Goal: Task Accomplishment & Management: Complete application form

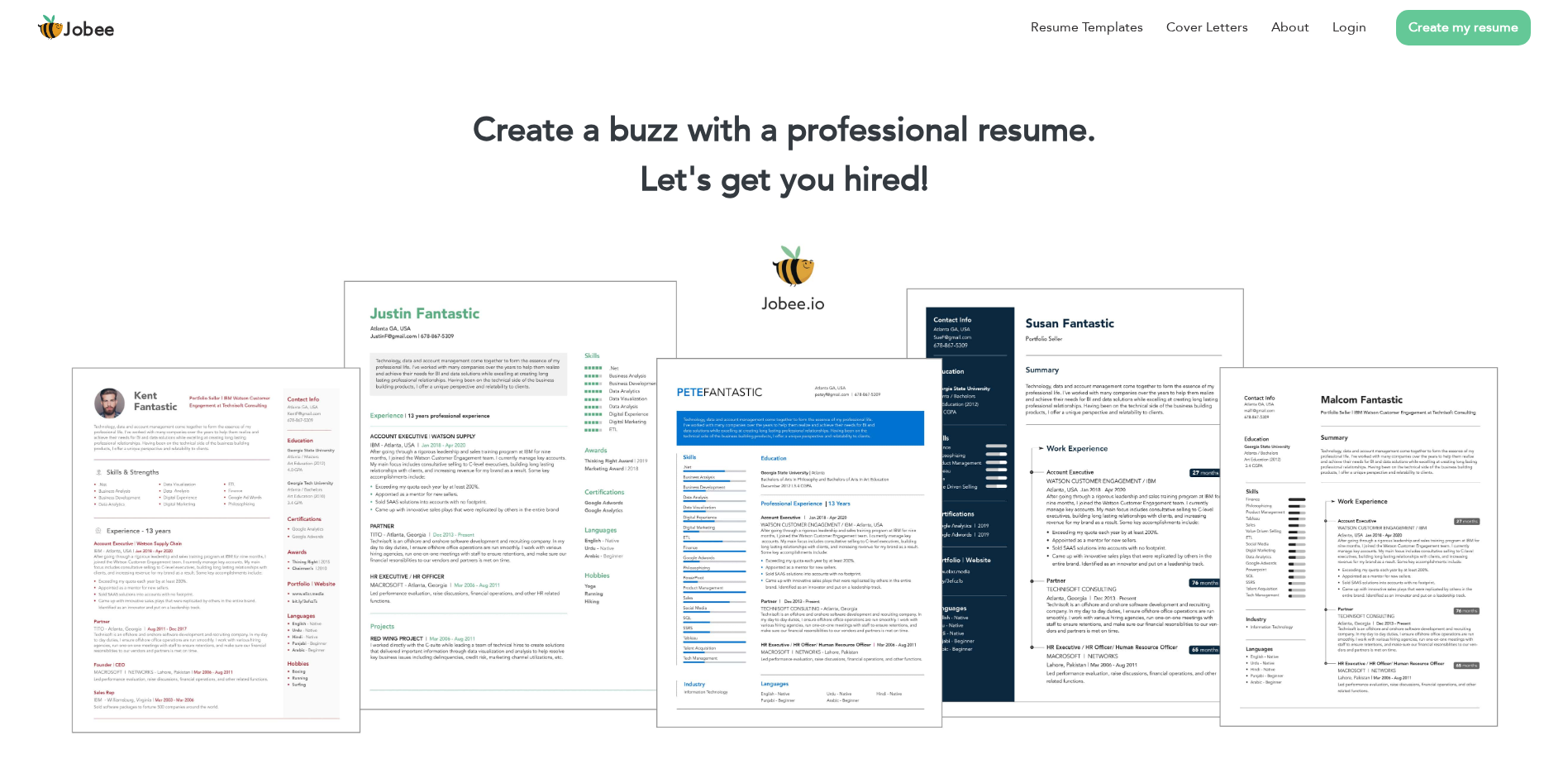
click at [1480, 30] on link "Create my resume" at bounding box center [1463, 27] width 135 height 35
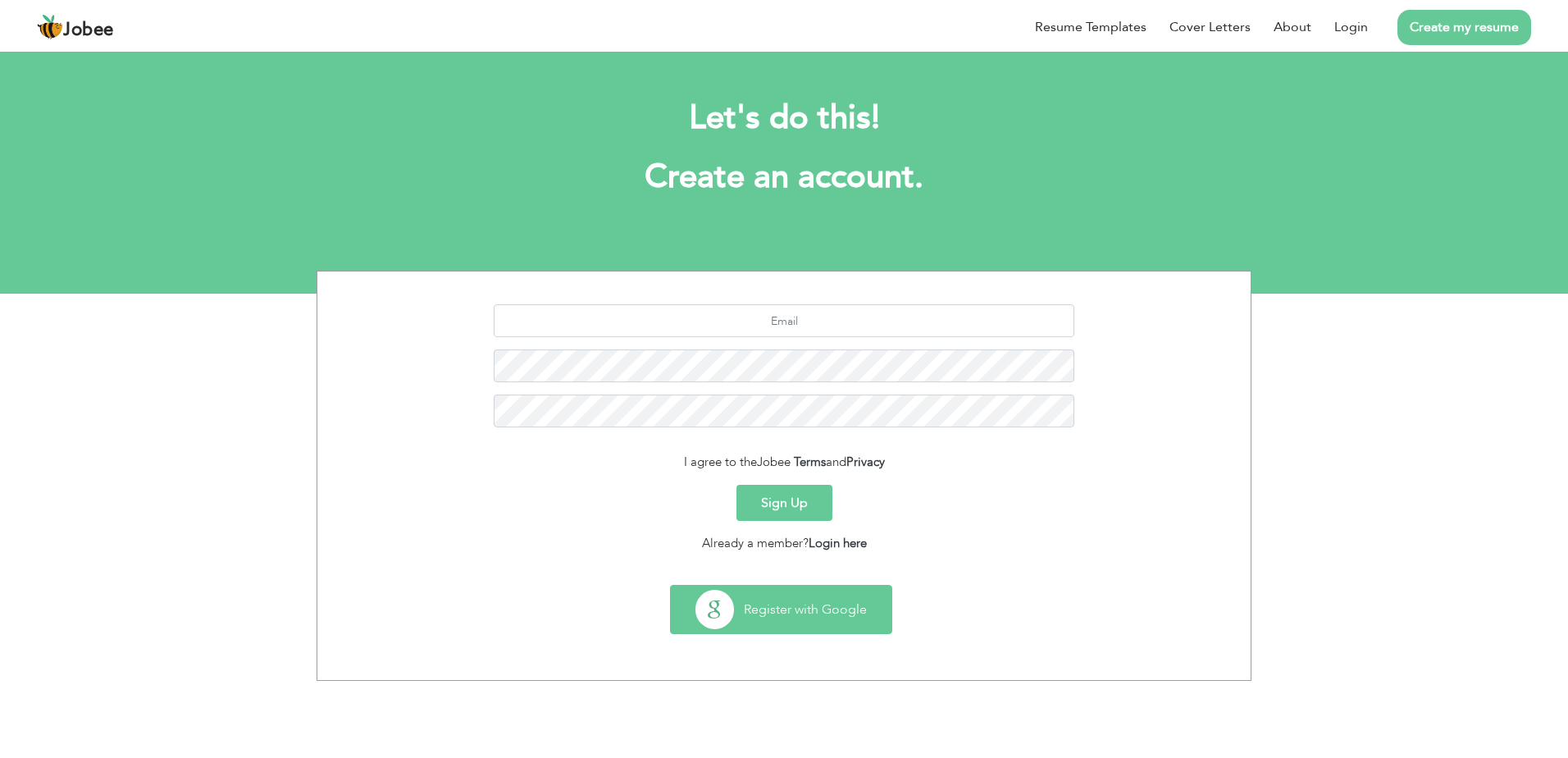
click at [786, 593] on button "Register with Google" at bounding box center [781, 609] width 221 height 48
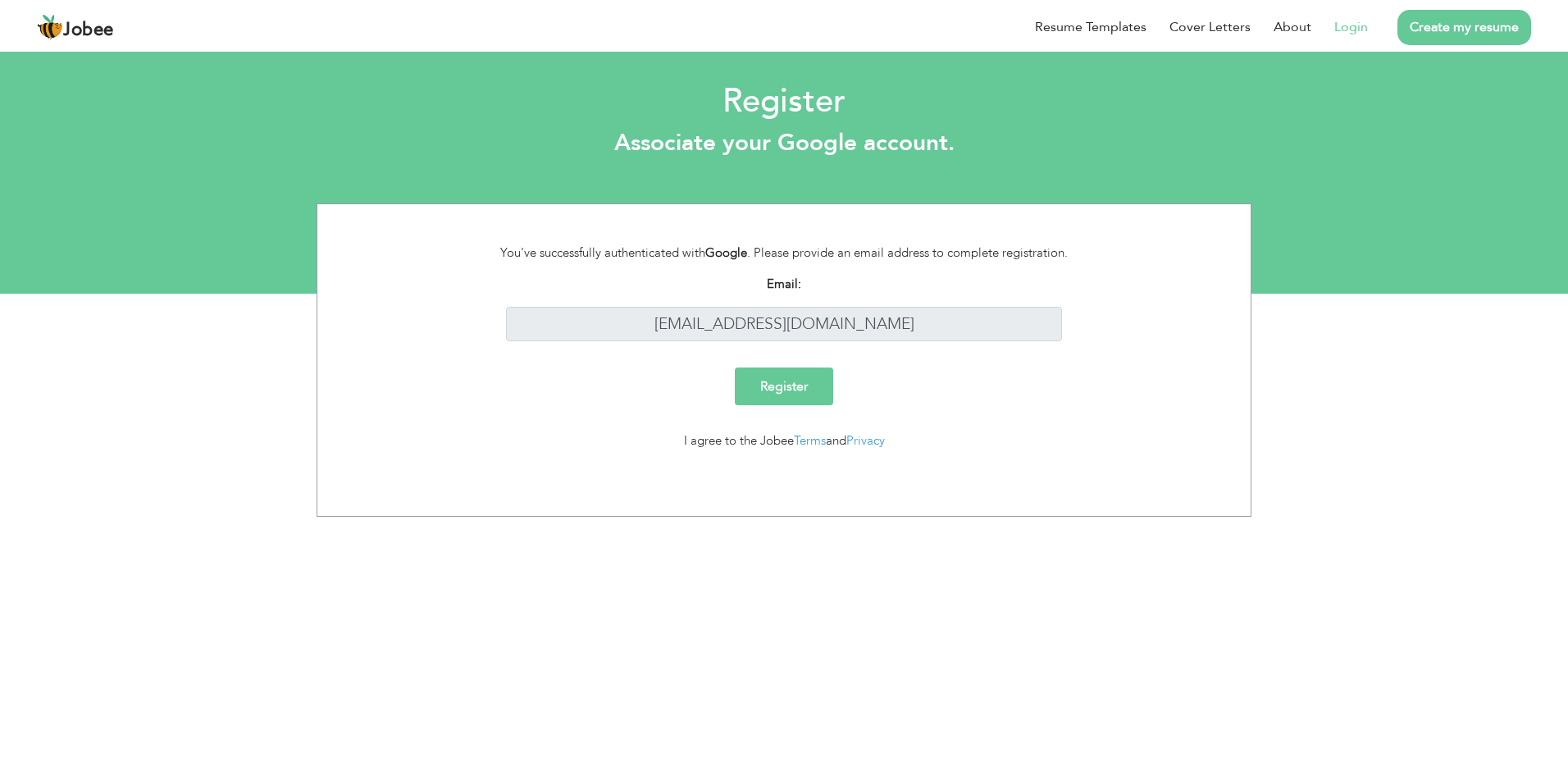
click at [750, 372] on input "Register" at bounding box center [784, 386] width 99 height 37
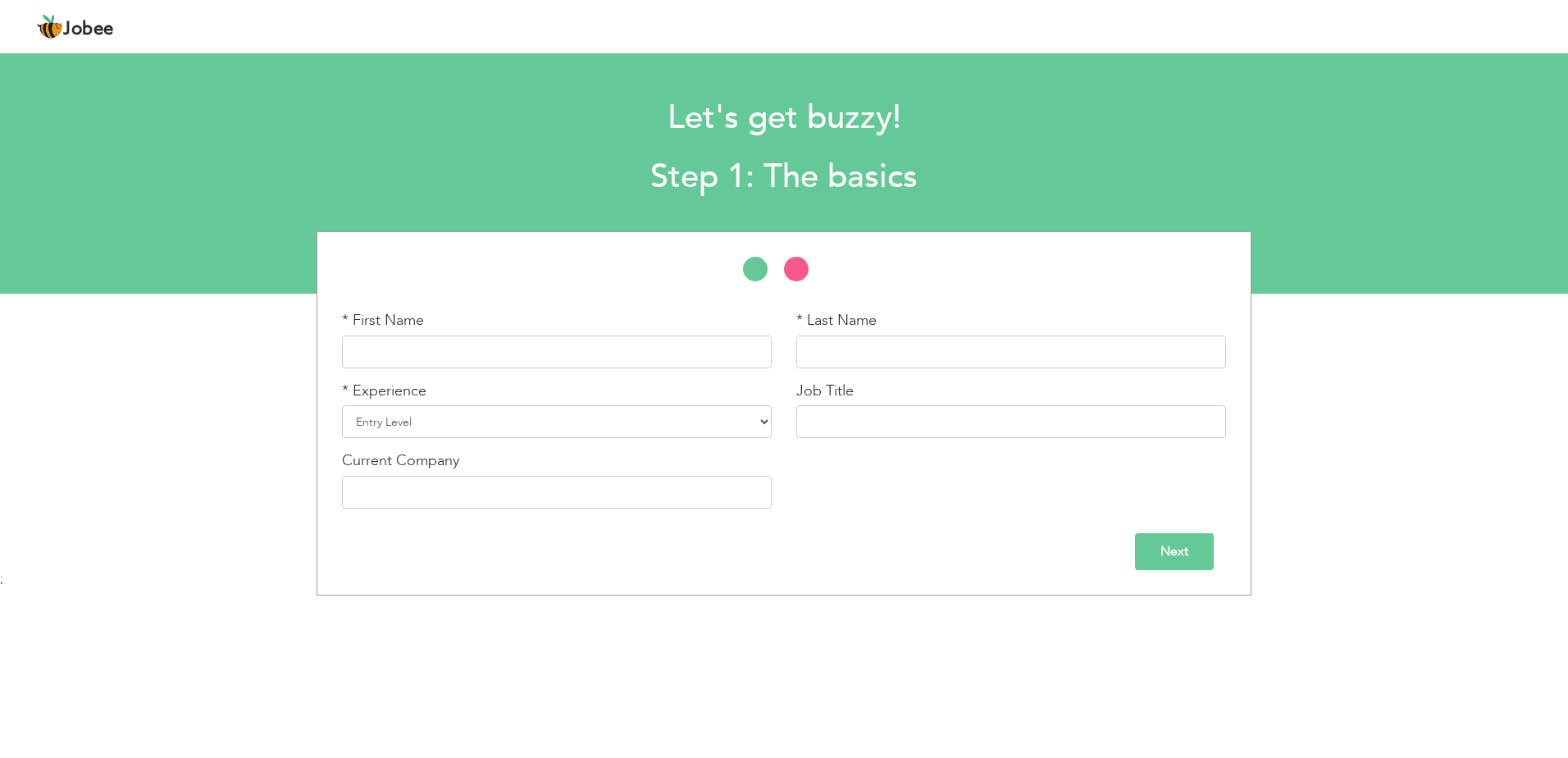
click at [495, 376] on div "* First Name" at bounding box center [556, 345] width 454 height 71
click at [490, 355] on input "text" at bounding box center [556, 352] width 429 height 33
type input "Ahmad"
type input "Nadeem"
click at [405, 434] on select "Entry Level Less than 1 Year 1 Year 2 Years 3 Years 4 Years 5 Years 6 Years 7 Y…" at bounding box center [556, 422] width 429 height 33
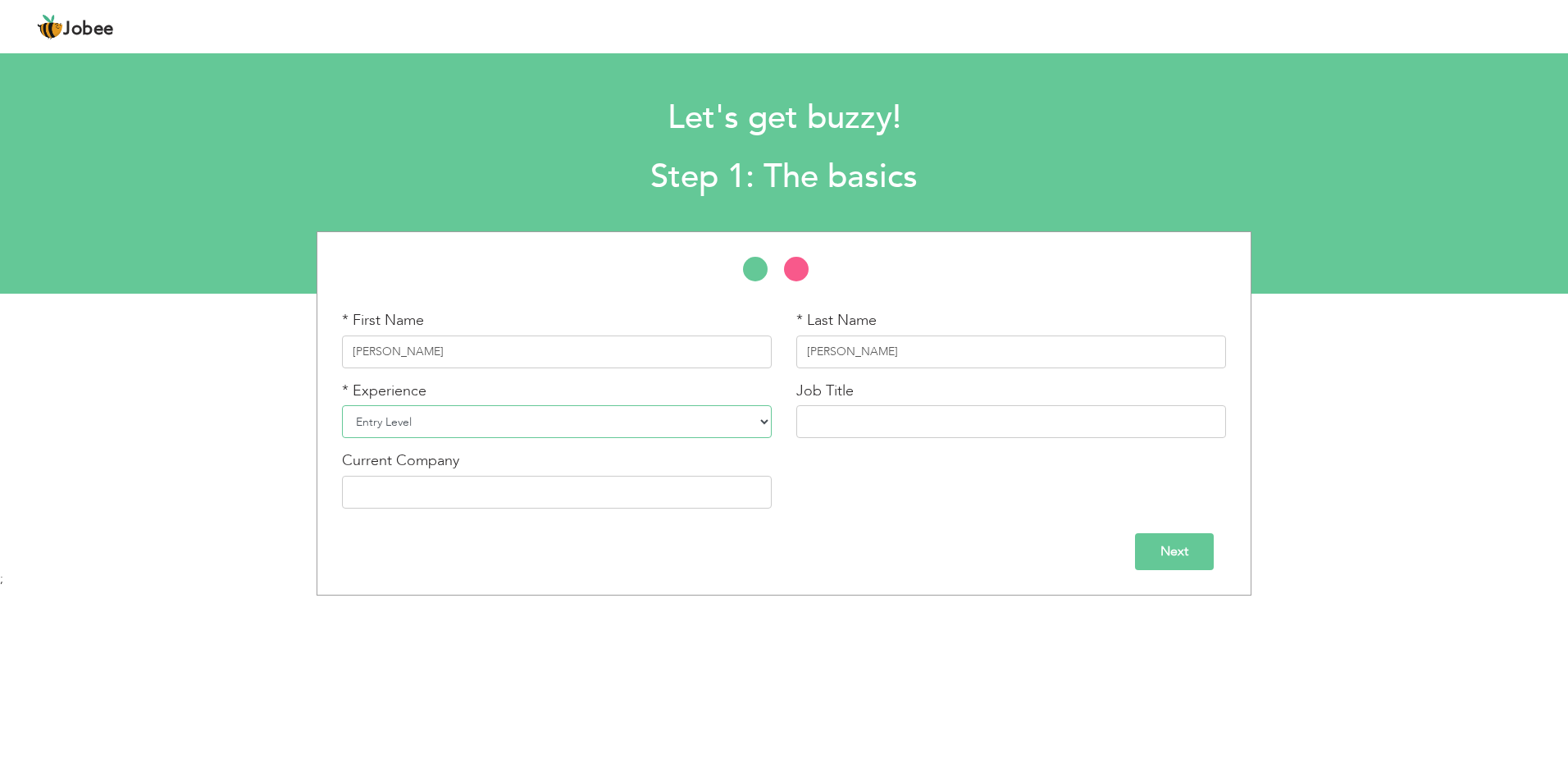
select select "12"
click at [342, 405] on select "Entry Level Less than 1 Year 1 Year 2 Years 3 Years 4 Years 5 Years 6 Years 7 Y…" at bounding box center [556, 422] width 429 height 33
click at [891, 415] on input "text" at bounding box center [1011, 422] width 429 height 33
click at [691, 482] on input "text" at bounding box center [556, 491] width 429 height 33
drag, startPoint x: 890, startPoint y: 426, endPoint x: 708, endPoint y: 410, distance: 182.7
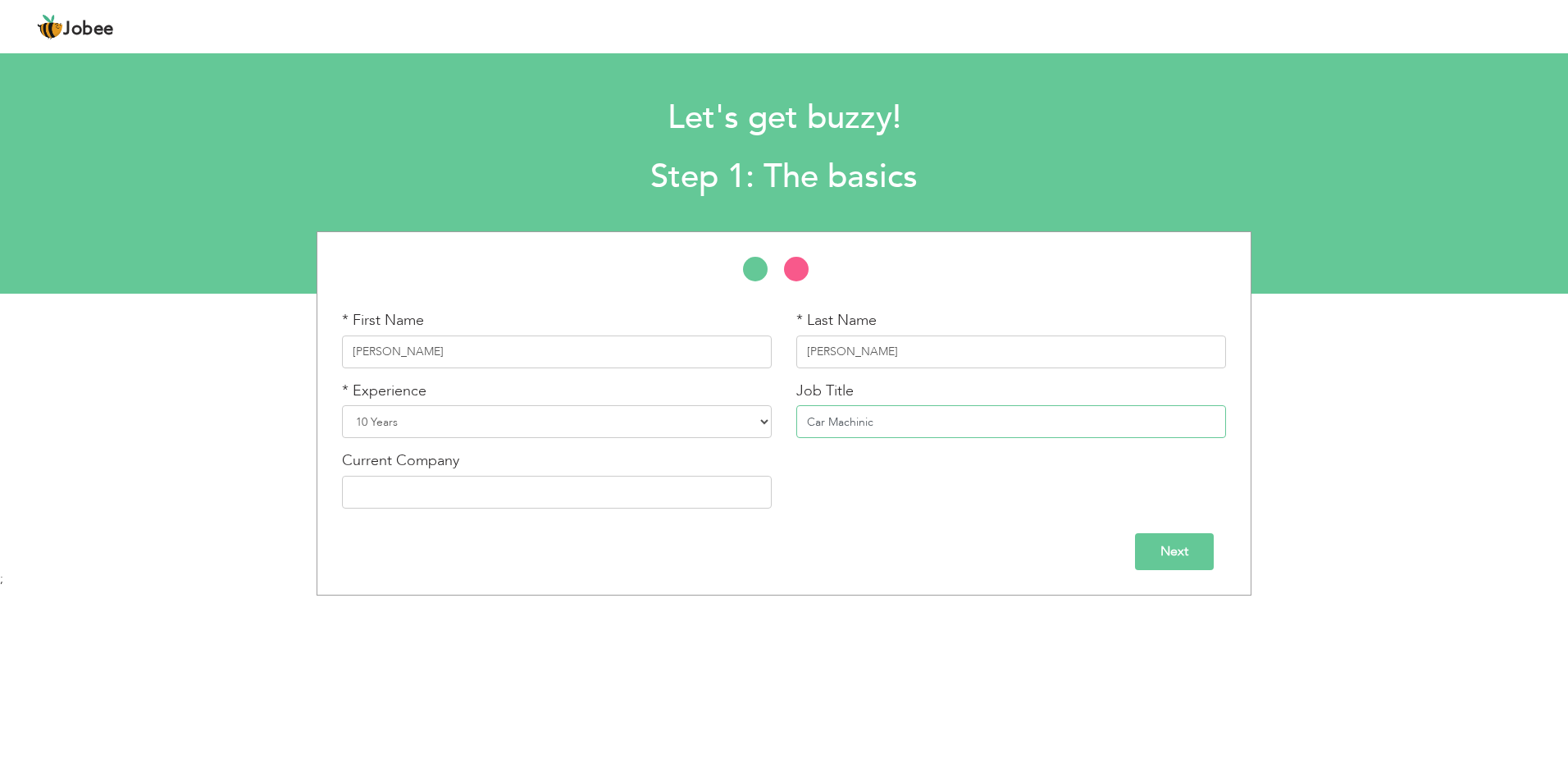
click at [708, 410] on div "* First Name Ahmad * Last Name Nadeem * Experience Entry Level Less than 1 Year…" at bounding box center [784, 415] width 909 height 210
paste input "echanic"
type input "Car Mechanic"
click at [424, 485] on input "text" at bounding box center [556, 491] width 429 height 33
type input "M"
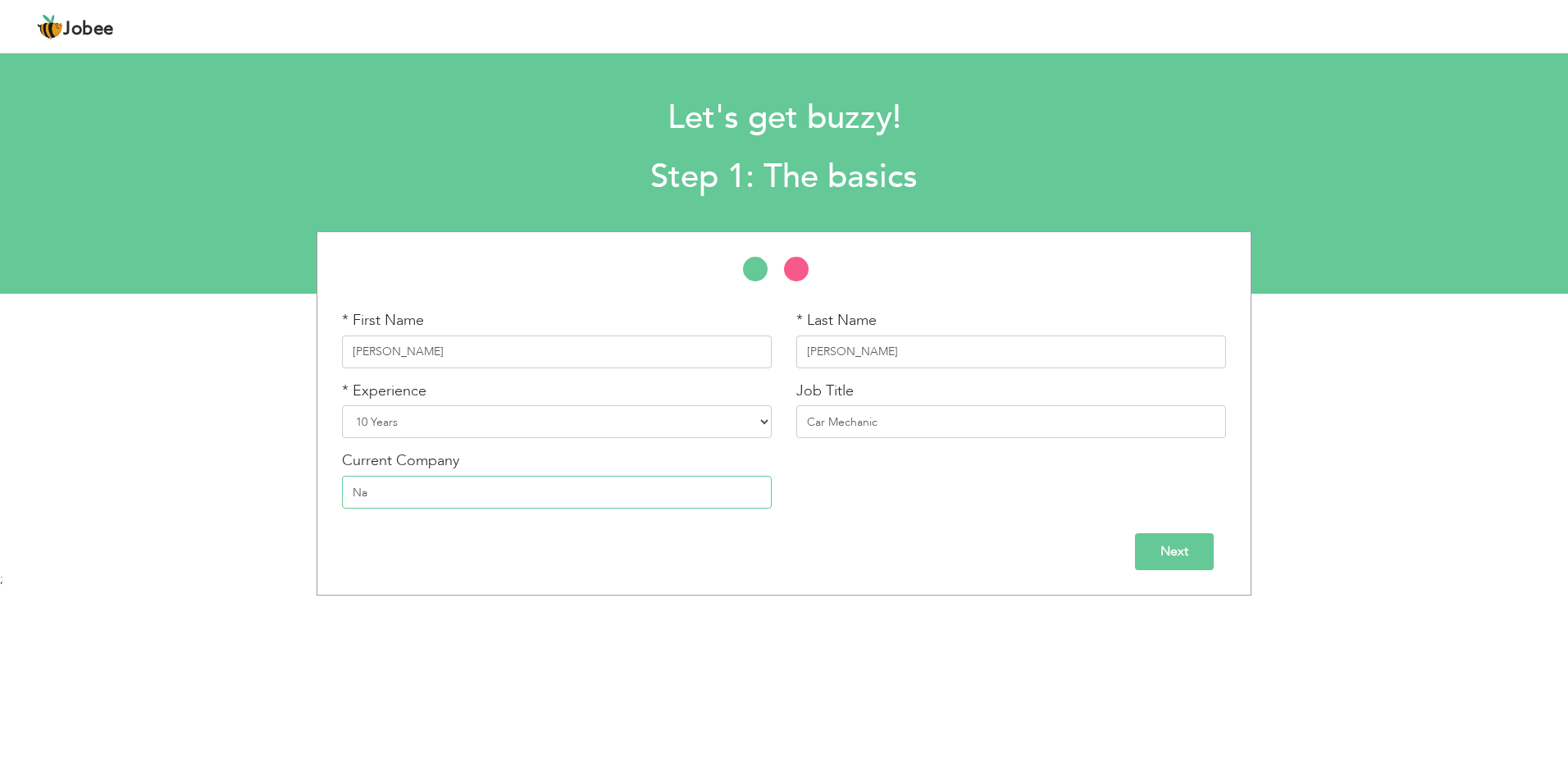
type input "N"
type input "M"
type input "Nadeem Engineering Works"
click at [1163, 550] on input "Next" at bounding box center [1174, 551] width 78 height 37
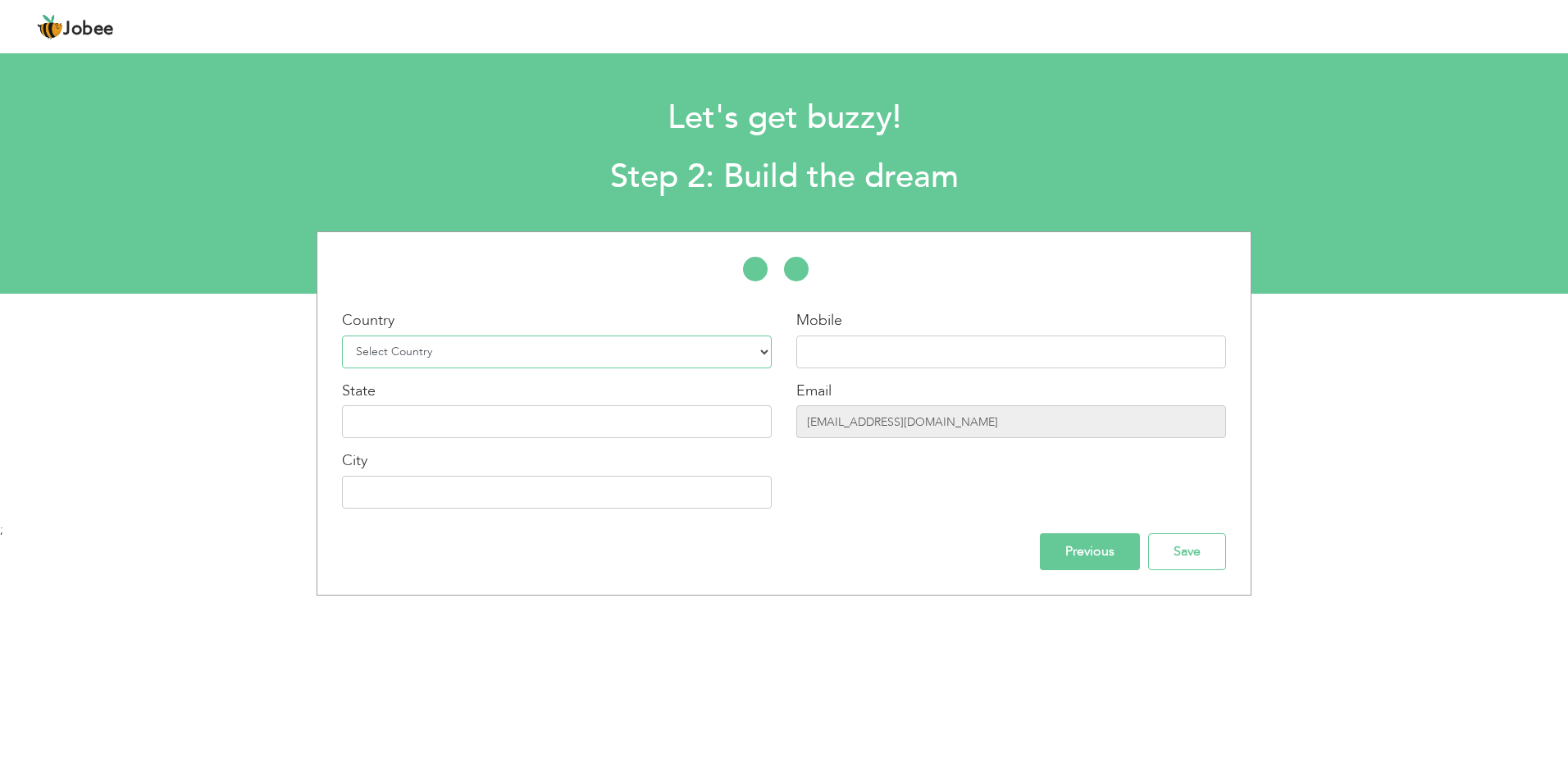
click at [394, 353] on select "Select Country Afghanistan Albania Algeria American Samoa Andorra Angola Anguil…" at bounding box center [556, 352] width 429 height 33
select select "166"
click at [342, 336] on select "Select Country Afghanistan Albania Algeria American Samoa Andorra Angola Anguil…" at bounding box center [556, 352] width 429 height 33
click at [887, 359] on input "text" at bounding box center [1011, 352] width 429 height 33
type input "[PHONE_NUMBER]"
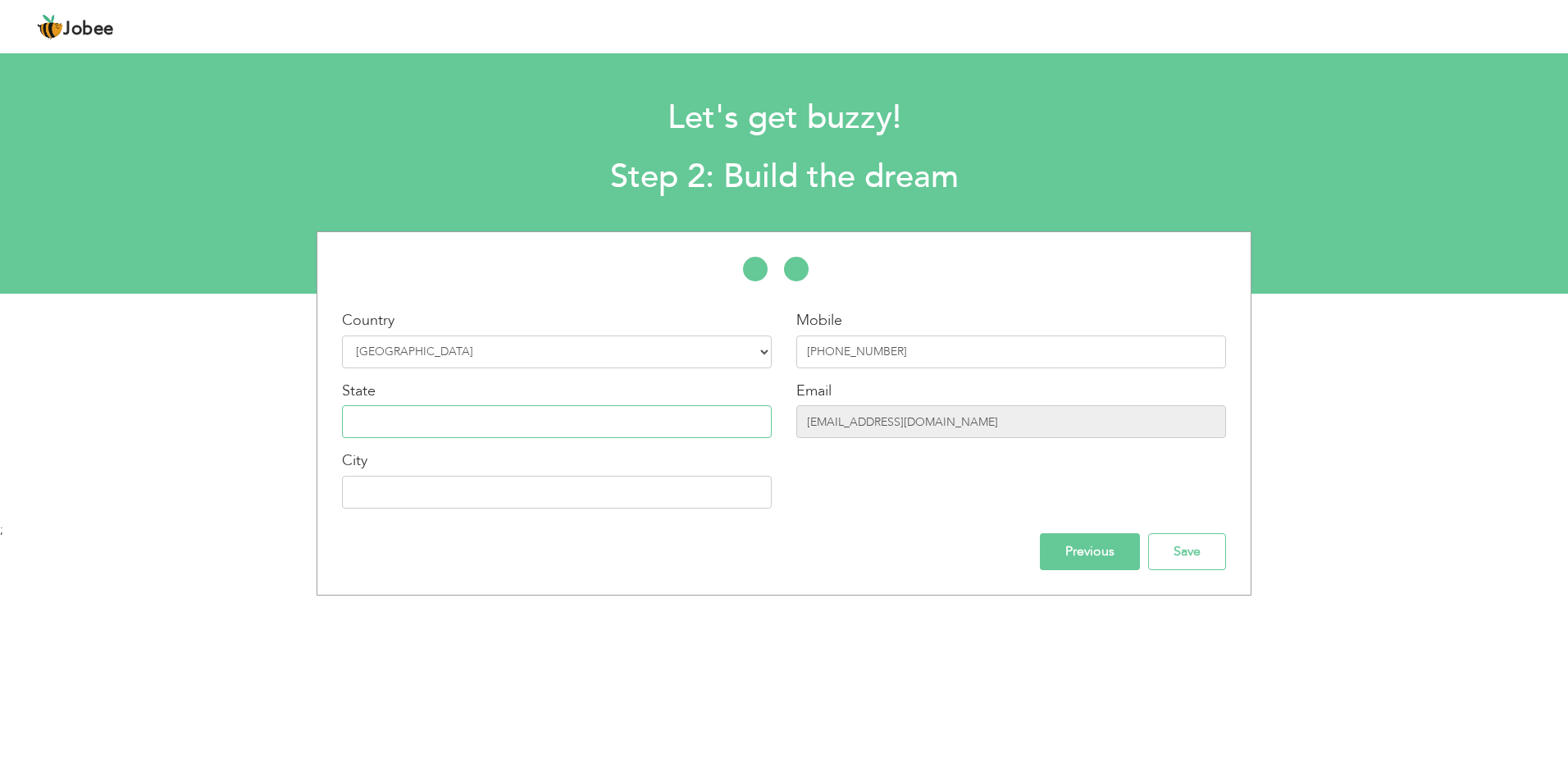
click at [376, 408] on input "text" at bounding box center [556, 422] width 429 height 33
type input "[GEOGRAPHIC_DATA]"
click at [393, 479] on input "text" at bounding box center [556, 491] width 429 height 33
type input "[GEOGRAPHIC_DATA]"
click at [1238, 561] on div "* First Name Ahmad * Last Name Nadeem * Experience Entry Level Less than 1 Year" at bounding box center [784, 412] width 935 height 364
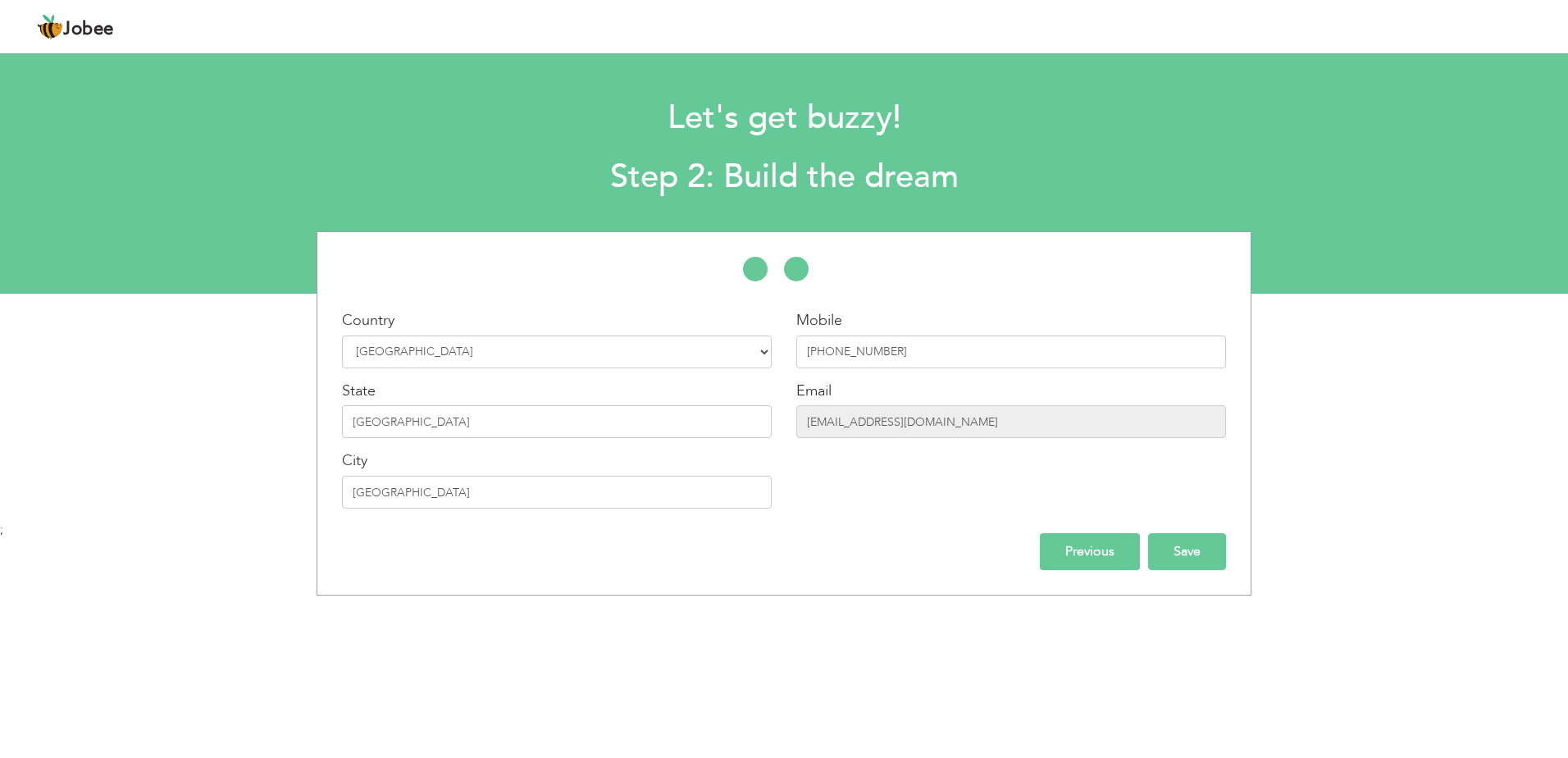
click at [1203, 538] on input "Save" at bounding box center [1186, 551] width 78 height 37
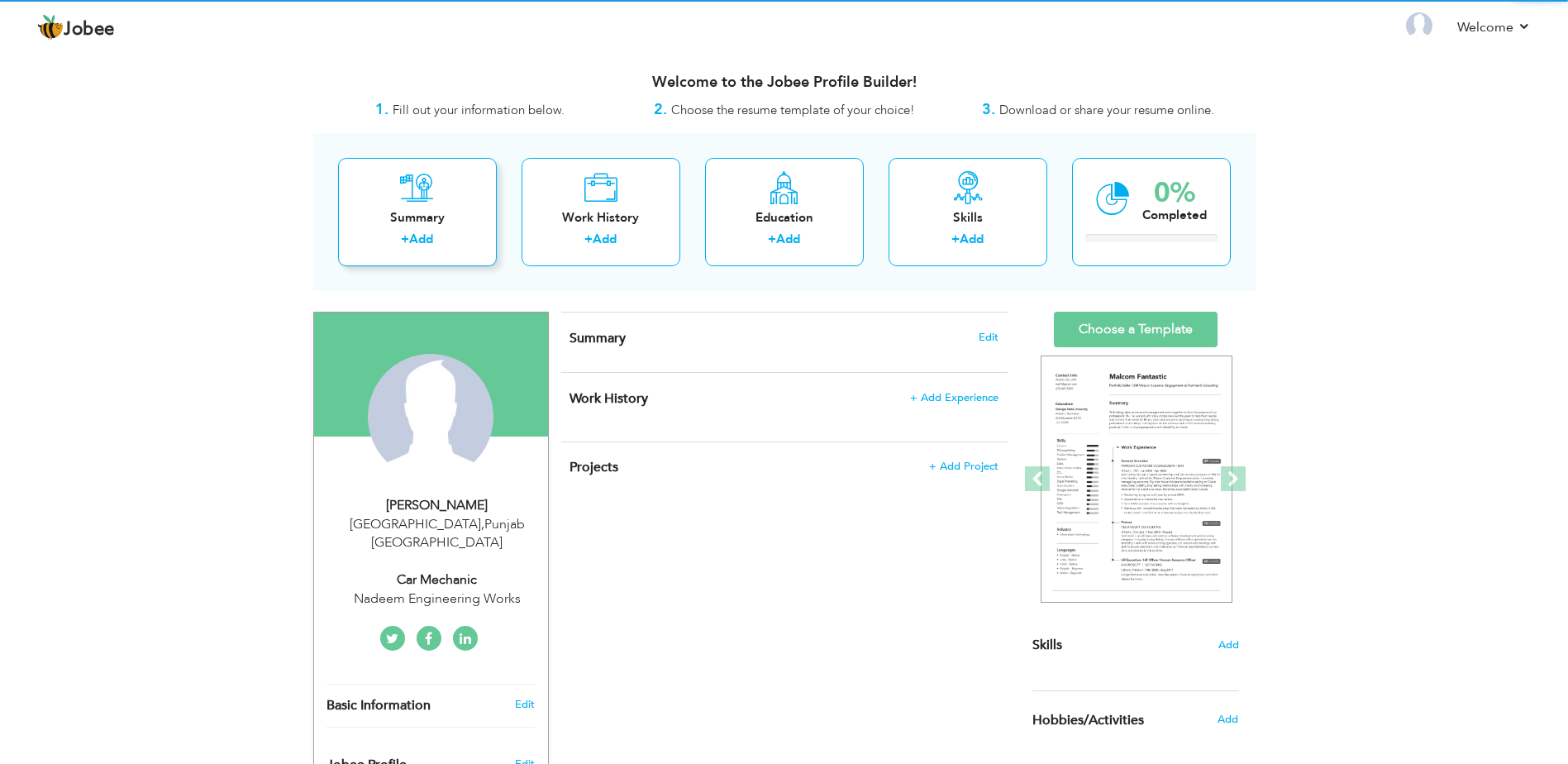
click at [424, 243] on link "Add" at bounding box center [422, 239] width 24 height 16
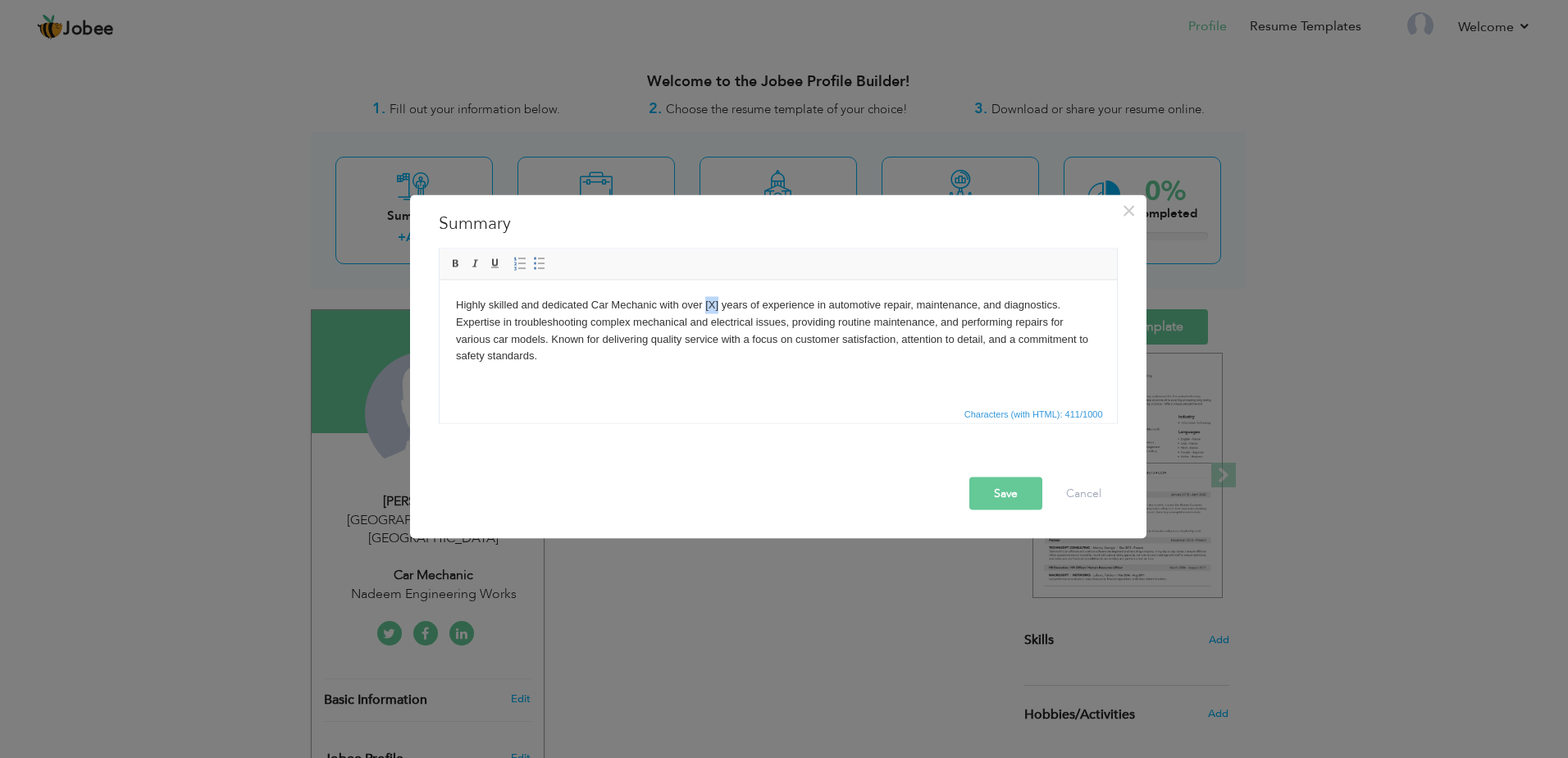
drag, startPoint x: 704, startPoint y: 304, endPoint x: 718, endPoint y: 304, distance: 14.0
click at [718, 304] on body "Highly skilled and dedicated Car Mechanic with over [X] years of experience in …" at bounding box center [777, 330] width 645 height 68
click at [1009, 490] on button "Save" at bounding box center [1006, 493] width 73 height 33
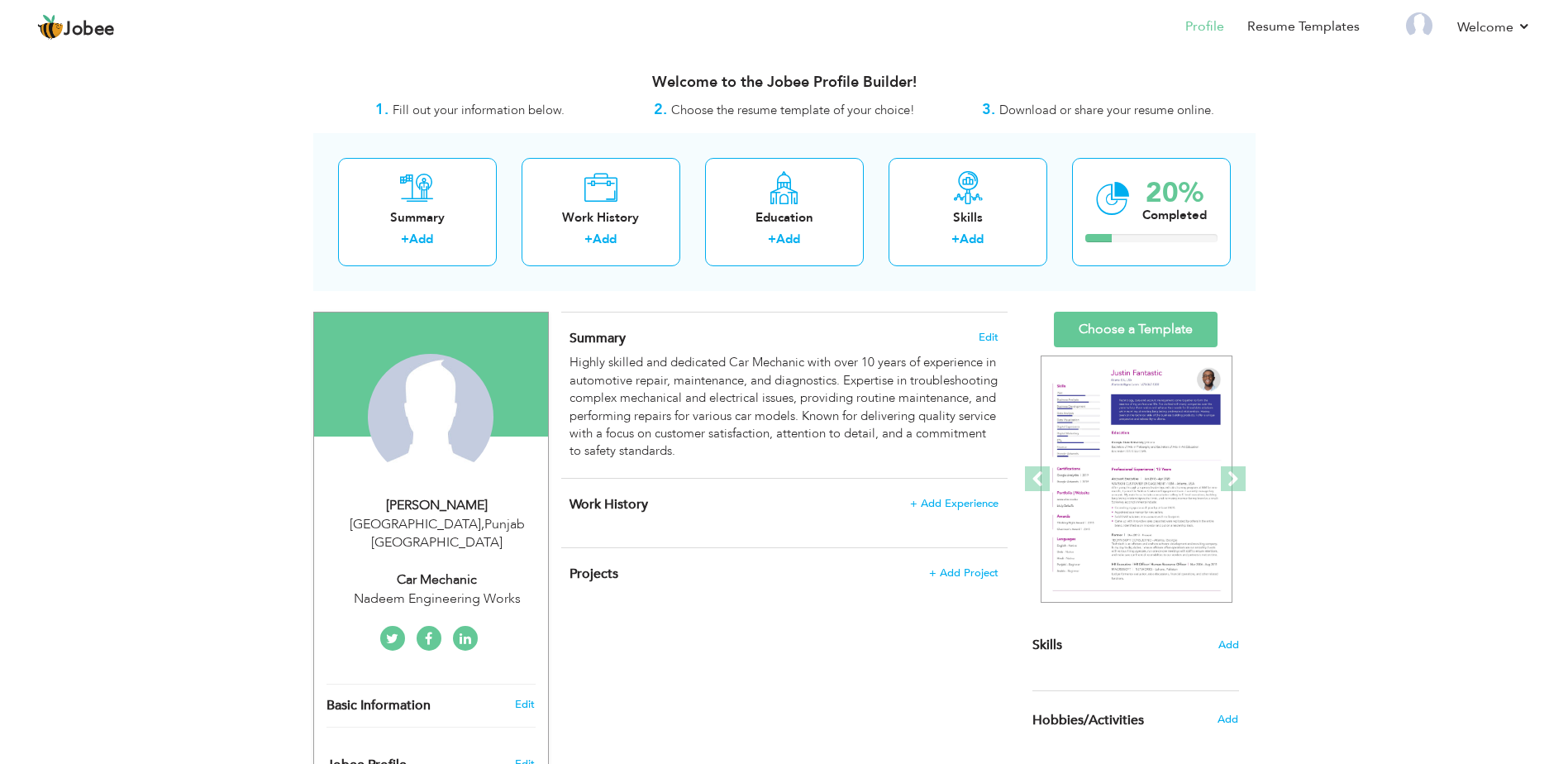
click at [972, 511] on h4 "Work History + Add Experience" at bounding box center [783, 504] width 428 height 16
click at [962, 247] on link "Add" at bounding box center [972, 239] width 24 height 16
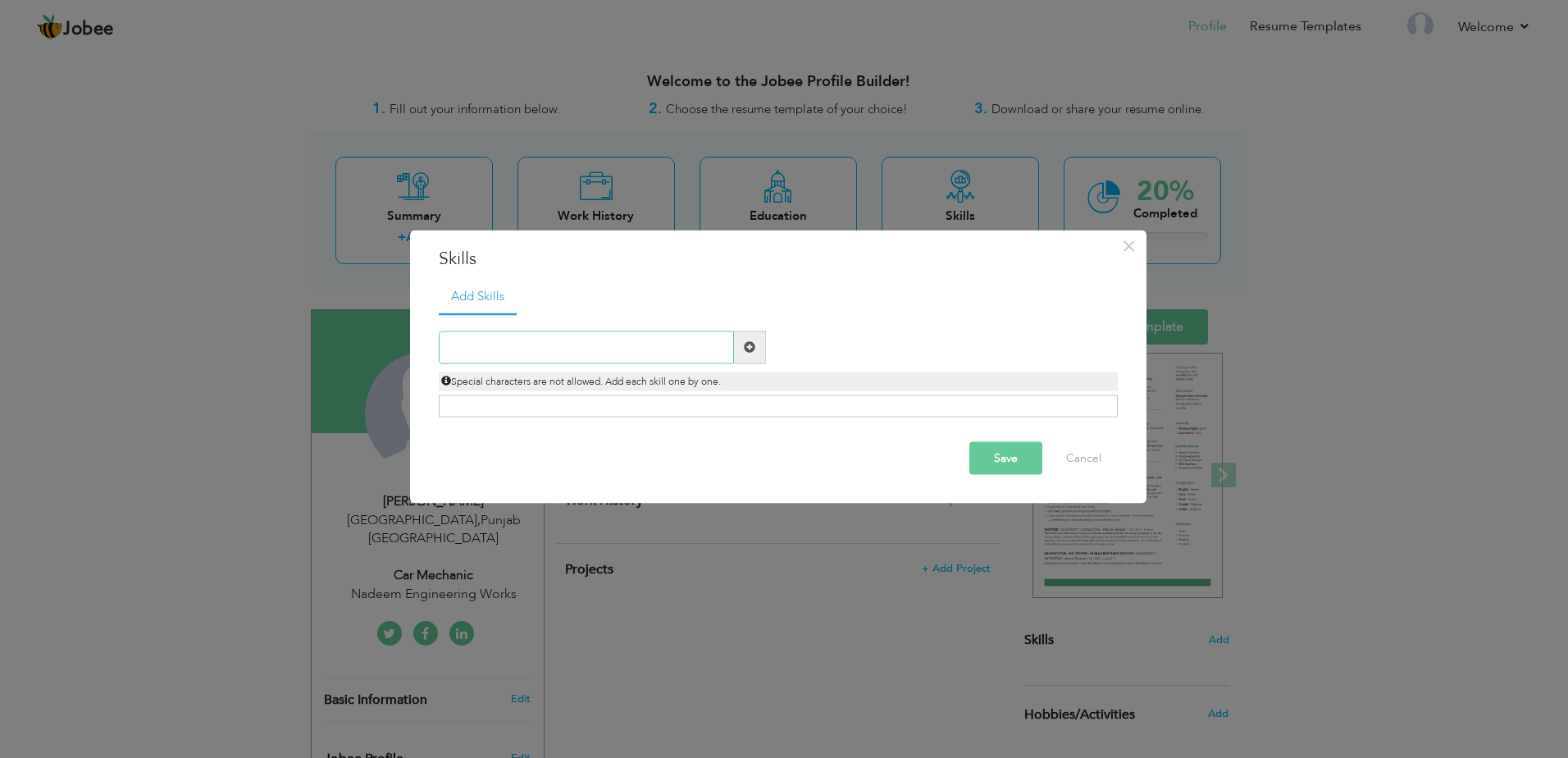
paste input "Automotive Diagnostics & Repair Engine and Transm"
type input "Automotive Diagnostics & Repair Engine and Transm"
paste input "Automotive Diagnostics & Repair"
type input "Automotive Diagnostics & Repair"
click at [739, 342] on span at bounding box center [750, 347] width 32 height 33
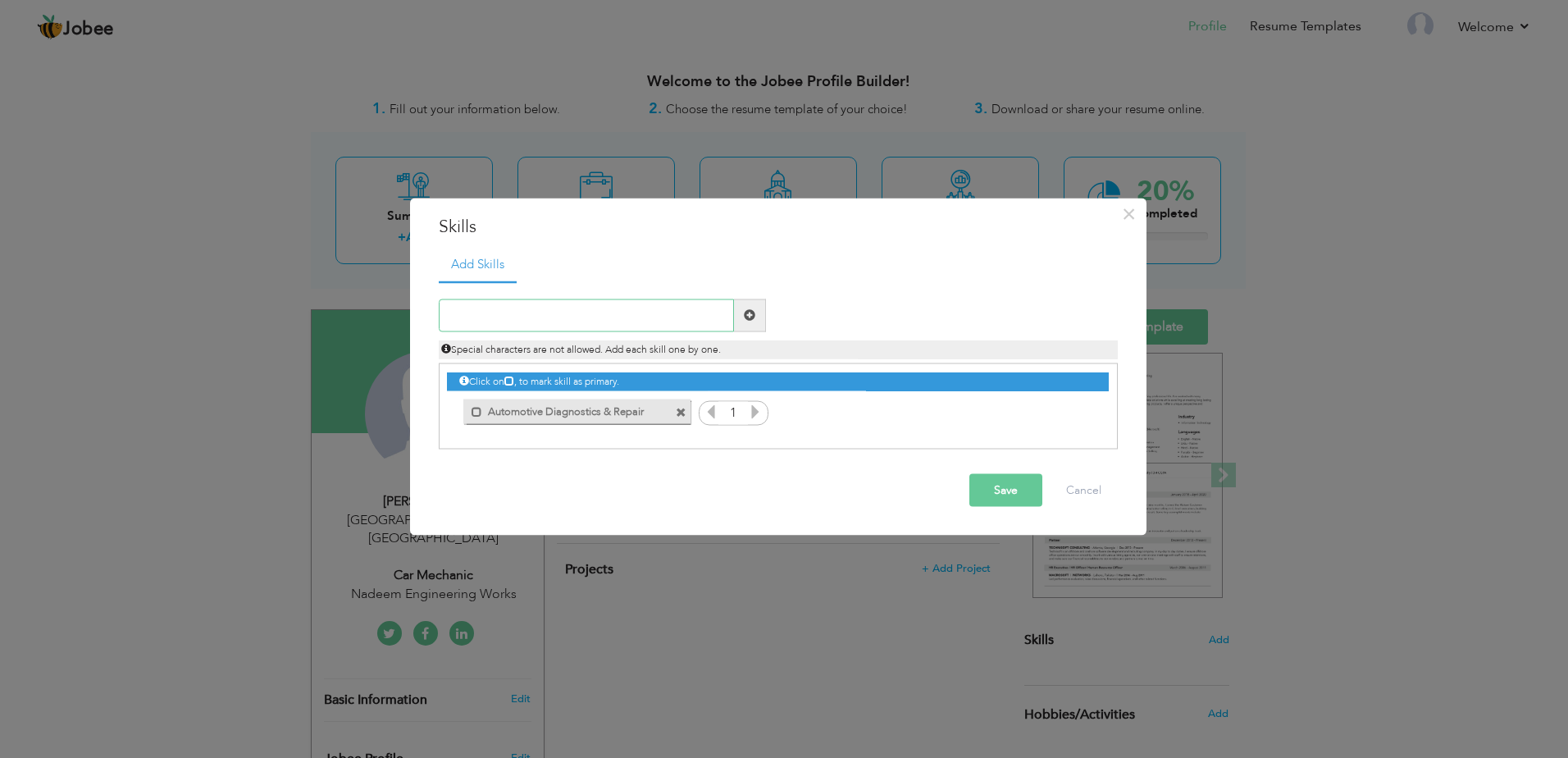
click at [646, 319] on input "text" at bounding box center [586, 314] width 296 height 33
paste input "Engine and Transmission Repair"
type input "Engine and Transmission Repair"
click at [755, 318] on span at bounding box center [750, 314] width 32 height 33
click at [553, 313] on input "text" at bounding box center [586, 314] width 296 height 33
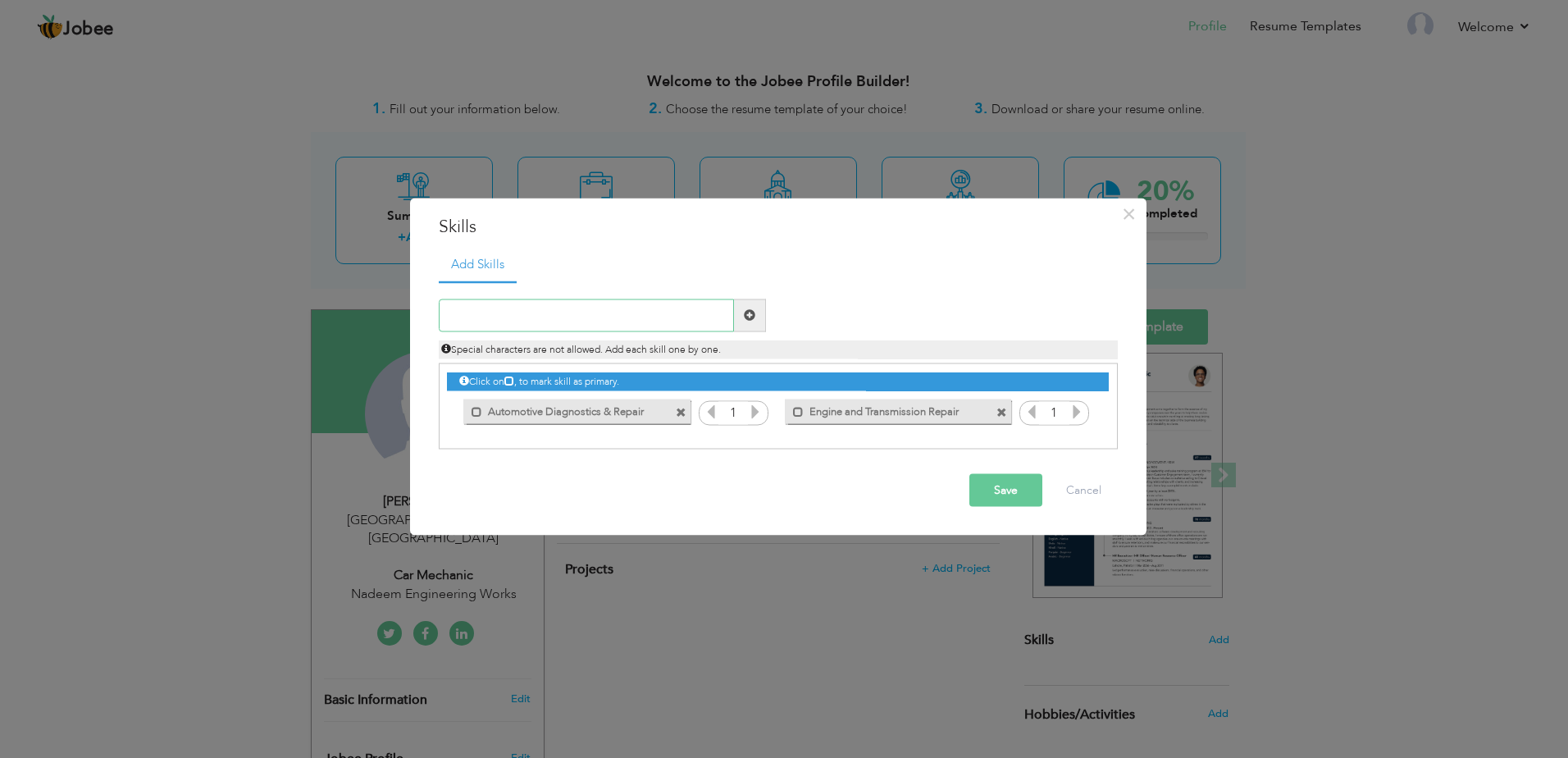
paste input "Brake Systems & Suspension Work"
type input "Brake Systems & Suspension Work"
click at [752, 316] on span at bounding box center [749, 314] width 11 height 11
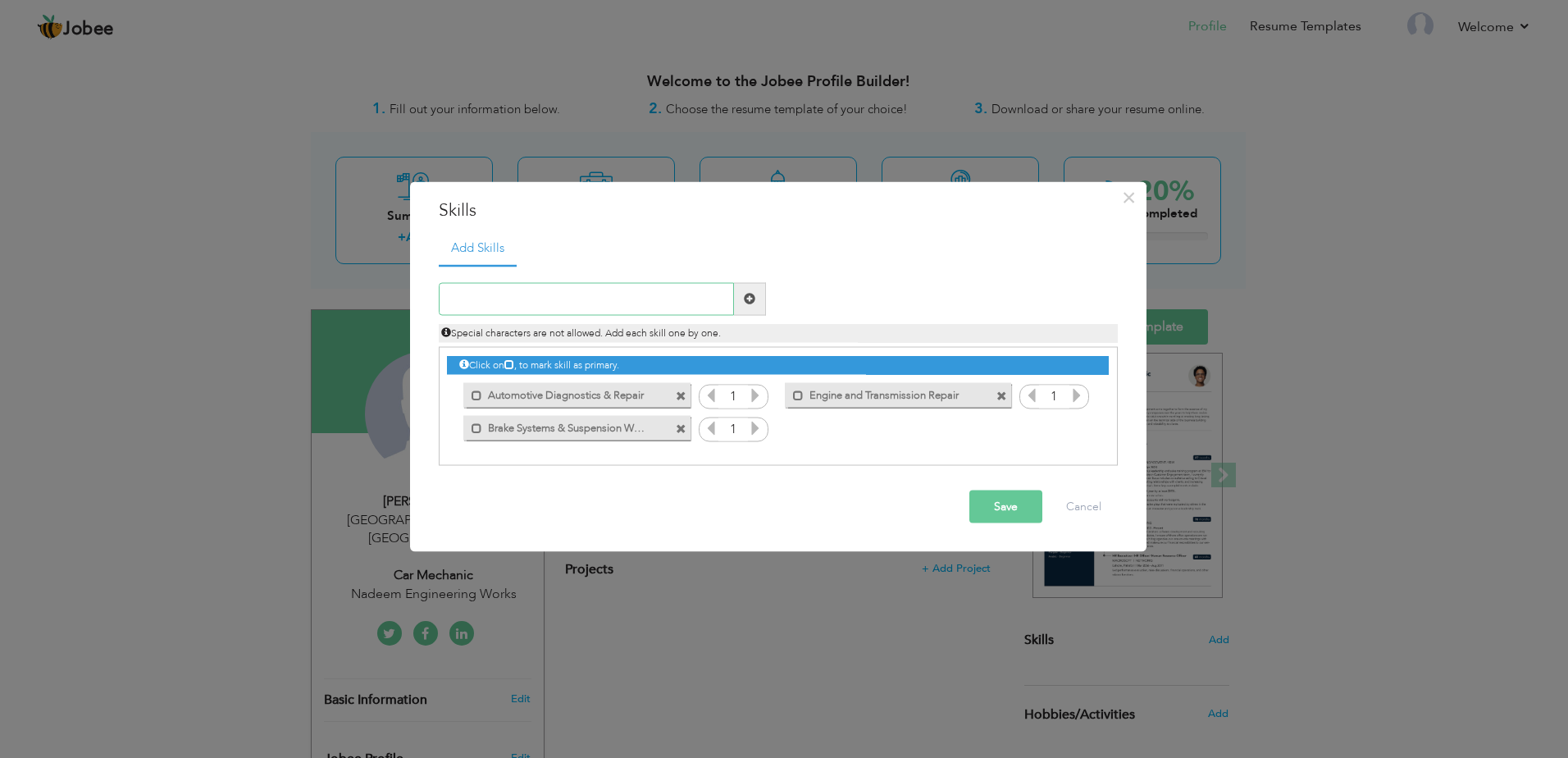
click at [561, 306] on input "text" at bounding box center [586, 298] width 296 height 33
paste input "Electrical Systems & Wiring"
type input "Electrical Systems & Wiring"
click at [738, 301] on span at bounding box center [750, 298] width 32 height 33
click at [606, 286] on input "text" at bounding box center [586, 298] width 296 height 33
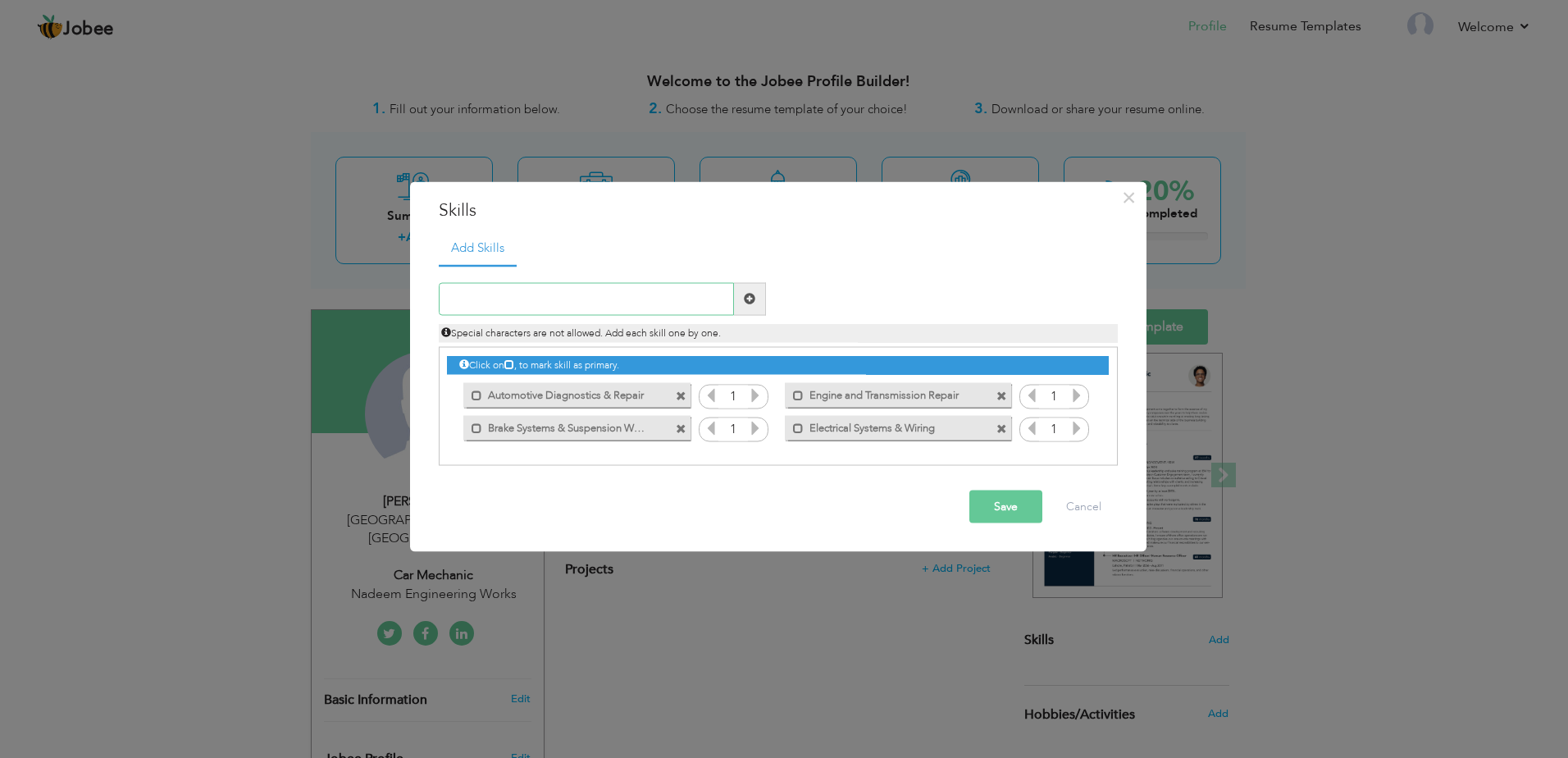
paste input "Preventative Maintenance & Oil Changes"
type input "Preventative Maintenance & Oil Changes"
click at [761, 309] on span at bounding box center [750, 298] width 32 height 33
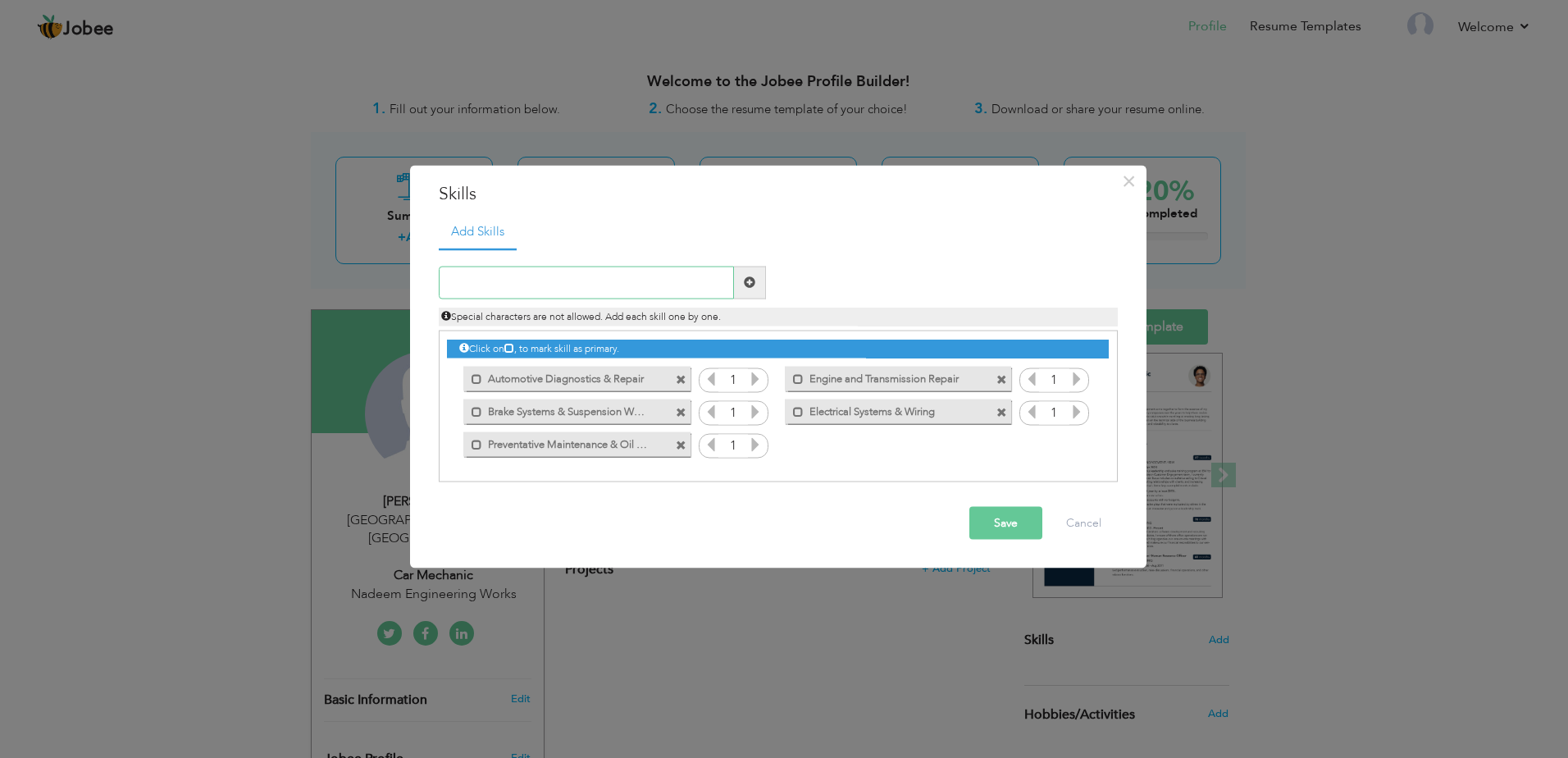
click at [517, 290] on input "text" at bounding box center [586, 282] width 296 height 33
paste input "Customer Service & Communication"
type input "Customer Service & Communication"
click at [755, 278] on span at bounding box center [750, 282] width 32 height 33
click at [495, 272] on input "text" at bounding box center [586, 282] width 296 height 33
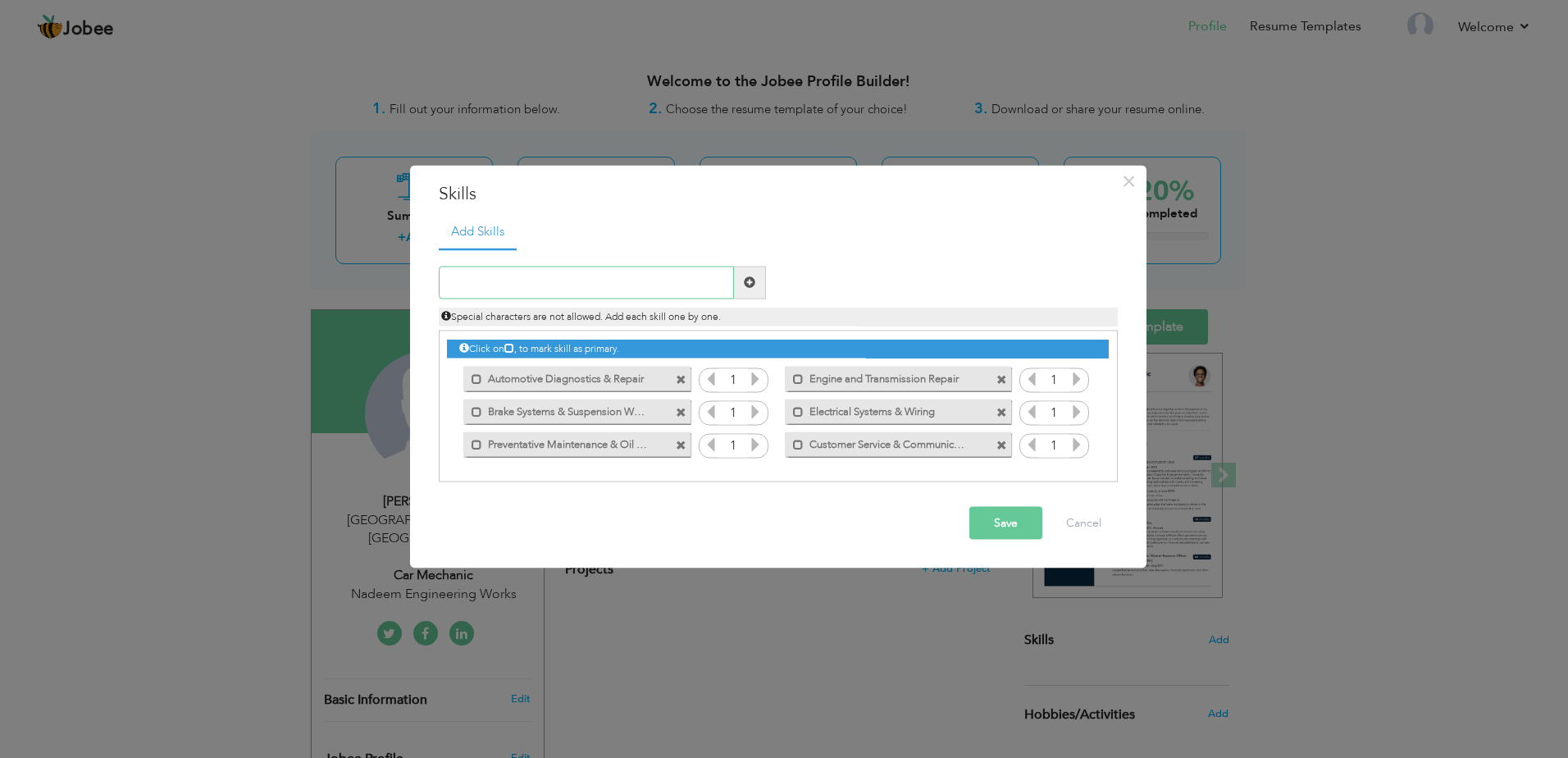
paste input "Knowledge of Industry Standards & Regulations"
type input "Knowledge of Industry Standards & Regulations"
click at [757, 280] on span at bounding box center [750, 282] width 32 height 33
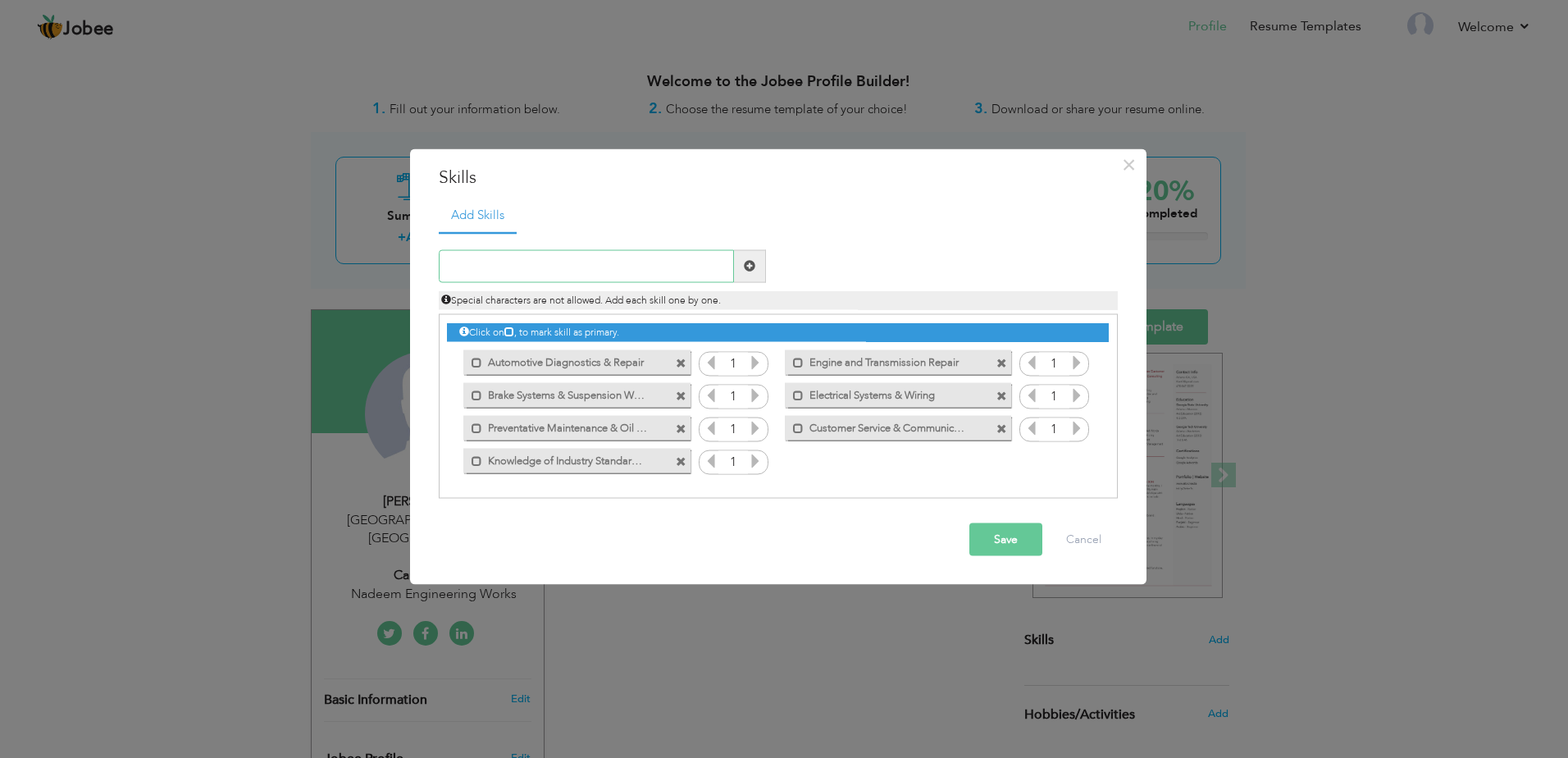
click at [521, 278] on input "text" at bounding box center [586, 266] width 296 height 33
paste input "Problem-Solving & Critical Thinking"
type input "Problem-Solving & Critical Thinking"
click at [748, 270] on span at bounding box center [749, 265] width 11 height 11
click at [525, 263] on input "text" at bounding box center [586, 266] width 296 height 33
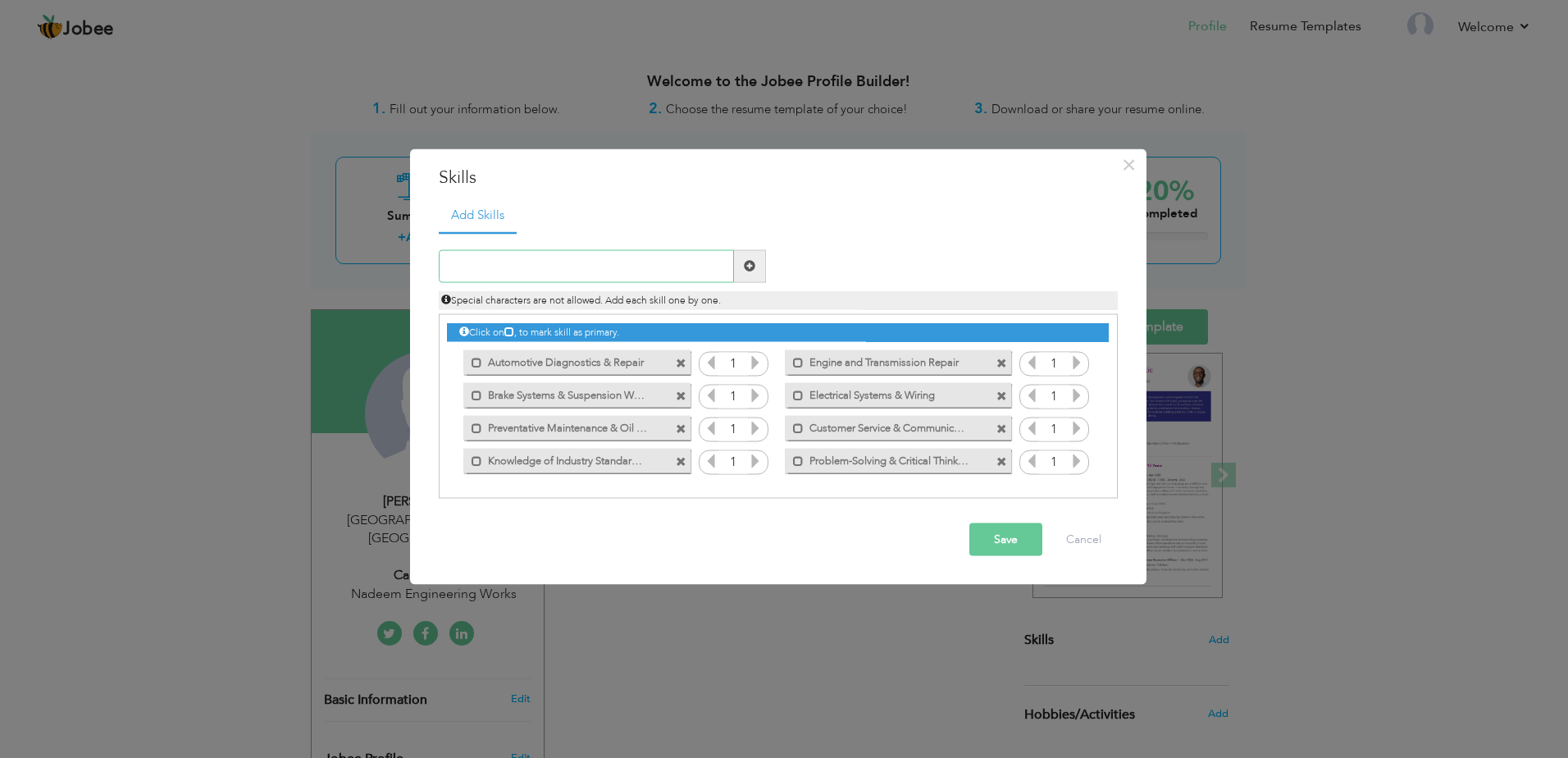
paste input "Ability to Work Independently or in a Team"
type input "Ability to Work Independently or in a Team"
click at [744, 265] on span at bounding box center [749, 265] width 11 height 11
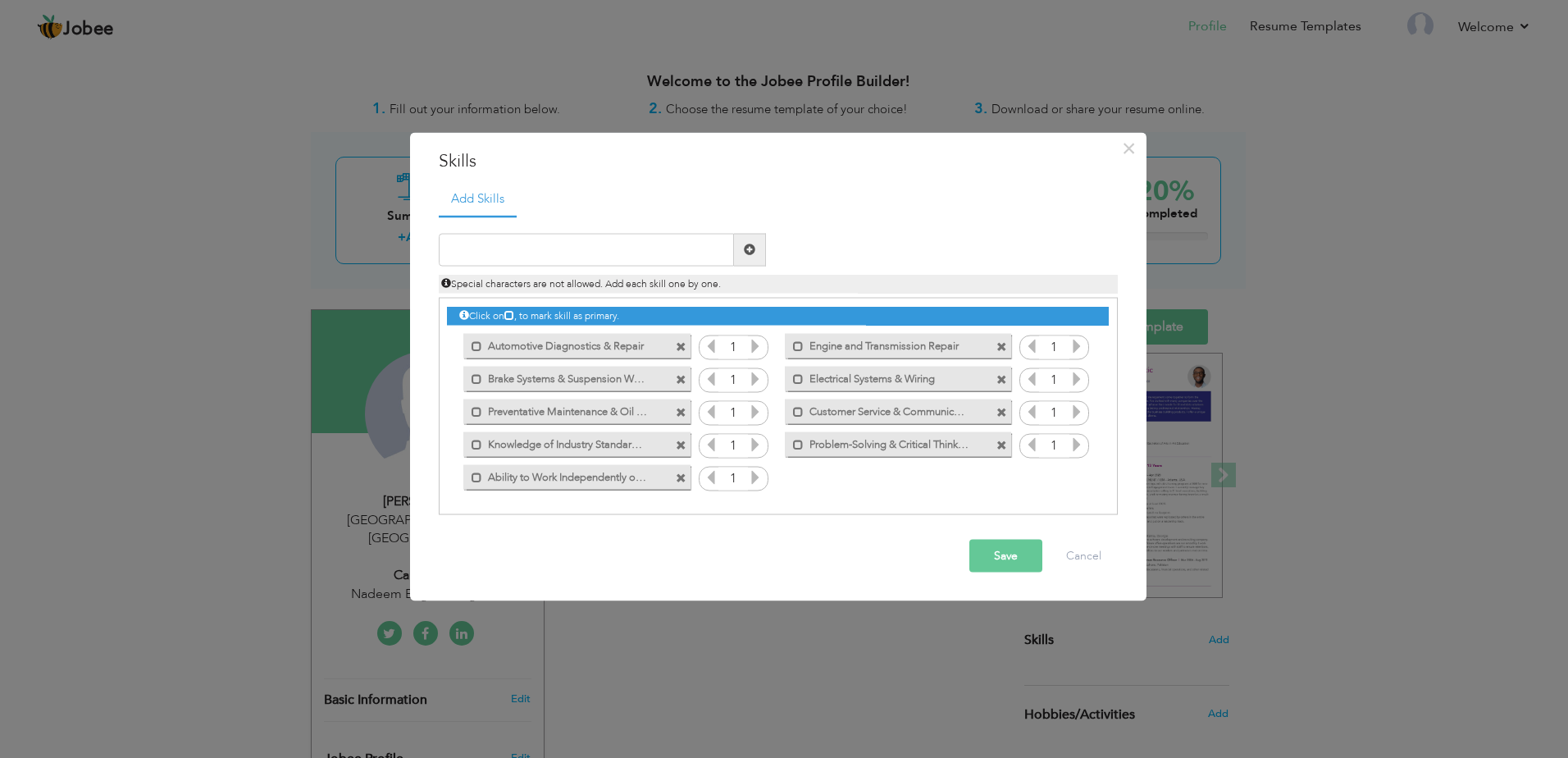
click at [756, 347] on icon at bounding box center [755, 345] width 14 height 14
click at [704, 346] on icon at bounding box center [710, 345] width 14 height 14
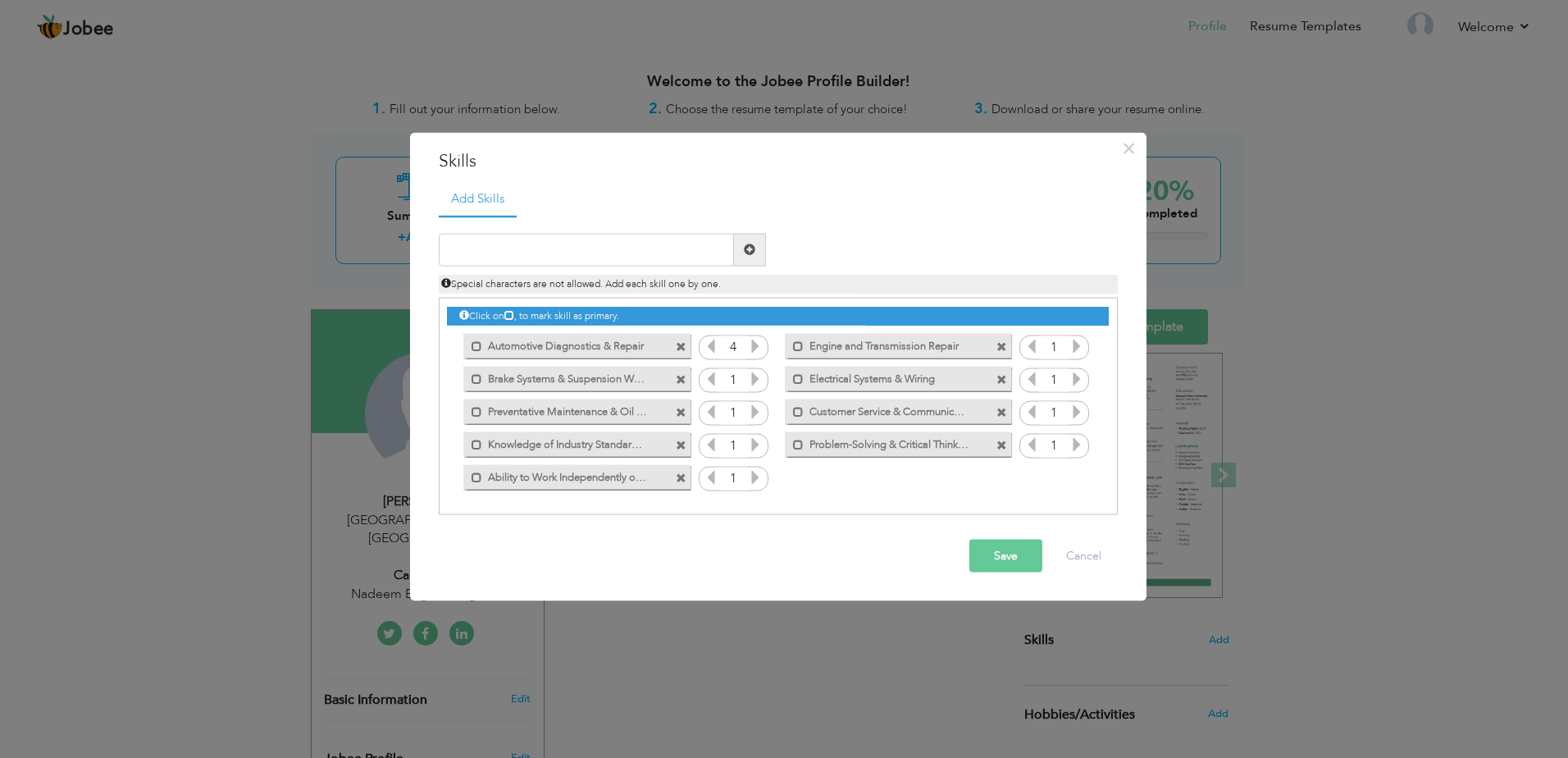
click at [1077, 344] on icon at bounding box center [1076, 345] width 14 height 14
click at [758, 377] on icon at bounding box center [755, 377] width 14 height 14
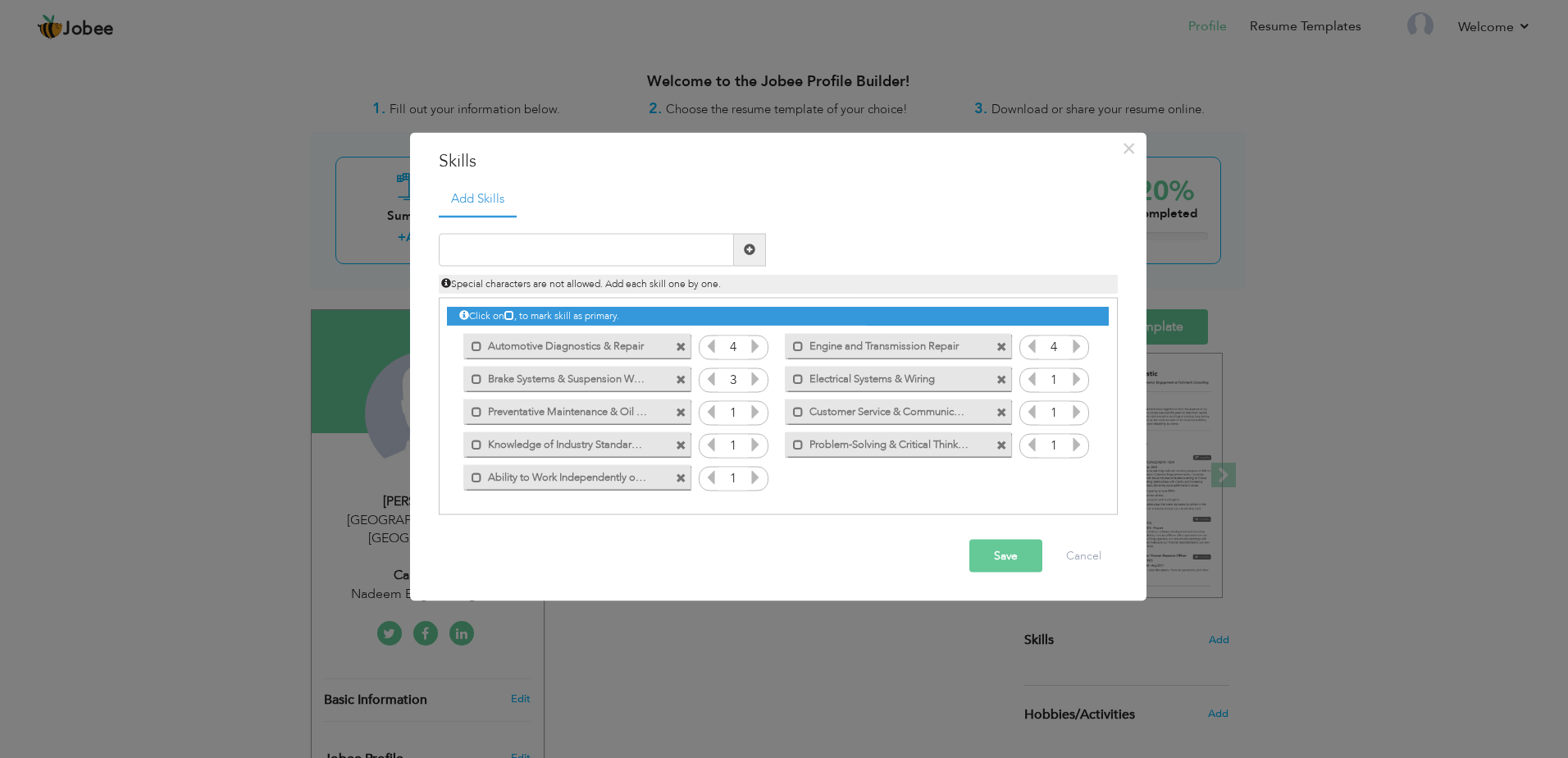
click at [758, 377] on icon at bounding box center [755, 377] width 14 height 14
click at [760, 377] on icon at bounding box center [755, 377] width 14 height 14
click at [1080, 382] on icon at bounding box center [1076, 377] width 14 height 14
click at [1079, 382] on icon at bounding box center [1076, 377] width 14 height 14
click at [1079, 381] on icon at bounding box center [1076, 377] width 14 height 14
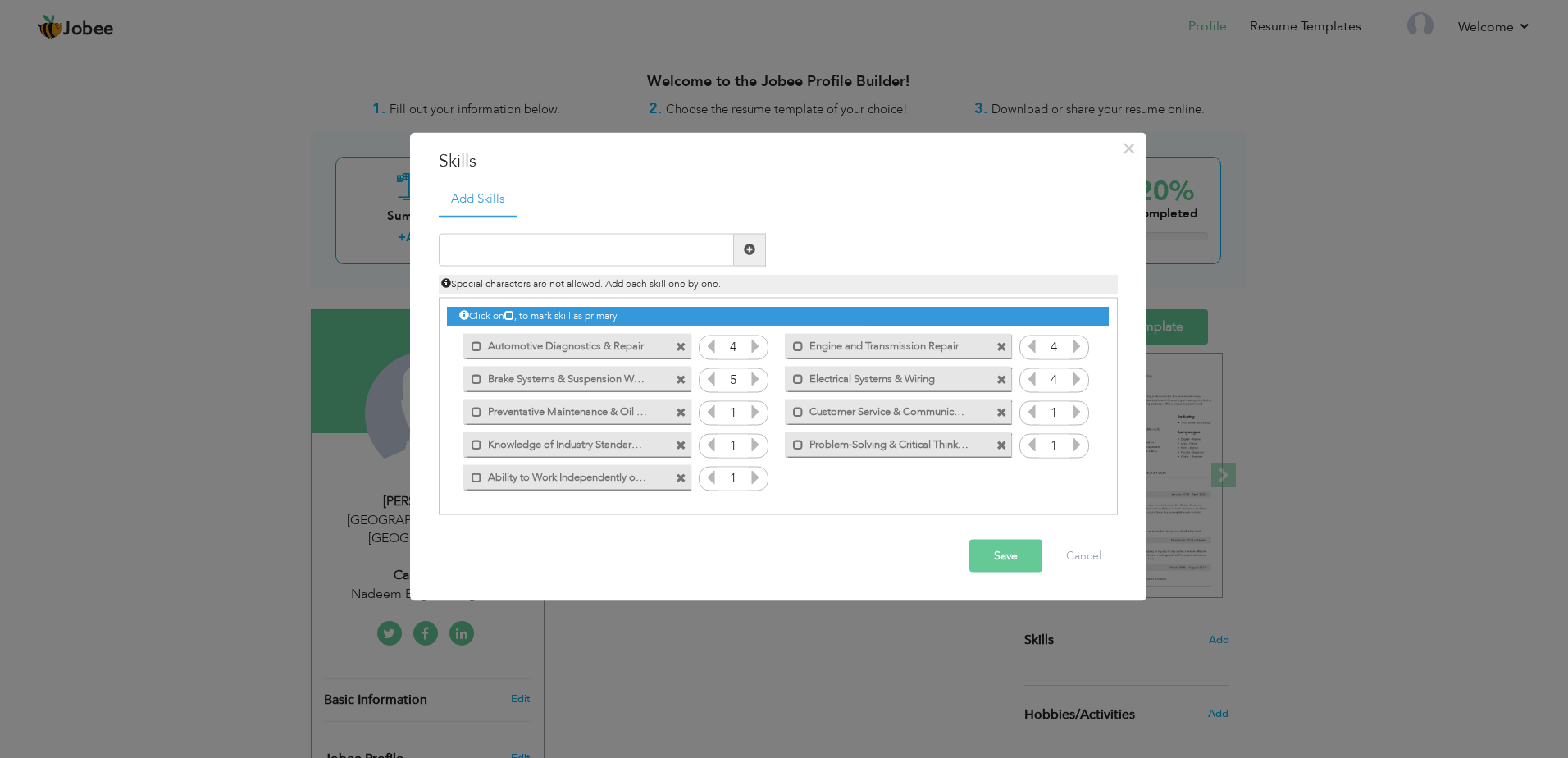
click at [760, 413] on icon at bounding box center [755, 411] width 14 height 14
click at [761, 412] on icon at bounding box center [755, 411] width 14 height 14
click at [761, 413] on icon at bounding box center [755, 411] width 14 height 14
click at [1083, 411] on icon at bounding box center [1076, 411] width 14 height 14
click at [1082, 411] on icon at bounding box center [1076, 411] width 14 height 14
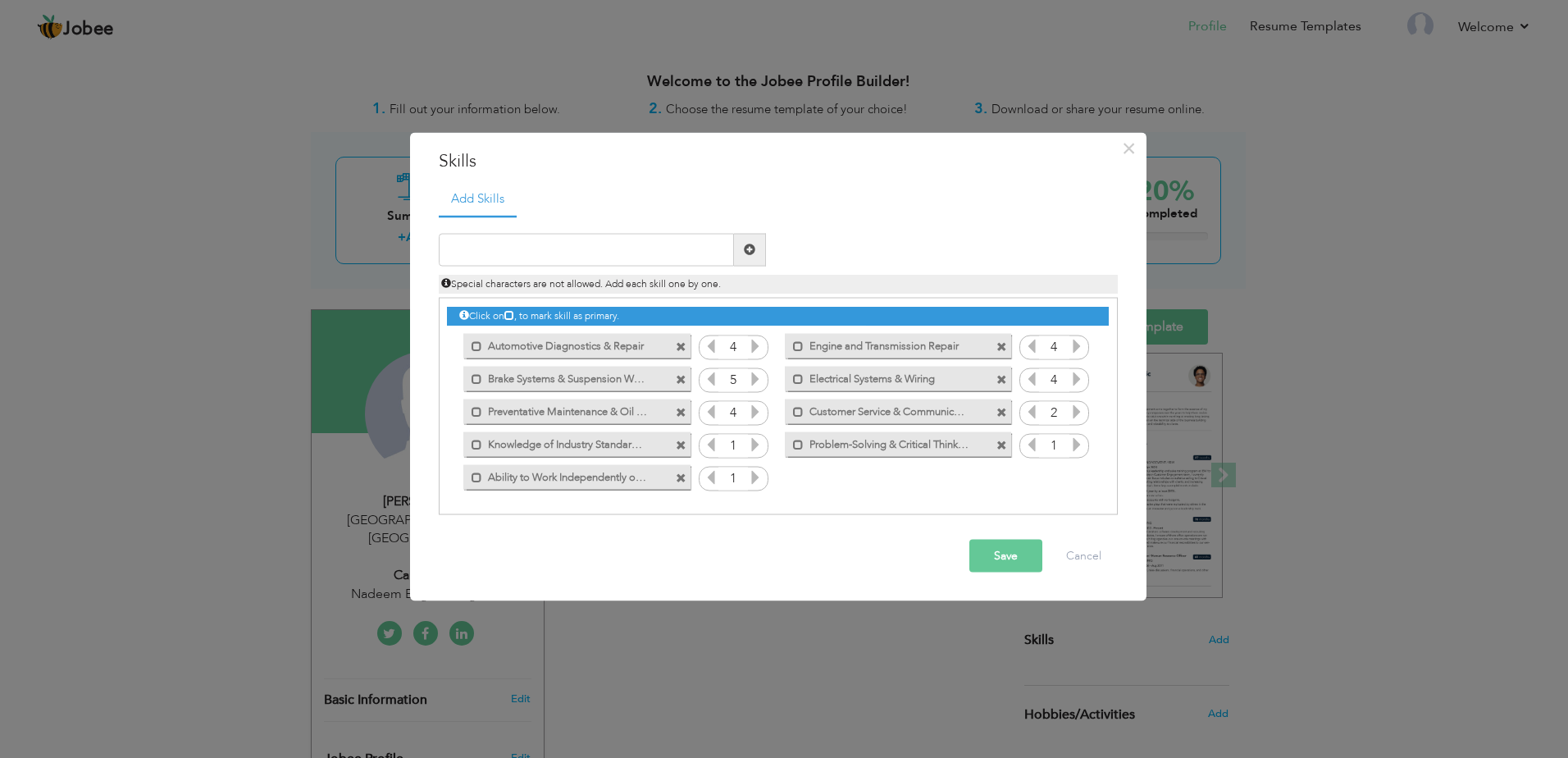
click at [1082, 411] on icon at bounding box center [1076, 411] width 14 height 14
click at [759, 443] on icon at bounding box center [755, 443] width 14 height 14
click at [758, 444] on icon at bounding box center [755, 443] width 14 height 14
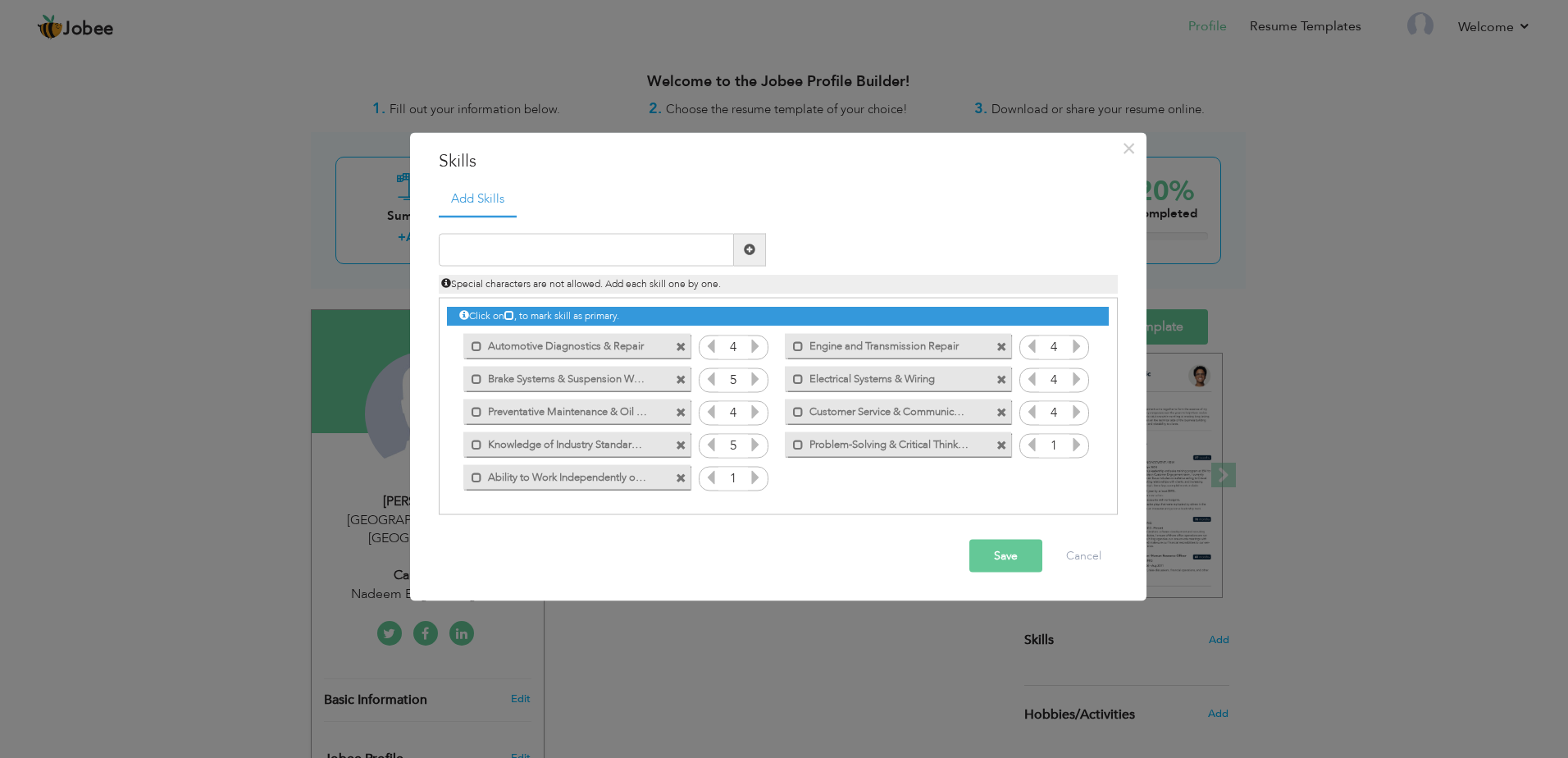
click at [1069, 445] on icon at bounding box center [1076, 443] width 14 height 14
click at [760, 472] on icon at bounding box center [755, 476] width 14 height 14
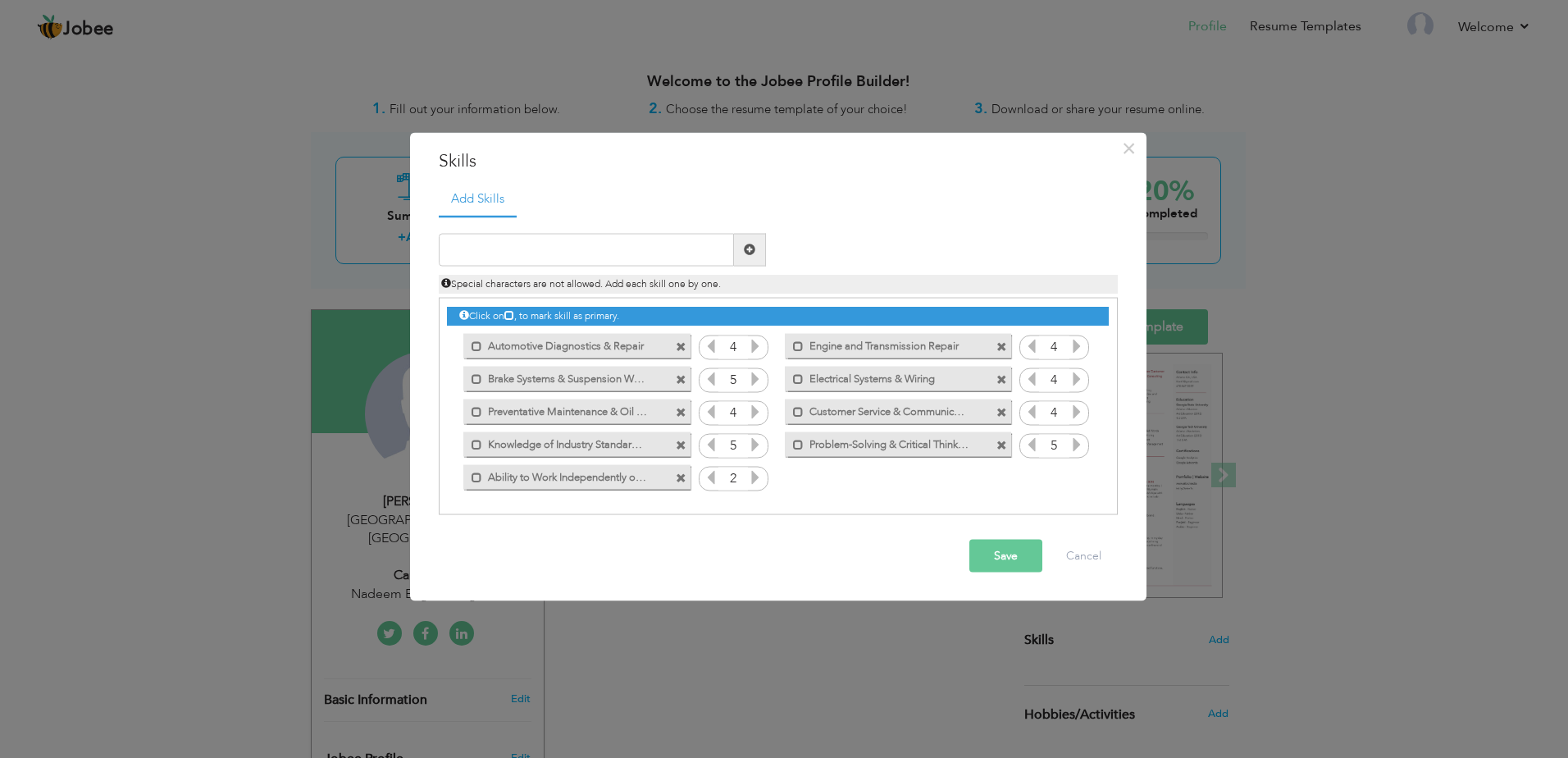
click at [760, 472] on icon at bounding box center [755, 476] width 14 height 14
click at [1012, 565] on button "Save" at bounding box center [1006, 555] width 73 height 33
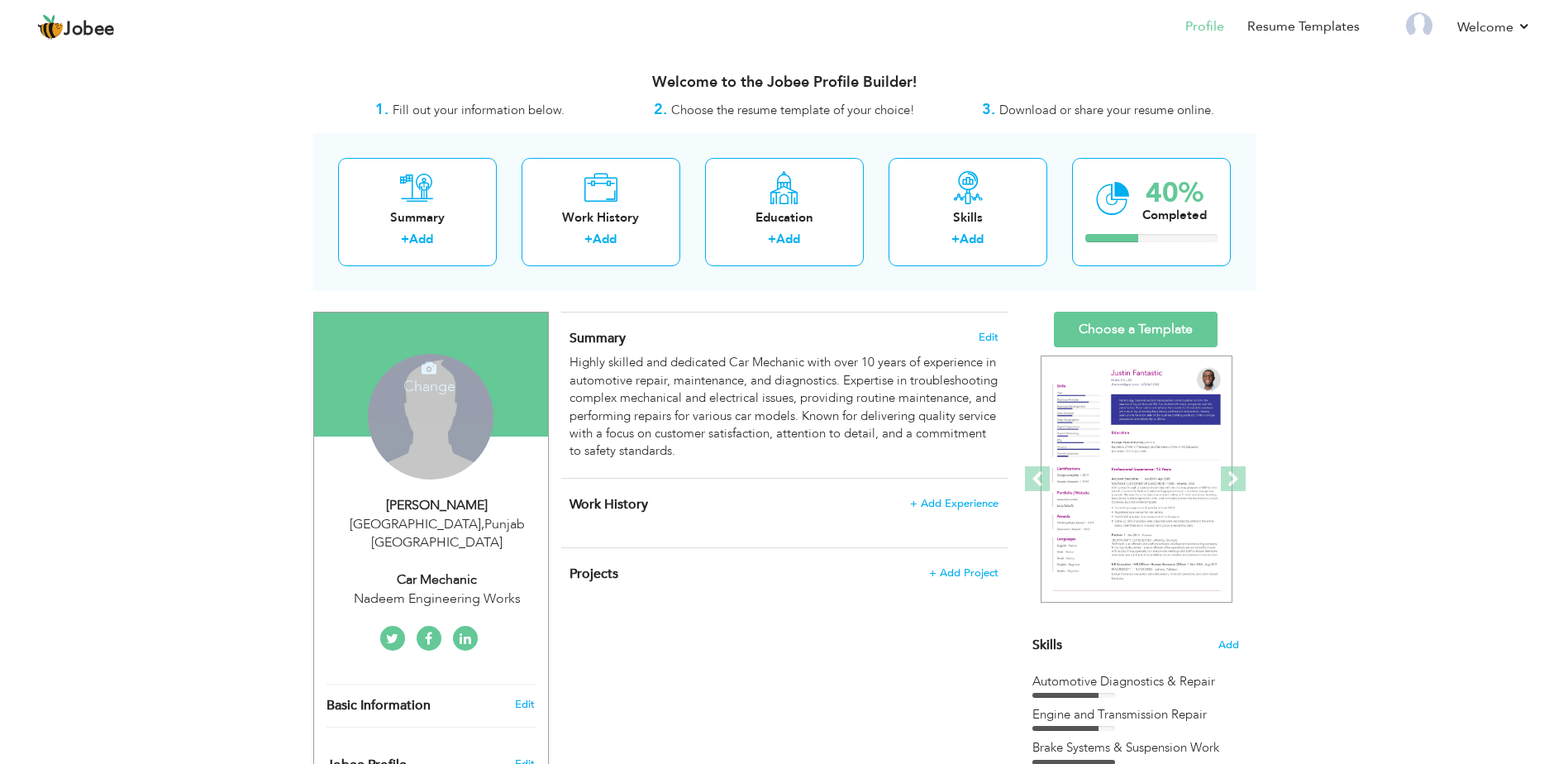
click at [436, 361] on icon at bounding box center [428, 367] width 15 height 15
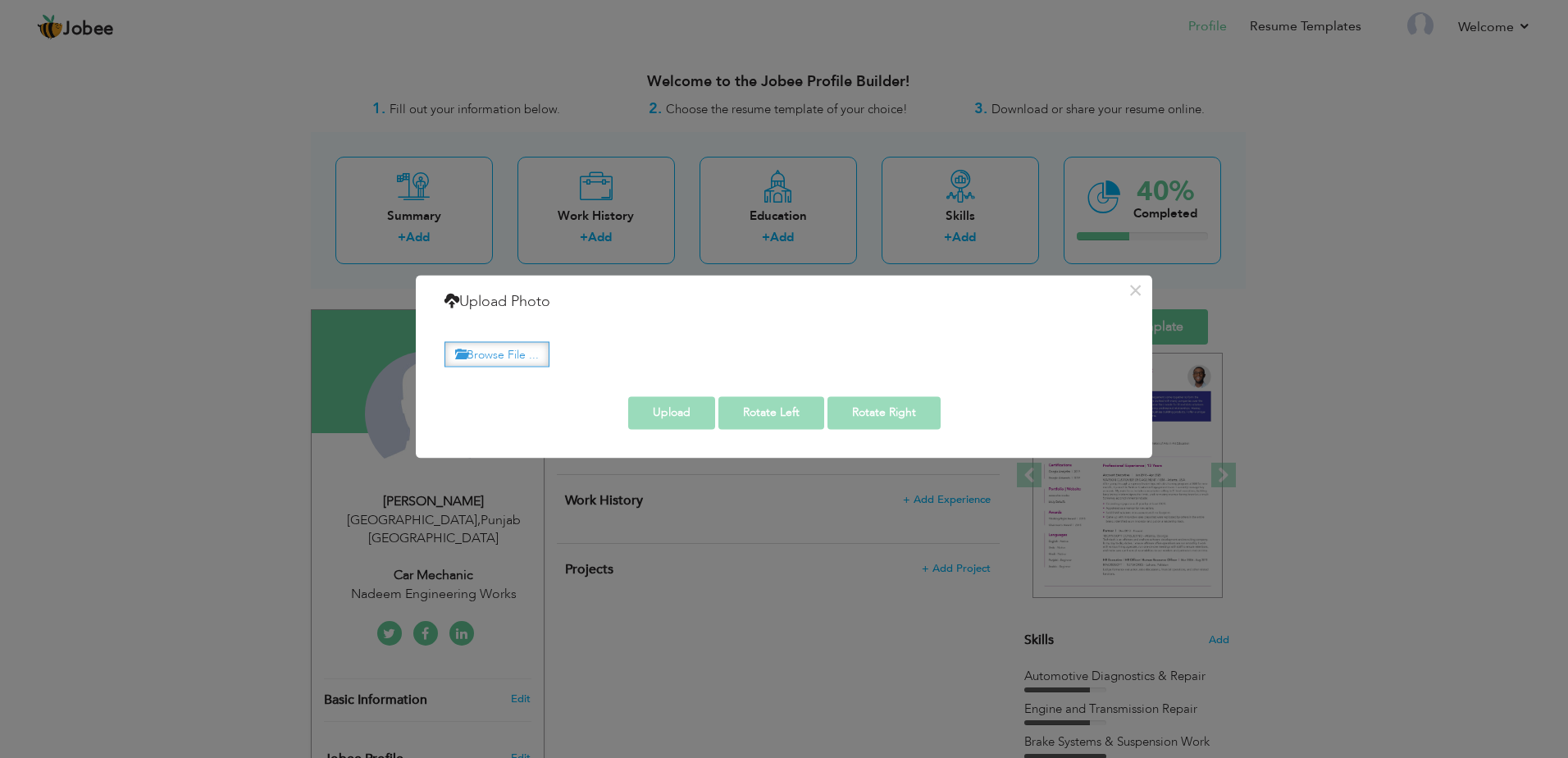
click at [497, 356] on label "Browse File ..." at bounding box center [497, 353] width 105 height 26
click at [0, 0] on input "Browse File ..." at bounding box center [0, 0] width 0 height 0
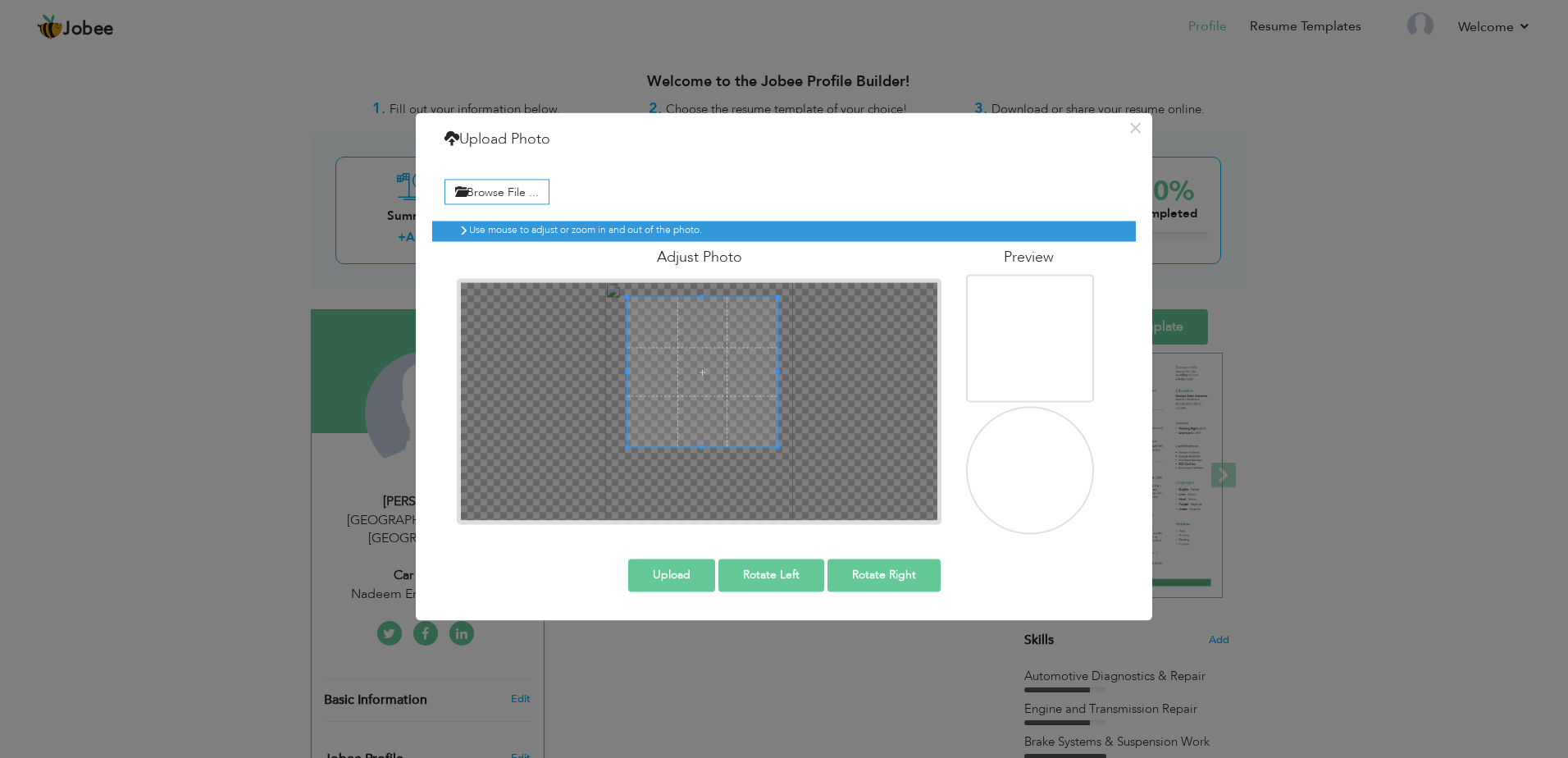
click at [727, 359] on span at bounding box center [702, 372] width 150 height 150
click at [698, 571] on button "Upload" at bounding box center [671, 576] width 87 height 33
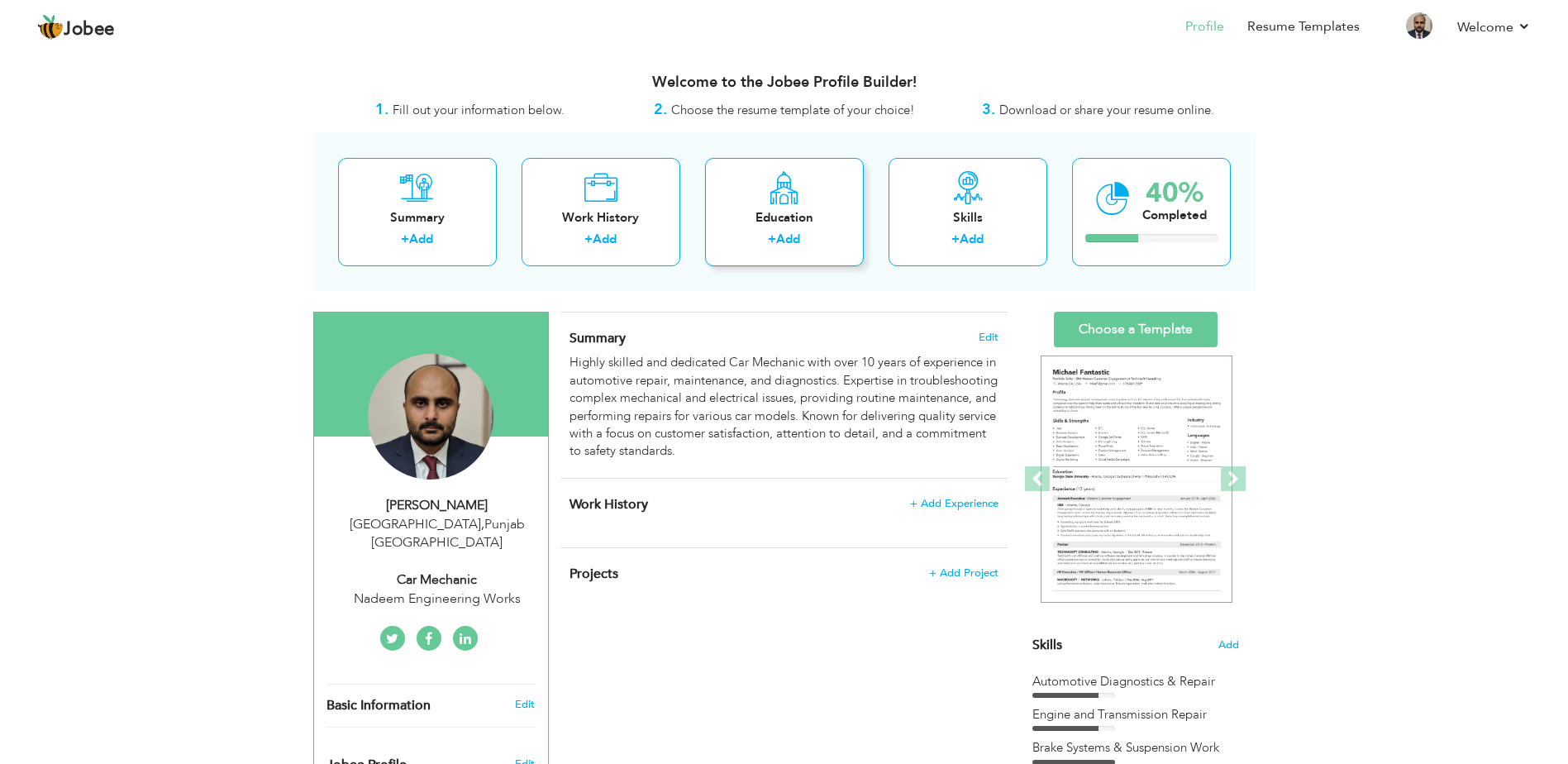
click at [776, 241] on label "+" at bounding box center [772, 240] width 9 height 17
radio input "true"
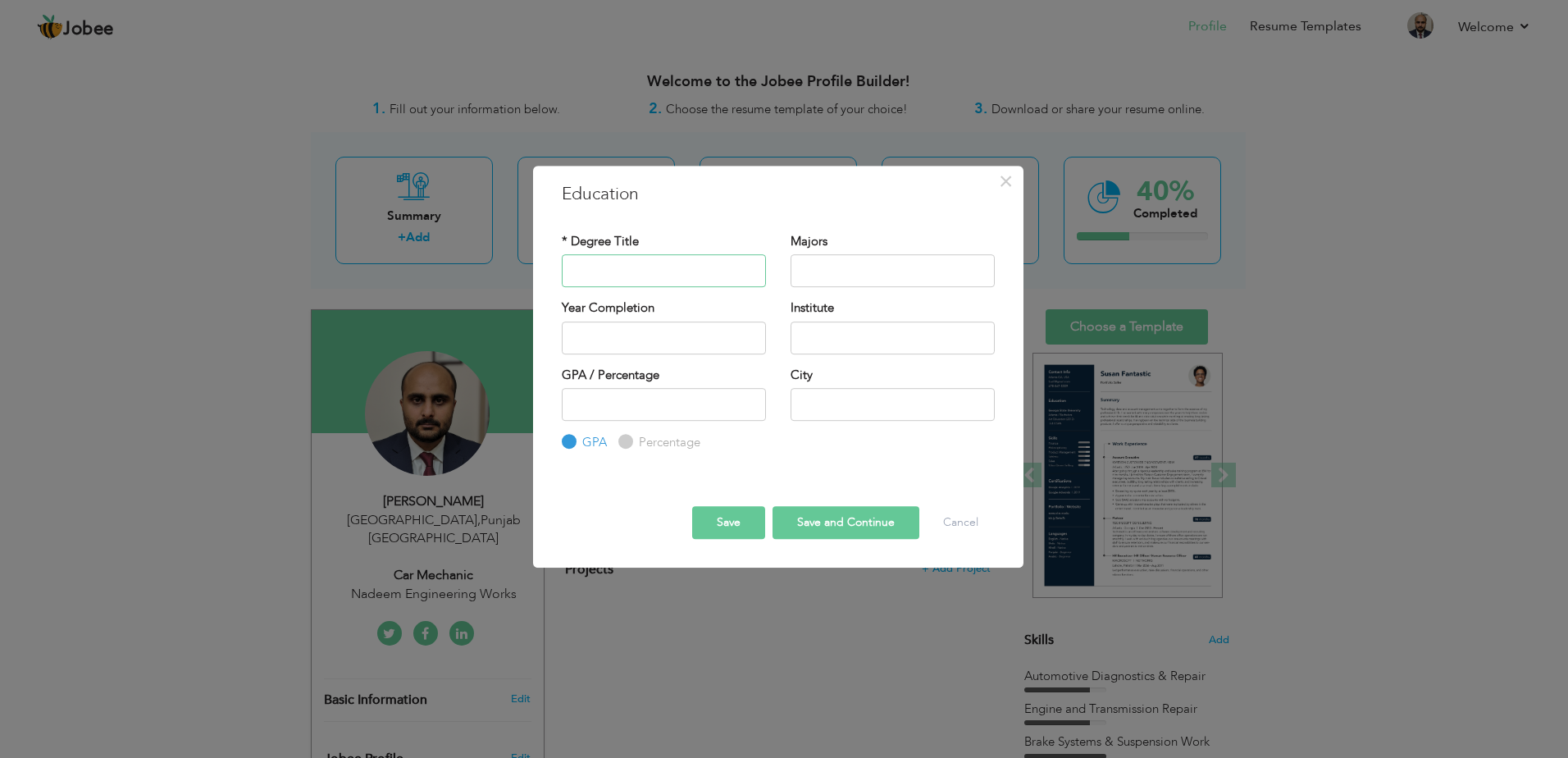
click at [681, 256] on input "text" at bounding box center [663, 270] width 204 height 33
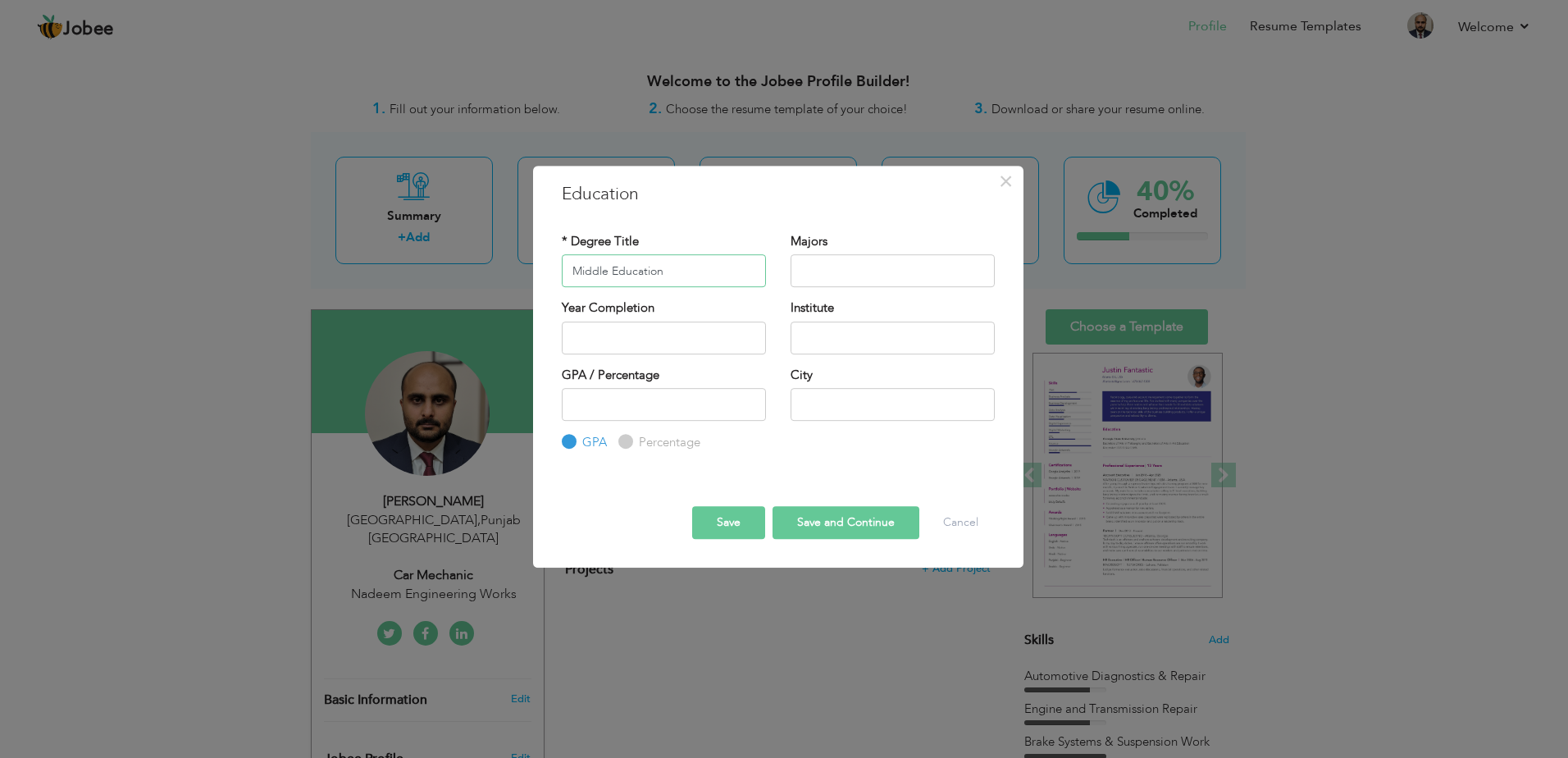
type input "Middle Education"
click at [834, 275] on input "text" at bounding box center [893, 270] width 204 height 33
type input "s"
type input "Science"
click at [655, 341] on input "2025" at bounding box center [663, 337] width 204 height 33
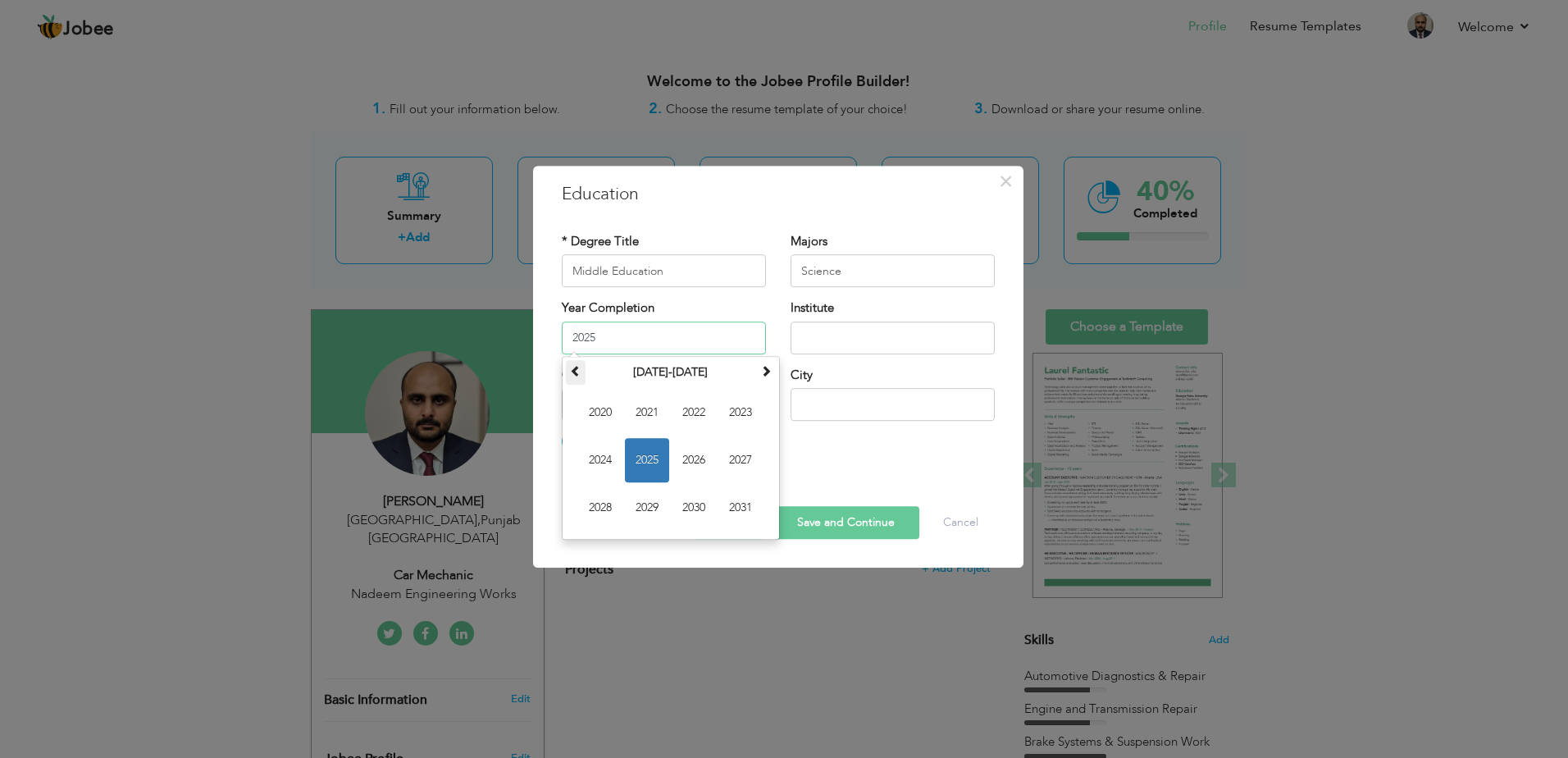
click at [576, 376] on span at bounding box center [575, 370] width 11 height 11
click at [589, 401] on span "2010" at bounding box center [600, 412] width 44 height 44
type input "2010"
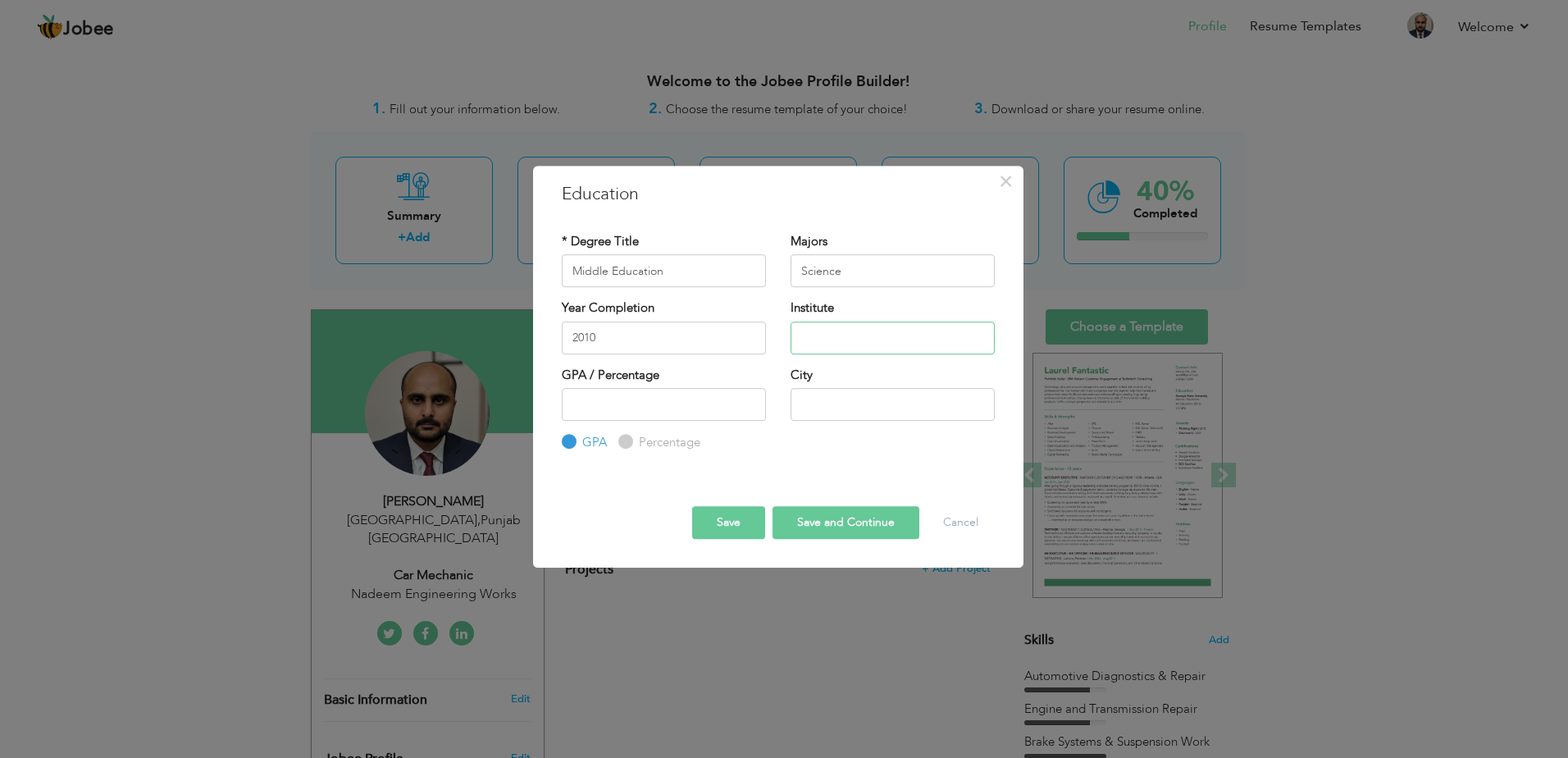
click at [834, 341] on input "text" at bounding box center [893, 337] width 204 height 33
type input "[GEOGRAPHIC_DATA]"
click at [629, 428] on div "GPA Percentage" at bounding box center [663, 419] width 204 height 64
click at [635, 439] on label "Percentage" at bounding box center [667, 442] width 66 height 17
click at [629, 439] on input "Percentage" at bounding box center [623, 442] width 11 height 11
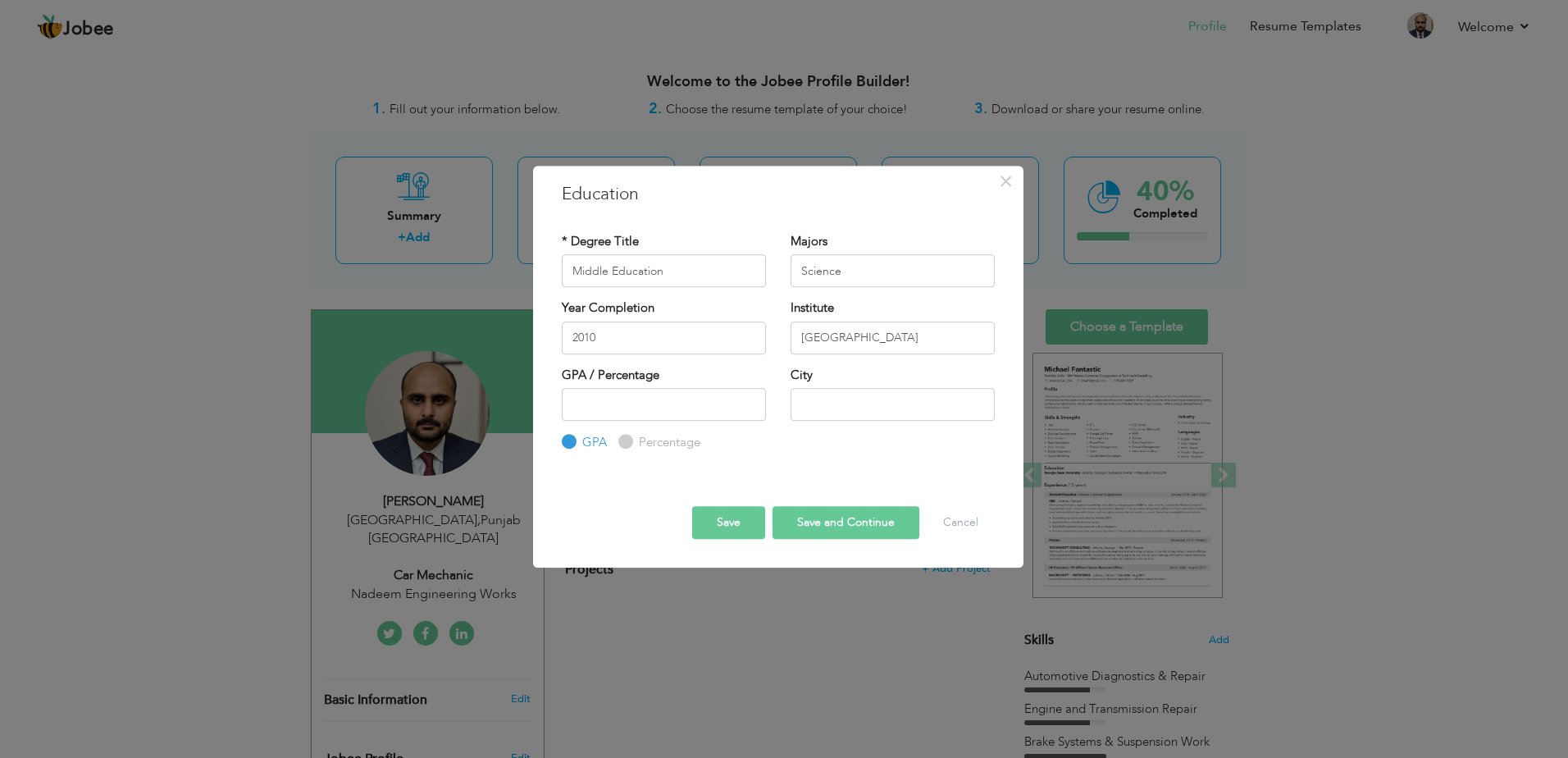
radio input "true"
click at [627, 406] on input "number" at bounding box center [663, 404] width 204 height 33
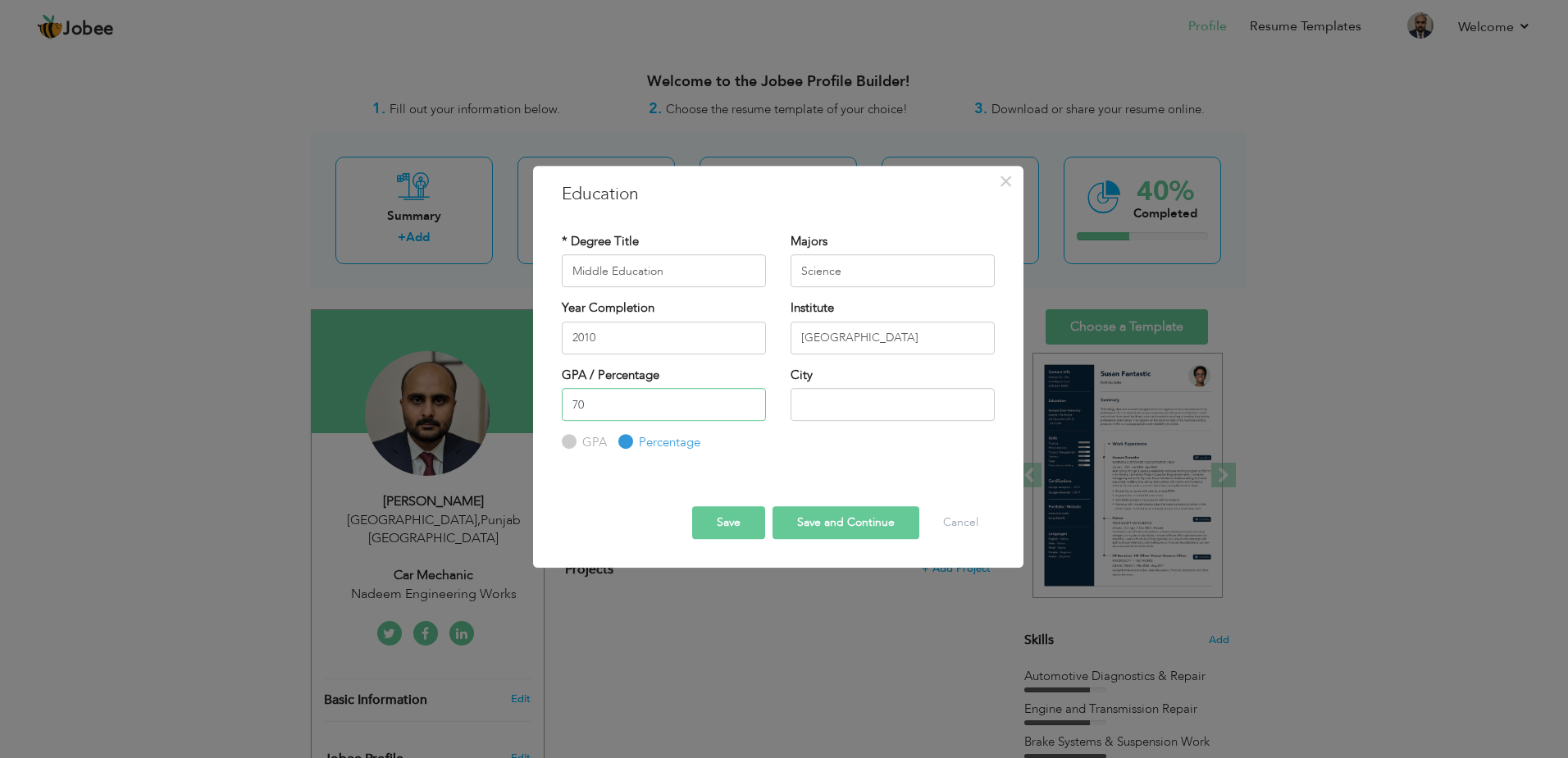
type input "70"
click at [836, 391] on input "text" at bounding box center [893, 404] width 204 height 33
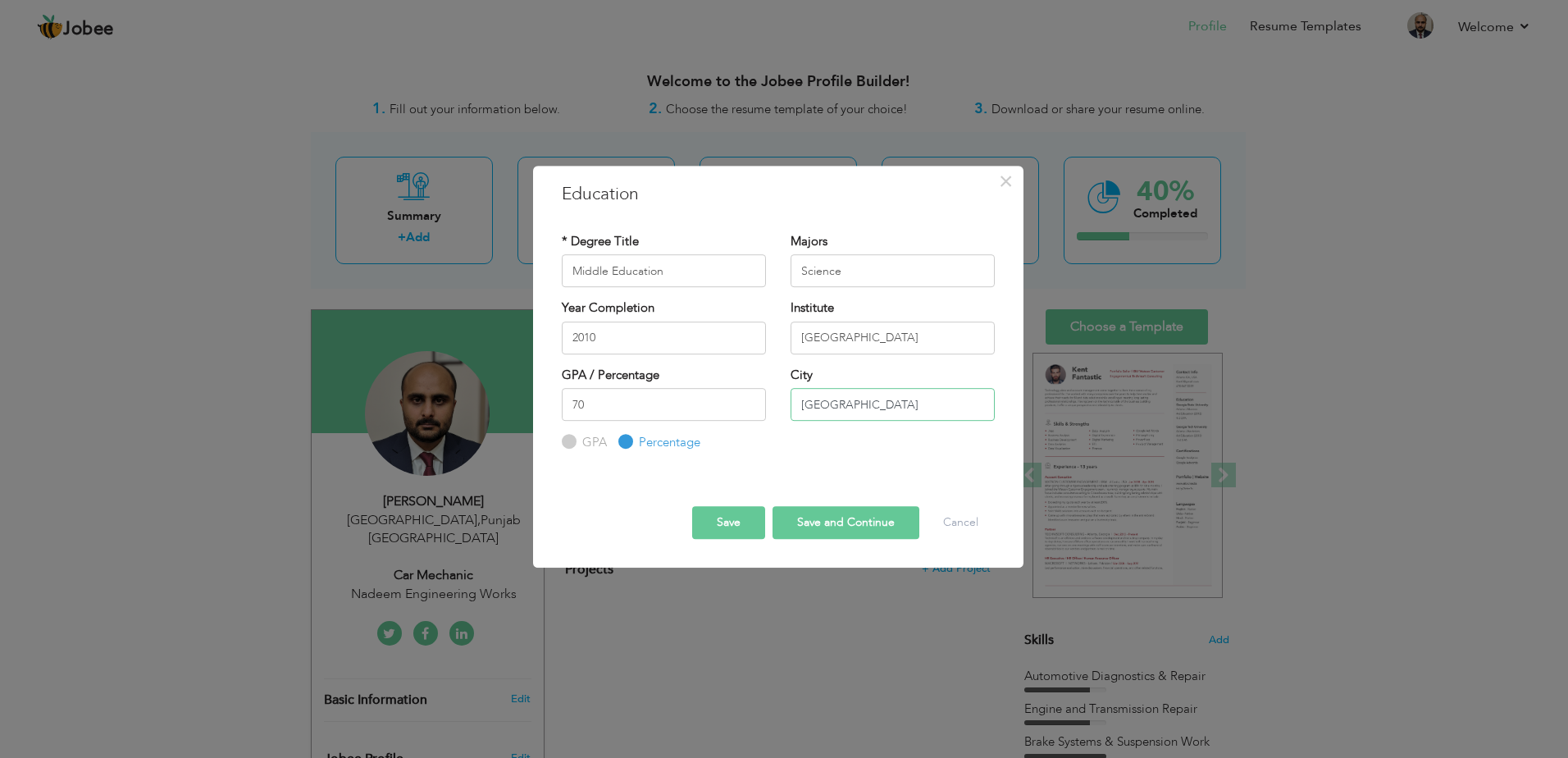
type input "[GEOGRAPHIC_DATA]"
click at [752, 513] on button "Save" at bounding box center [729, 522] width 73 height 33
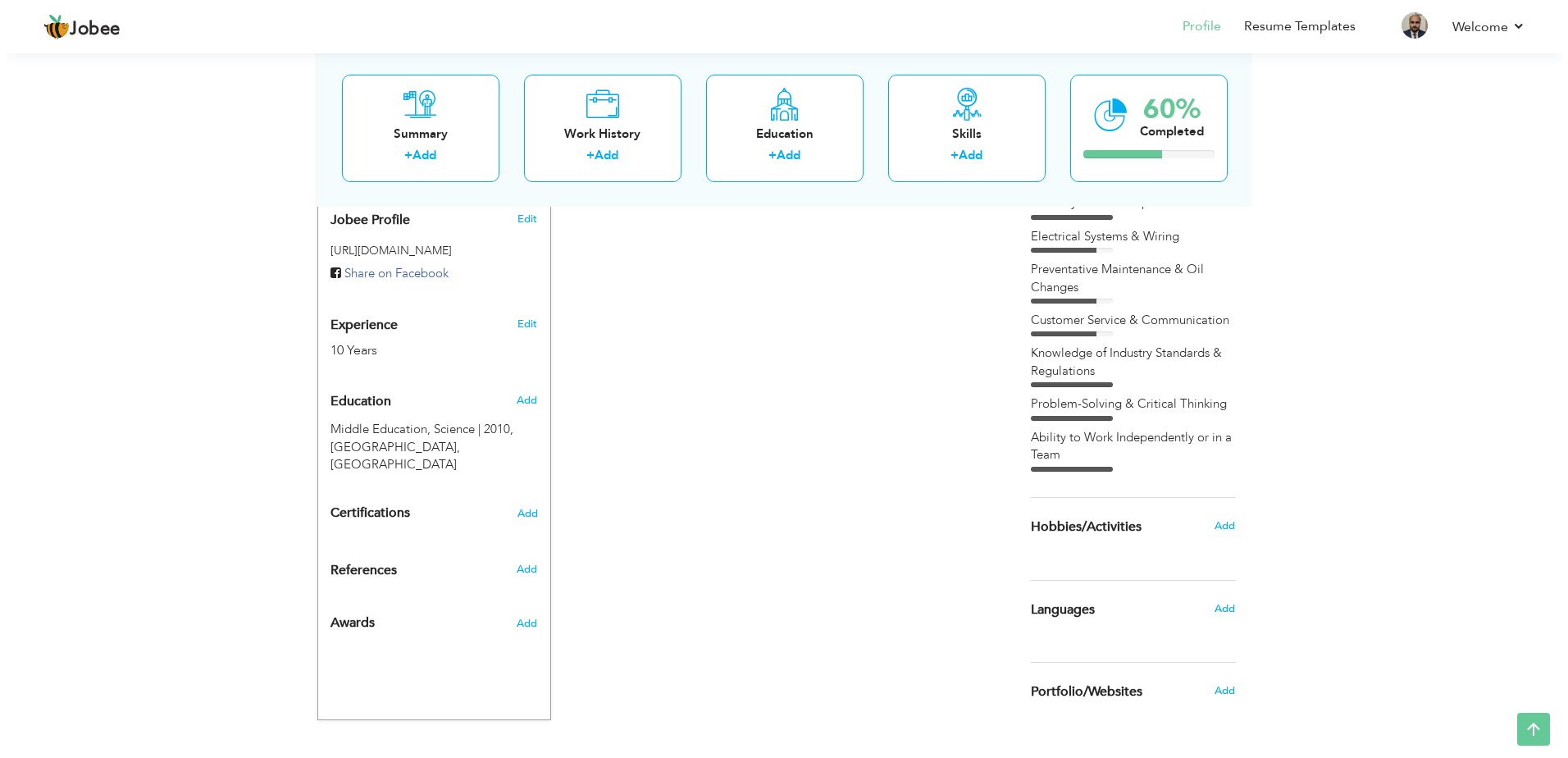
scroll to position [547, 0]
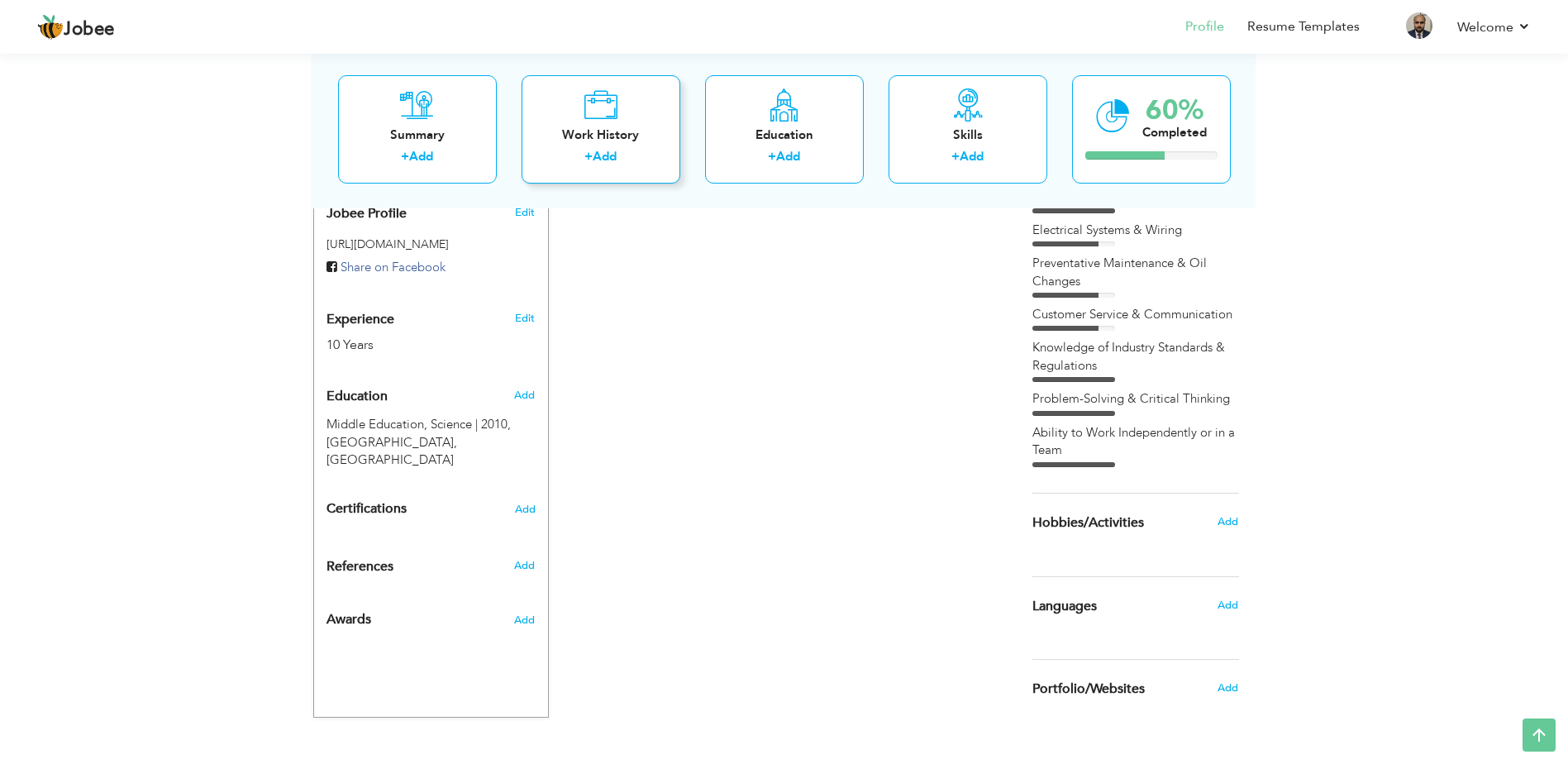
click at [593, 161] on link "Add" at bounding box center [605, 155] width 24 height 16
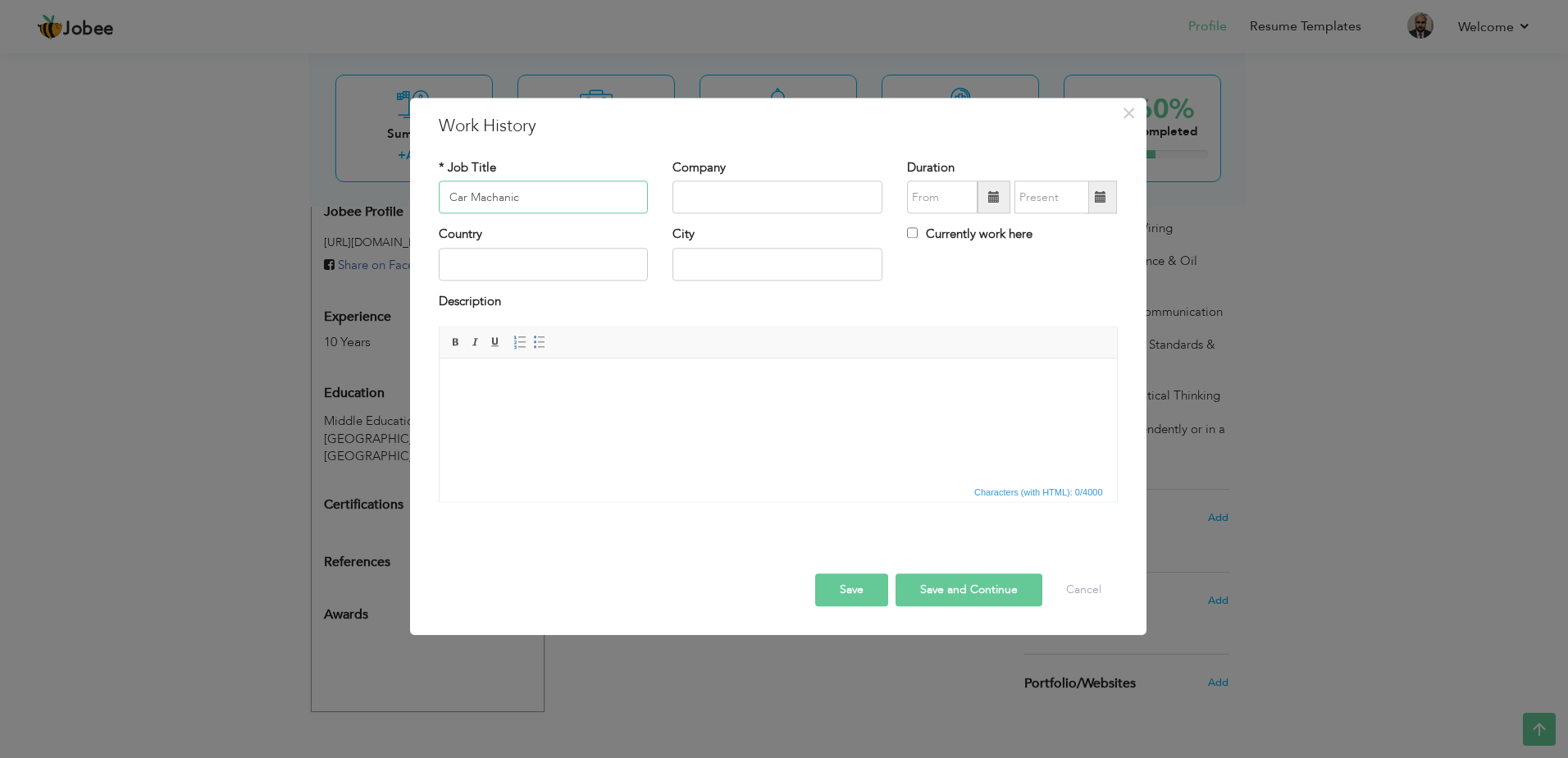
type input "Car Machanic"
click at [696, 200] on input "text" at bounding box center [777, 198] width 210 height 33
type input "Mushtaq Engineering Works"
click at [962, 200] on input "09/2025" at bounding box center [942, 198] width 71 height 33
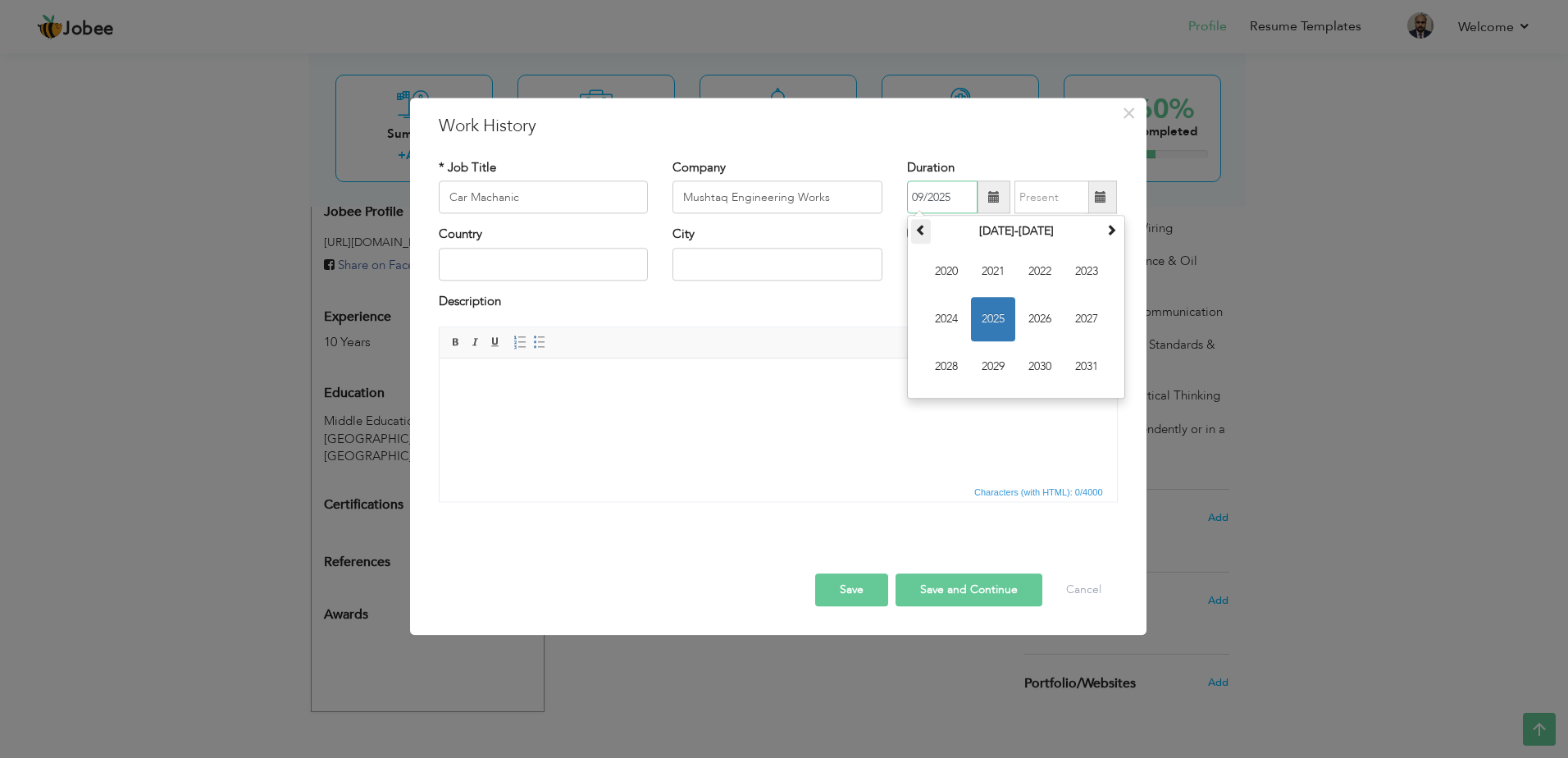
click at [928, 236] on th at bounding box center [921, 232] width 20 height 25
click at [1006, 319] on span "2015" at bounding box center [993, 319] width 44 height 44
click at [958, 271] on span "Jan" at bounding box center [946, 273] width 44 height 44
type input "01/2015"
click at [1070, 194] on input "09/2025" at bounding box center [1052, 198] width 75 height 33
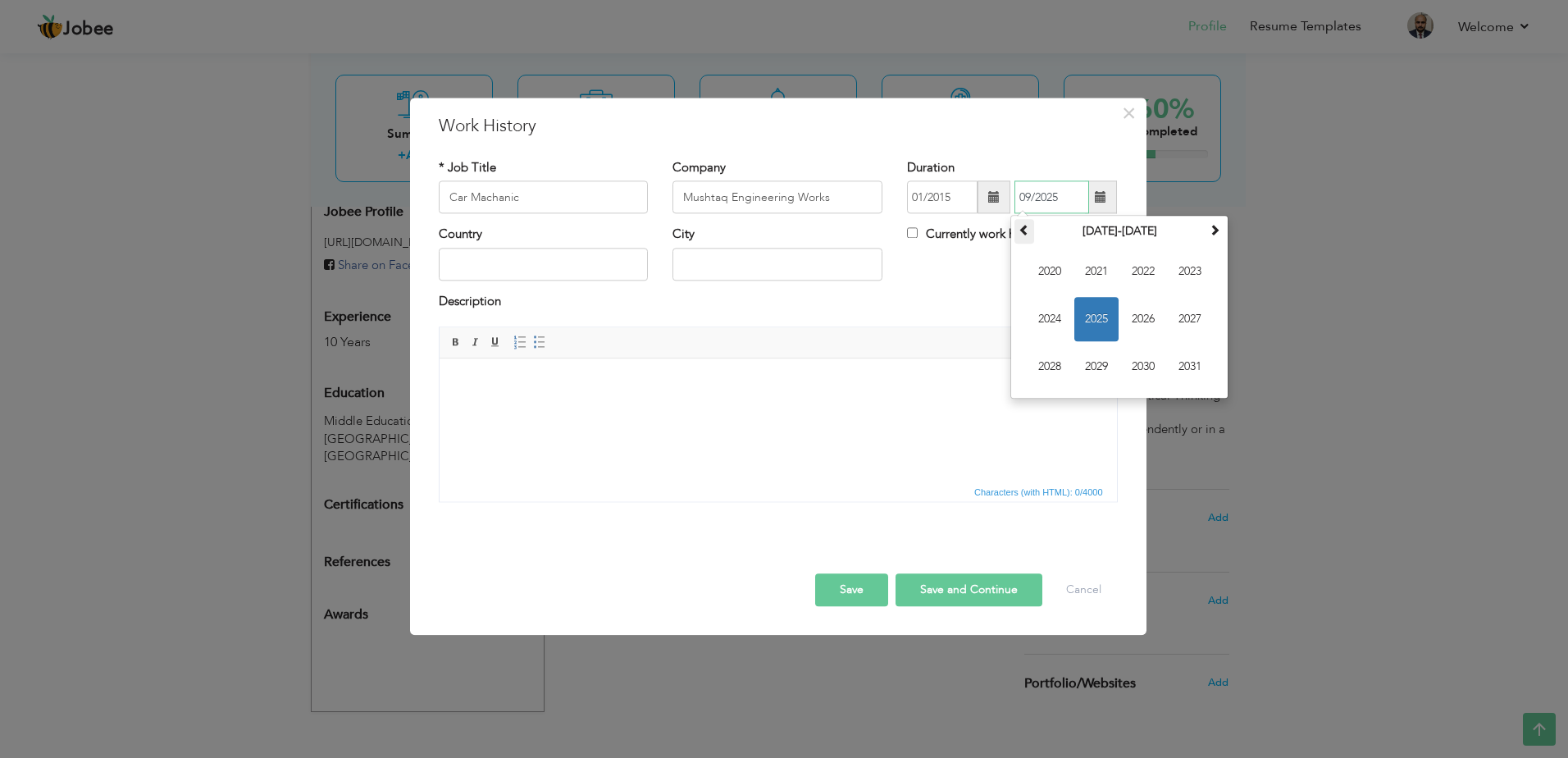
click at [1018, 235] on th at bounding box center [1024, 232] width 20 height 25
click at [1193, 363] on span "2021" at bounding box center [1190, 367] width 44 height 44
click at [1144, 318] on span "Jul" at bounding box center [1143, 319] width 44 height 44
type input "07/2021"
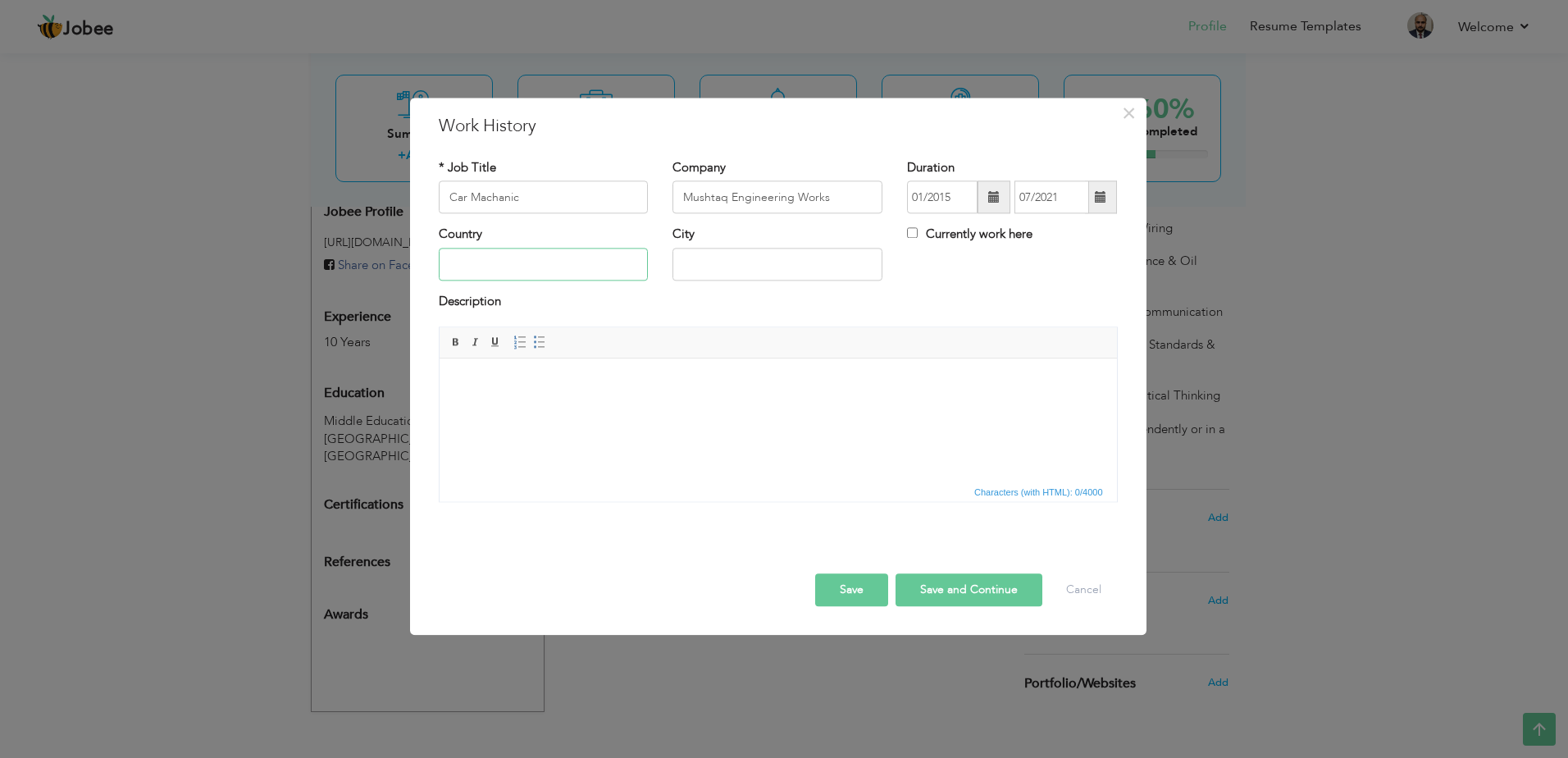
click at [538, 253] on input "text" at bounding box center [543, 264] width 210 height 33
type input "[GEOGRAPHIC_DATA]"
click at [682, 408] on html at bounding box center [777, 383] width 677 height 50
drag, startPoint x: 628, startPoint y: 388, endPoint x: 1125, endPoint y: 572, distance: 530.0
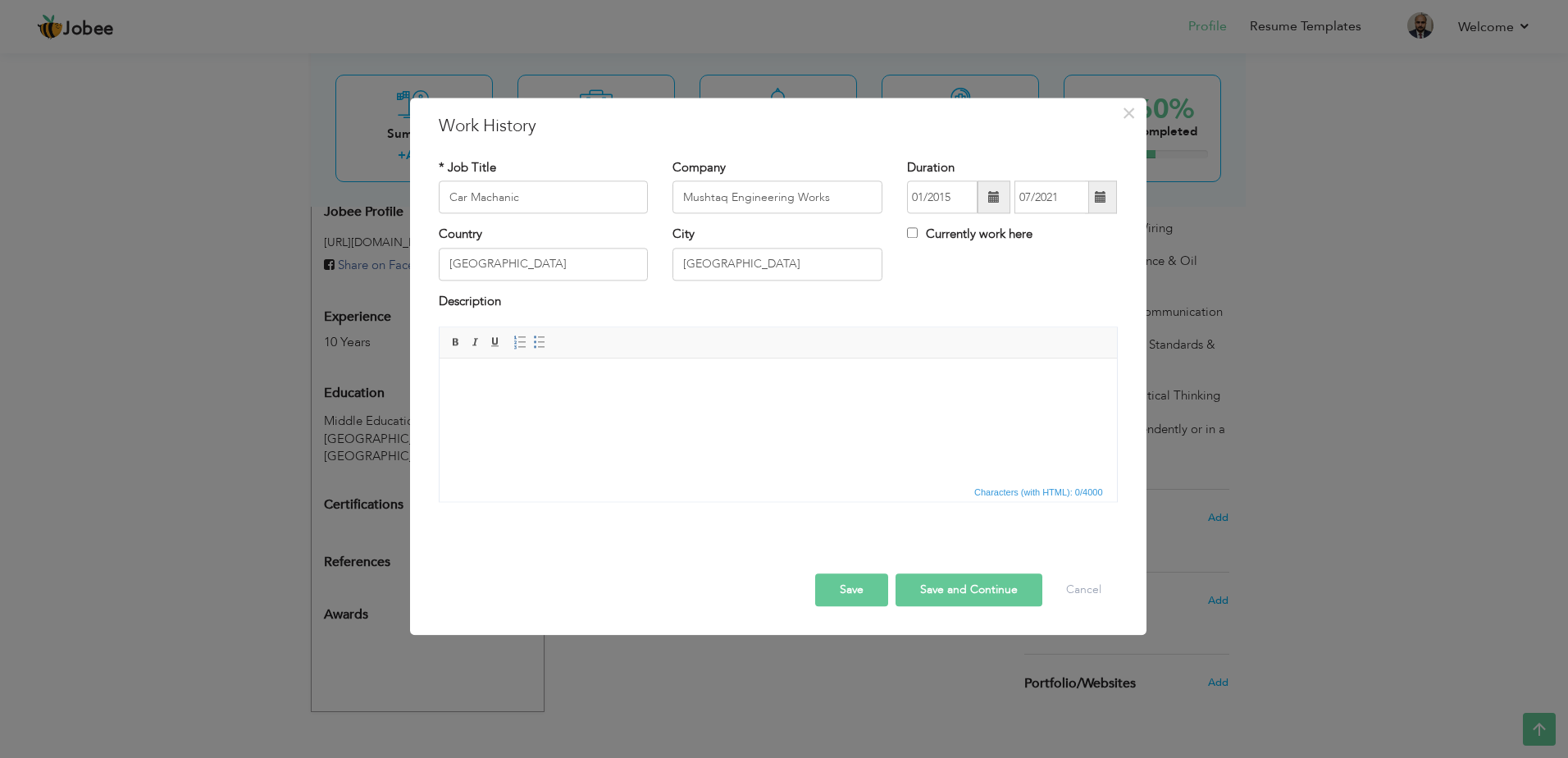
click at [628, 388] on body at bounding box center [777, 383] width 645 height 17
click at [535, 393] on html at bounding box center [777, 383] width 677 height 50
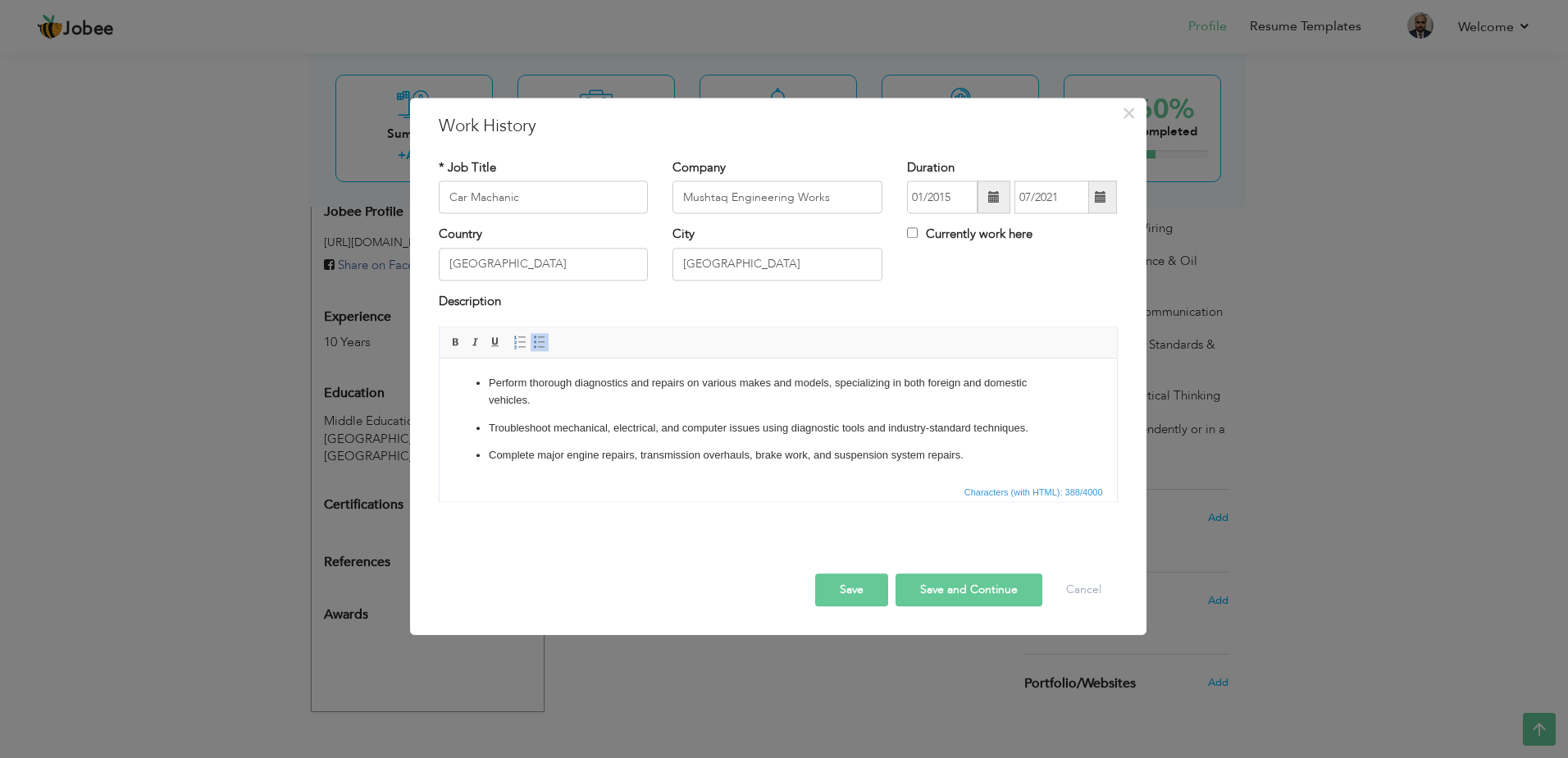
click at [922, 588] on button "Save and Continue" at bounding box center [968, 590] width 146 height 33
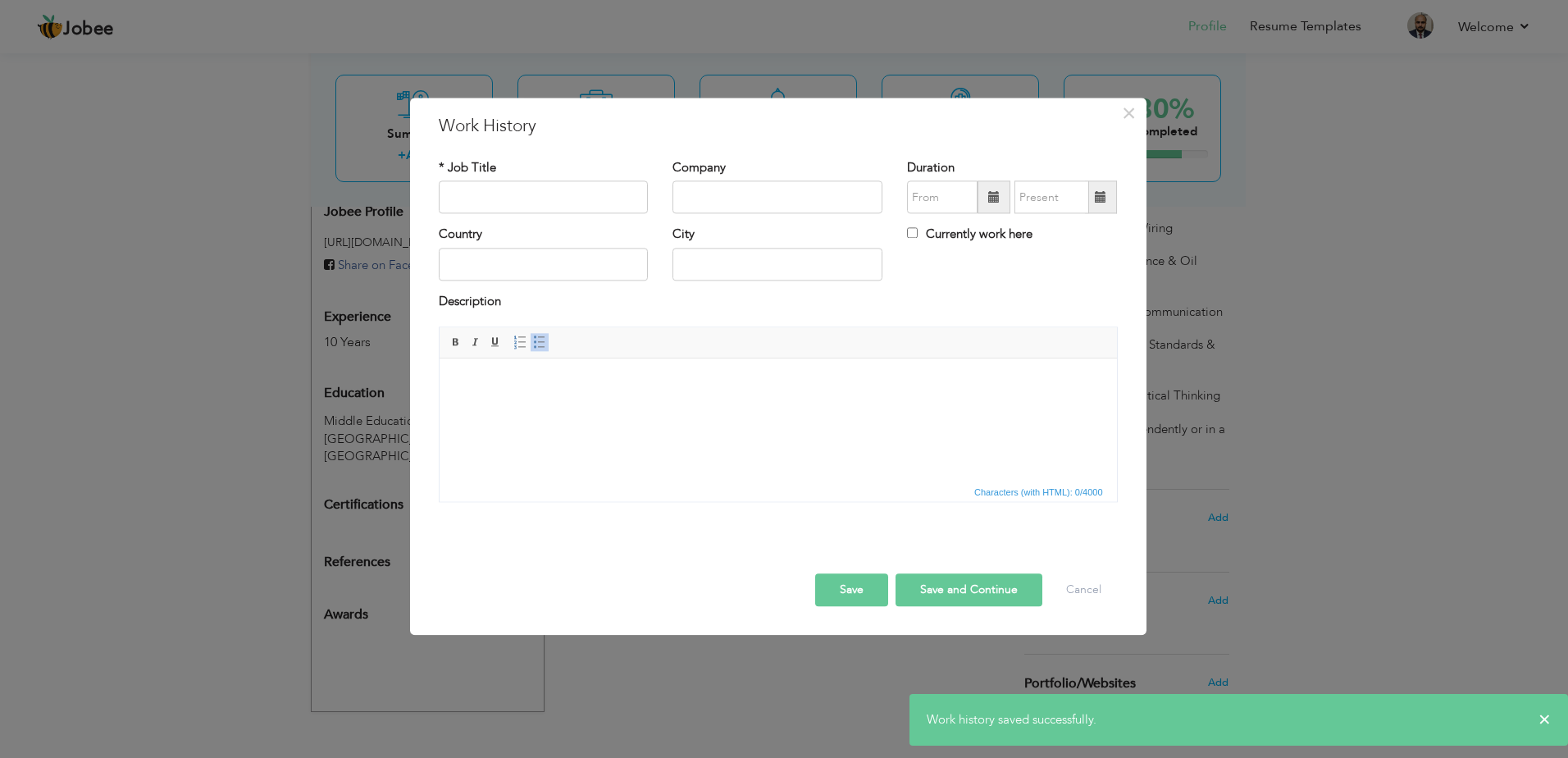
click at [553, 177] on div "* Job Title" at bounding box center [543, 187] width 210 height 55
click at [549, 195] on input "text" at bounding box center [543, 198] width 210 height 33
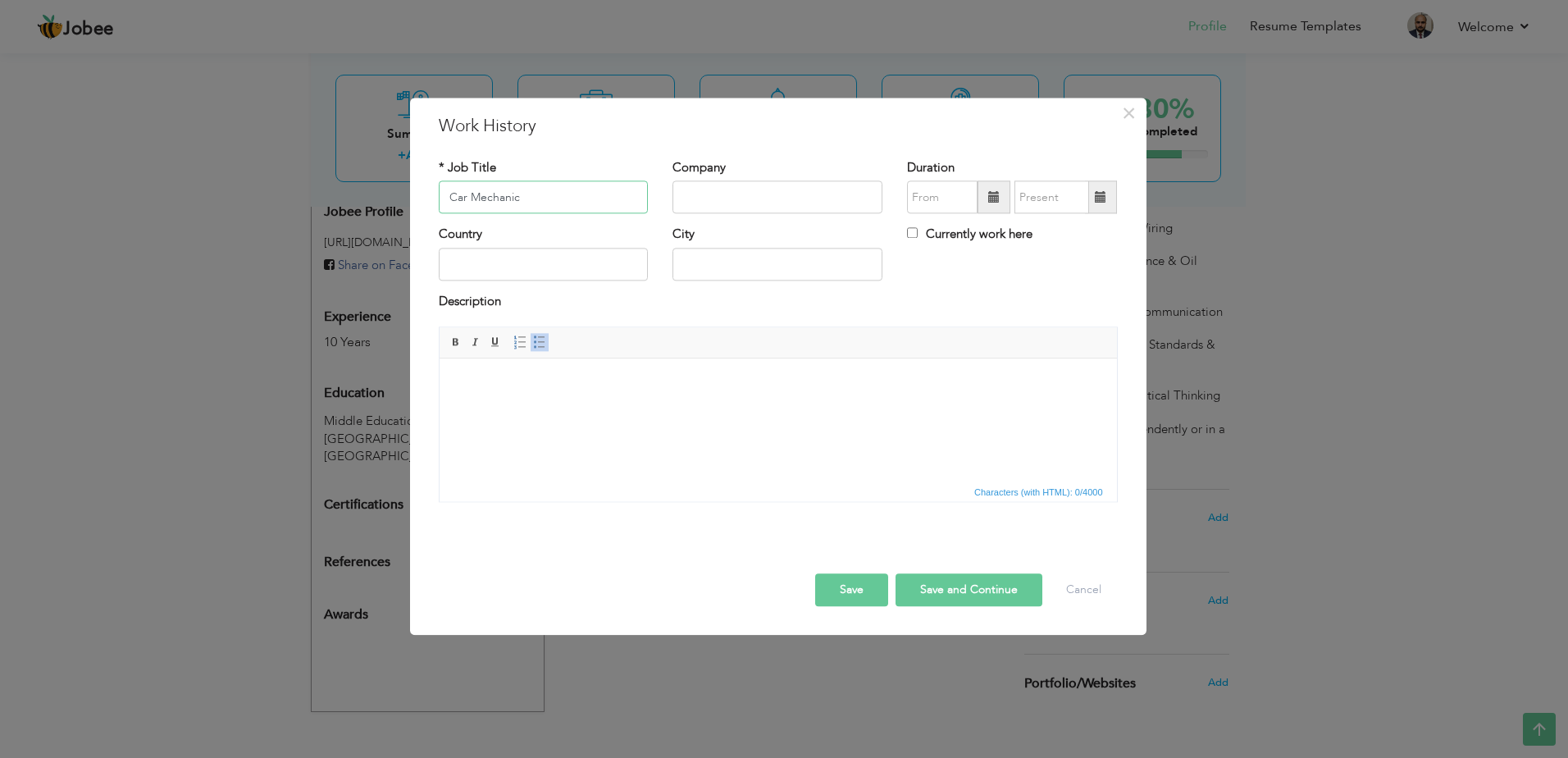
type input "Car Mechanic"
click at [758, 198] on input "text" at bounding box center [777, 198] width 210 height 33
type input "Nadeem Engineering Works"
click at [948, 201] on input "text" at bounding box center [942, 198] width 71 height 33
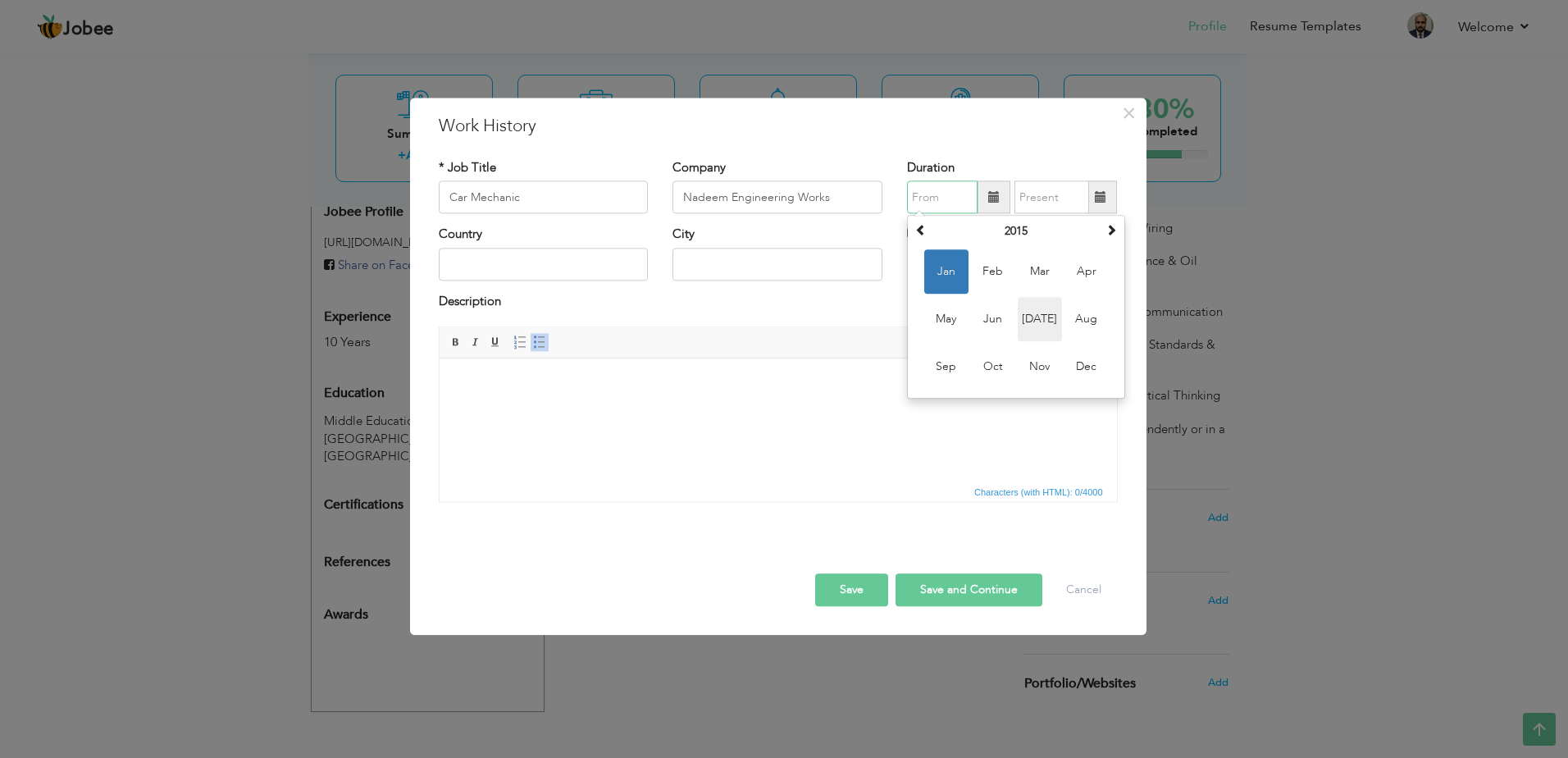
click at [1028, 319] on span "Jul" at bounding box center [1040, 319] width 44 height 44
type input "07/2015"
click at [951, 232] on label "Currently work here" at bounding box center [969, 235] width 125 height 17
click at [917, 232] on input "Currently work here" at bounding box center [912, 233] width 11 height 11
checkbox input "true"
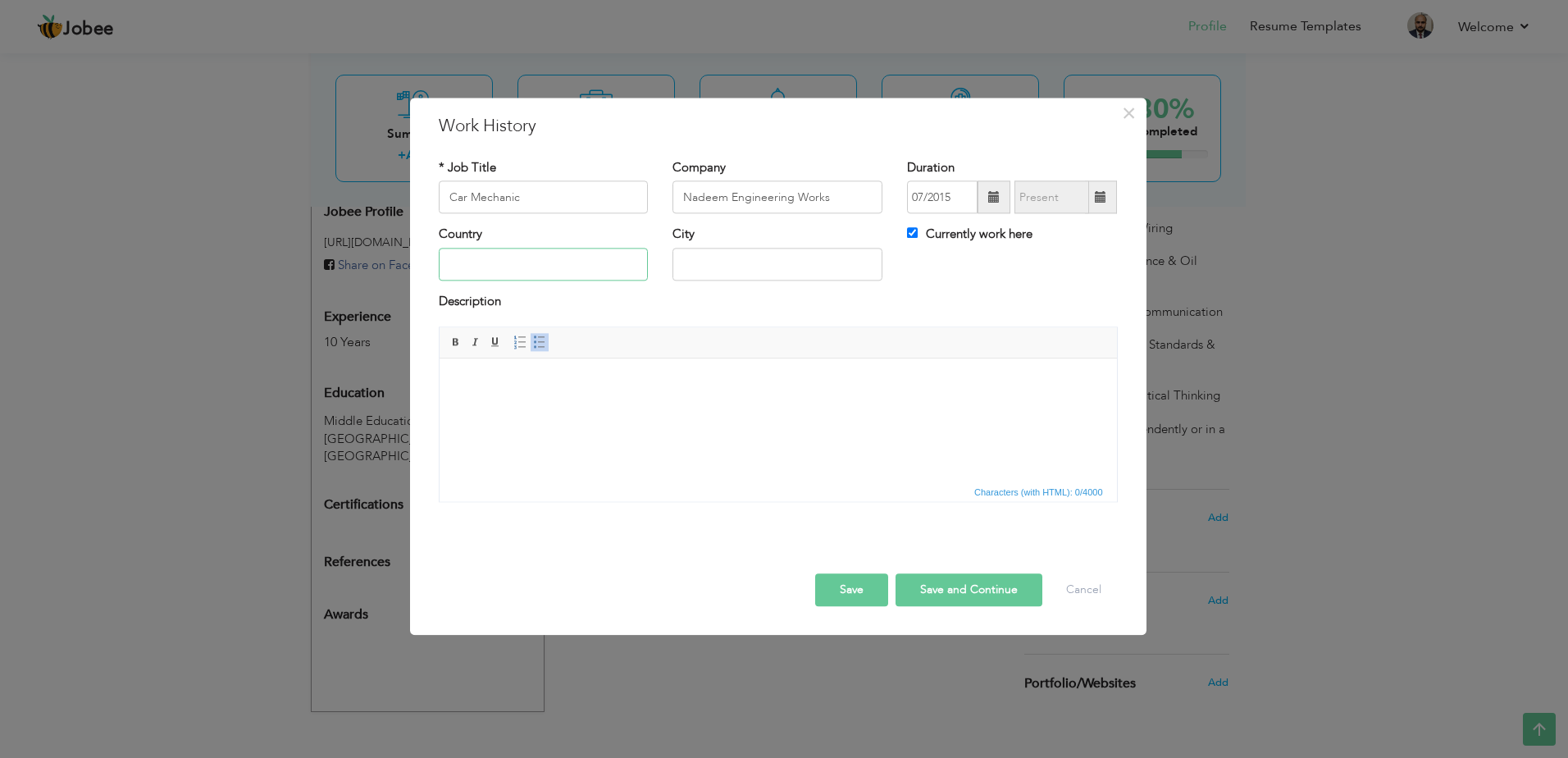
click at [503, 257] on input "text" at bounding box center [543, 264] width 210 height 33
type input "[GEOGRAPHIC_DATA]"
drag, startPoint x: 745, startPoint y: 272, endPoint x: 644, endPoint y: 271, distance: 101.0
click at [644, 271] on div "Country Pakistan City Yes Currently work here" at bounding box center [778, 260] width 704 height 66
type input "[GEOGRAPHIC_DATA]"
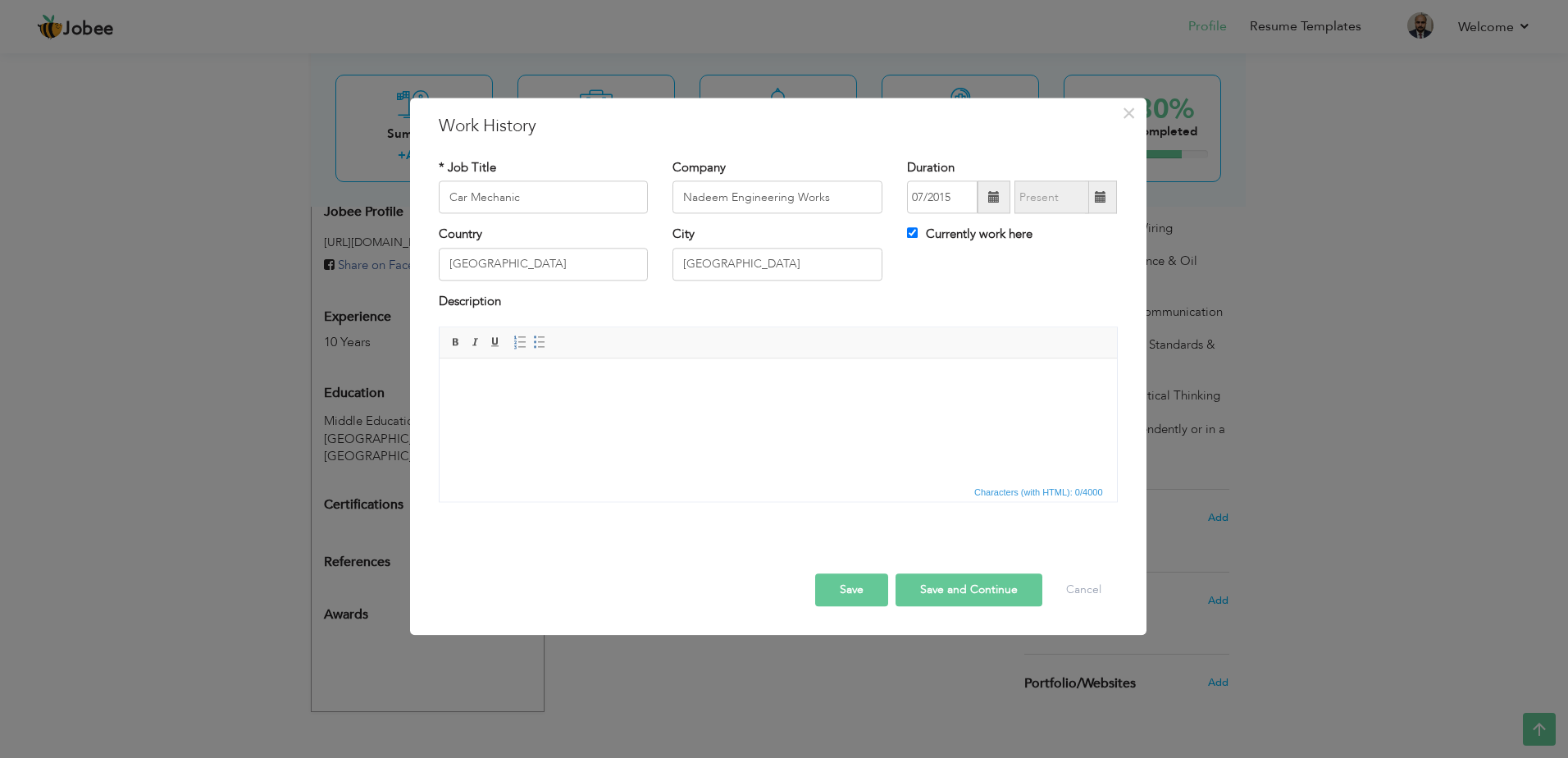
click at [558, 408] on html at bounding box center [777, 383] width 677 height 50
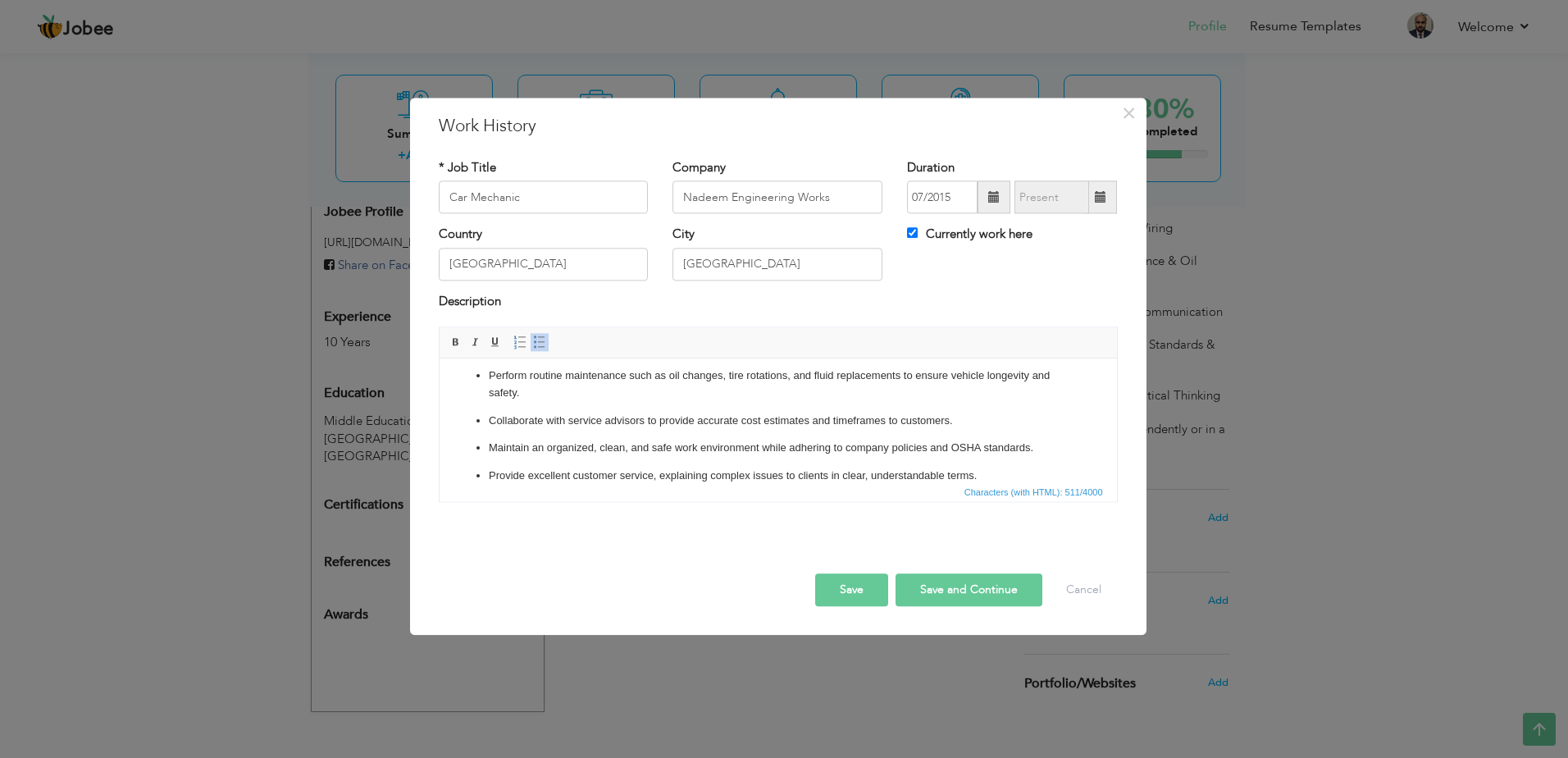
click at [855, 589] on button "Save" at bounding box center [852, 590] width 73 height 33
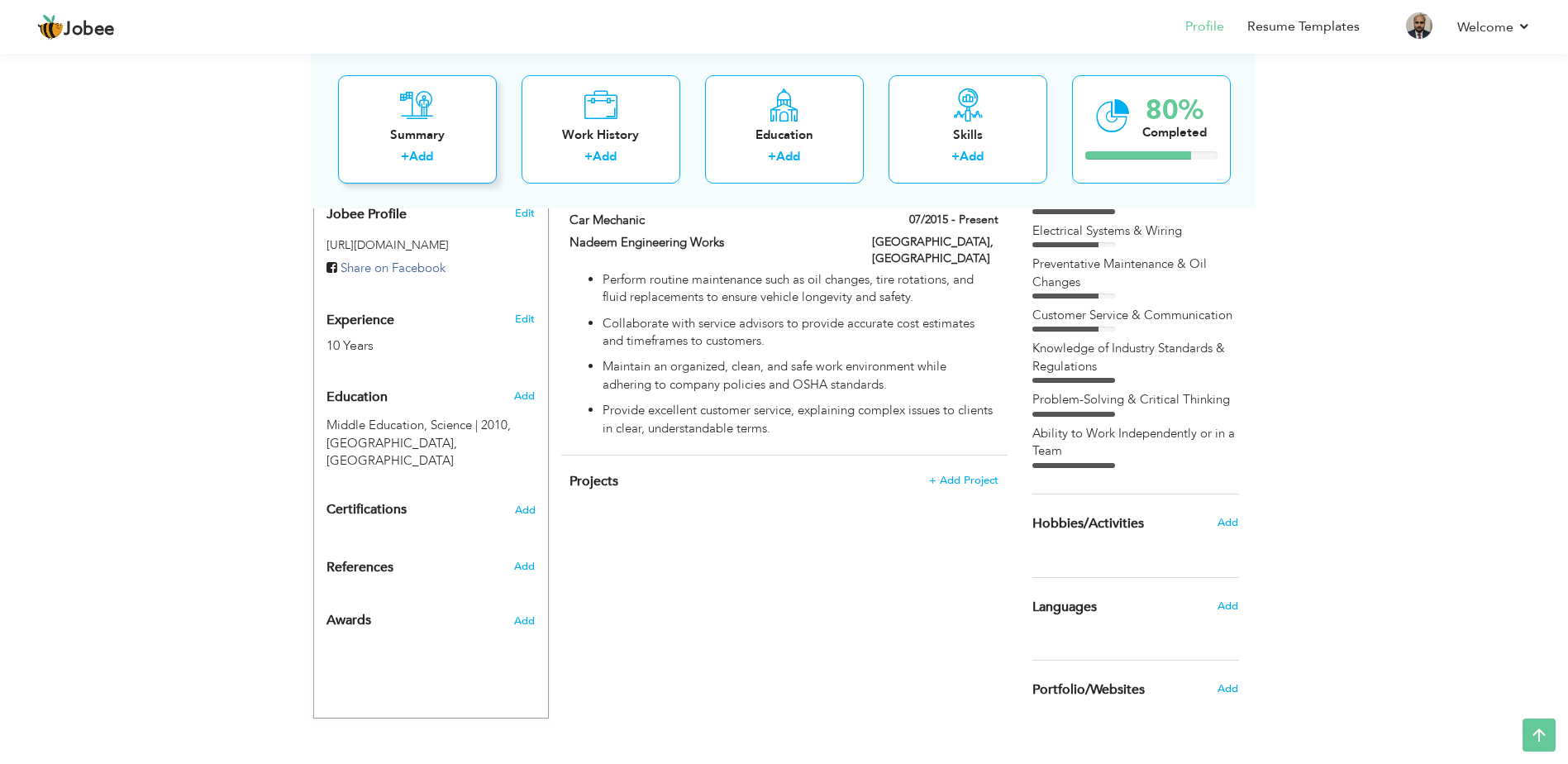
scroll to position [551, 0]
click at [1225, 515] on h6 "Add" at bounding box center [1227, 521] width 21 height 15
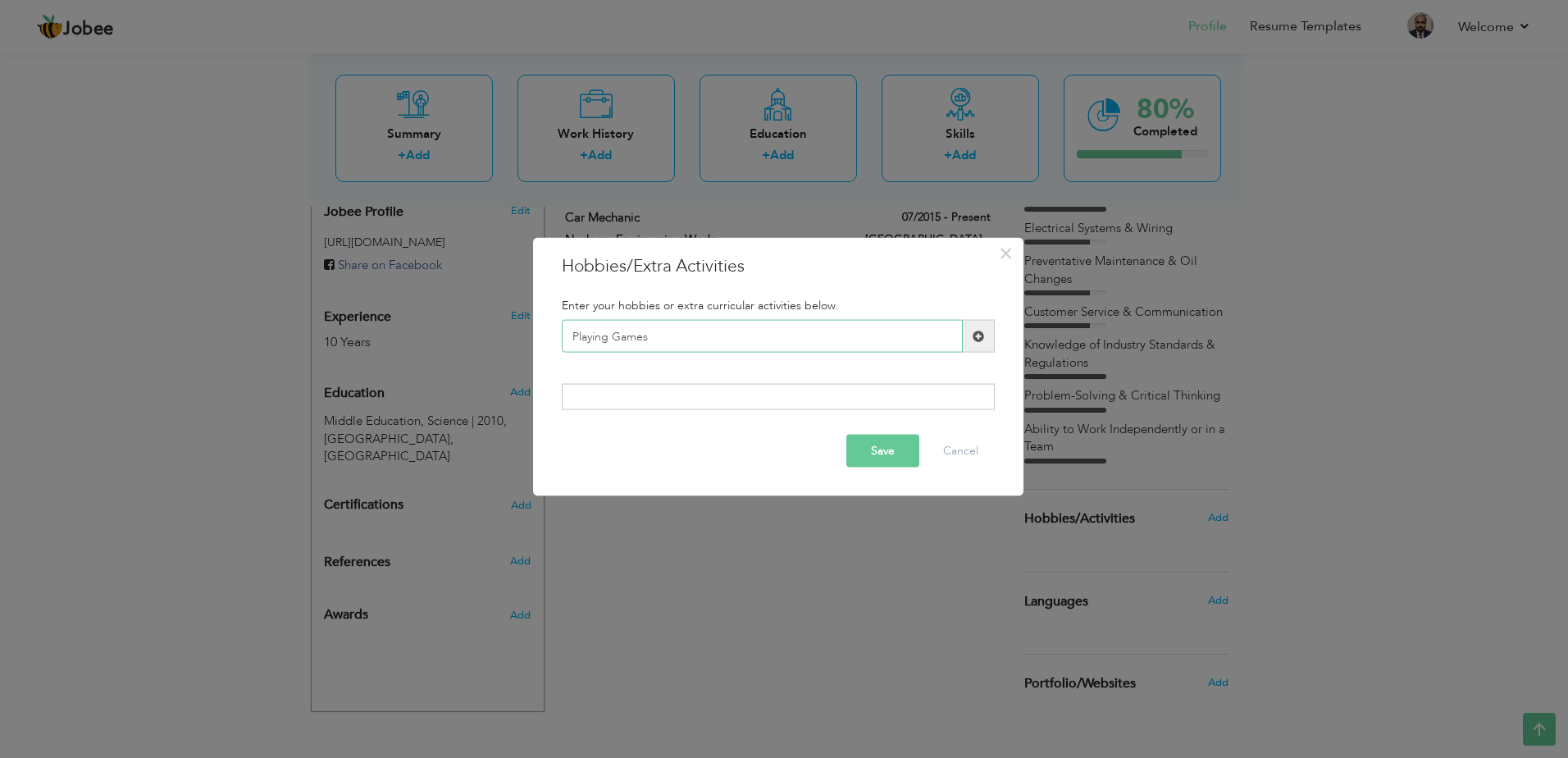
type input "Playing Games"
click at [863, 451] on button "Save" at bounding box center [883, 450] width 73 height 33
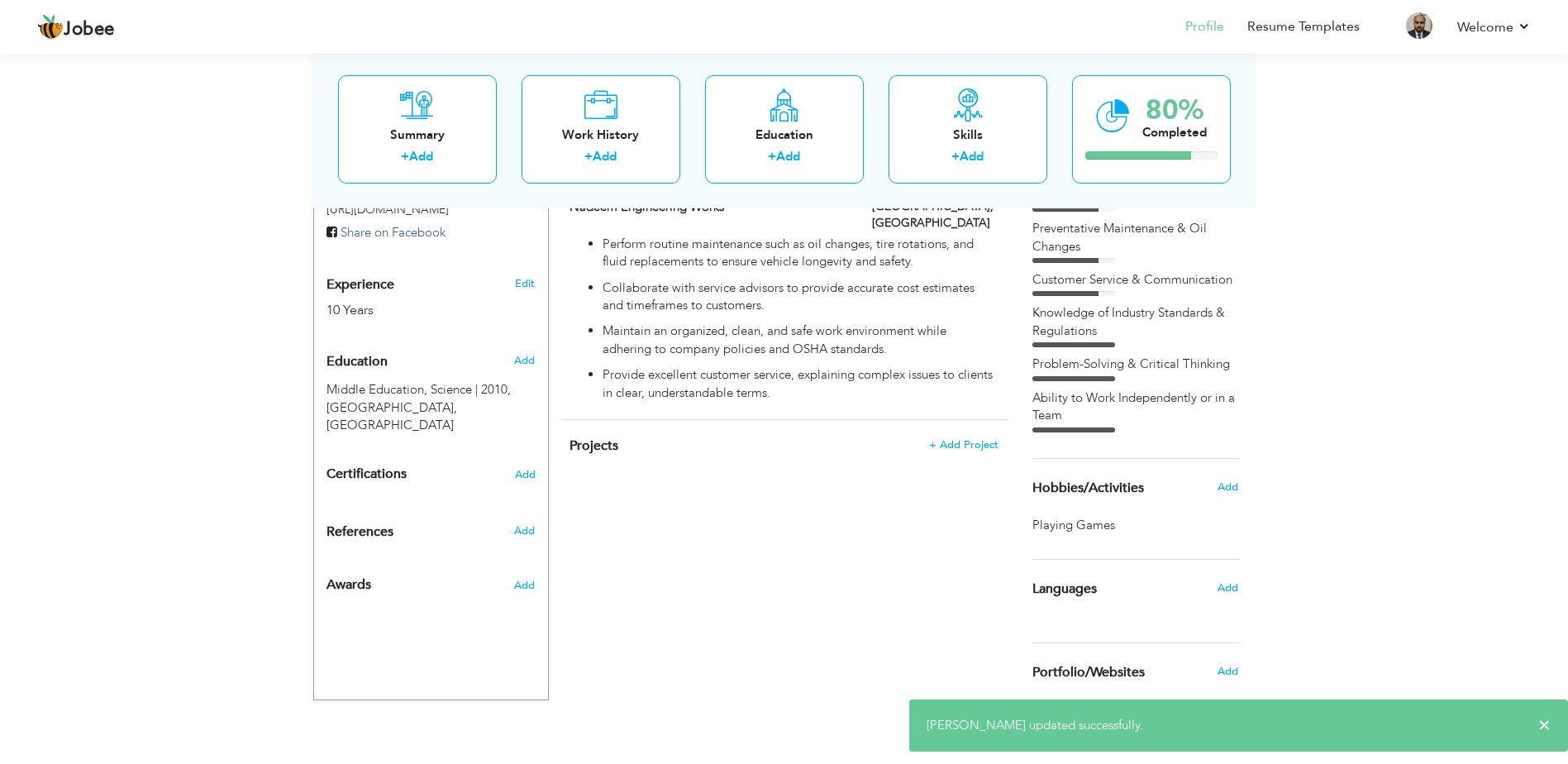
scroll to position [592, 0]
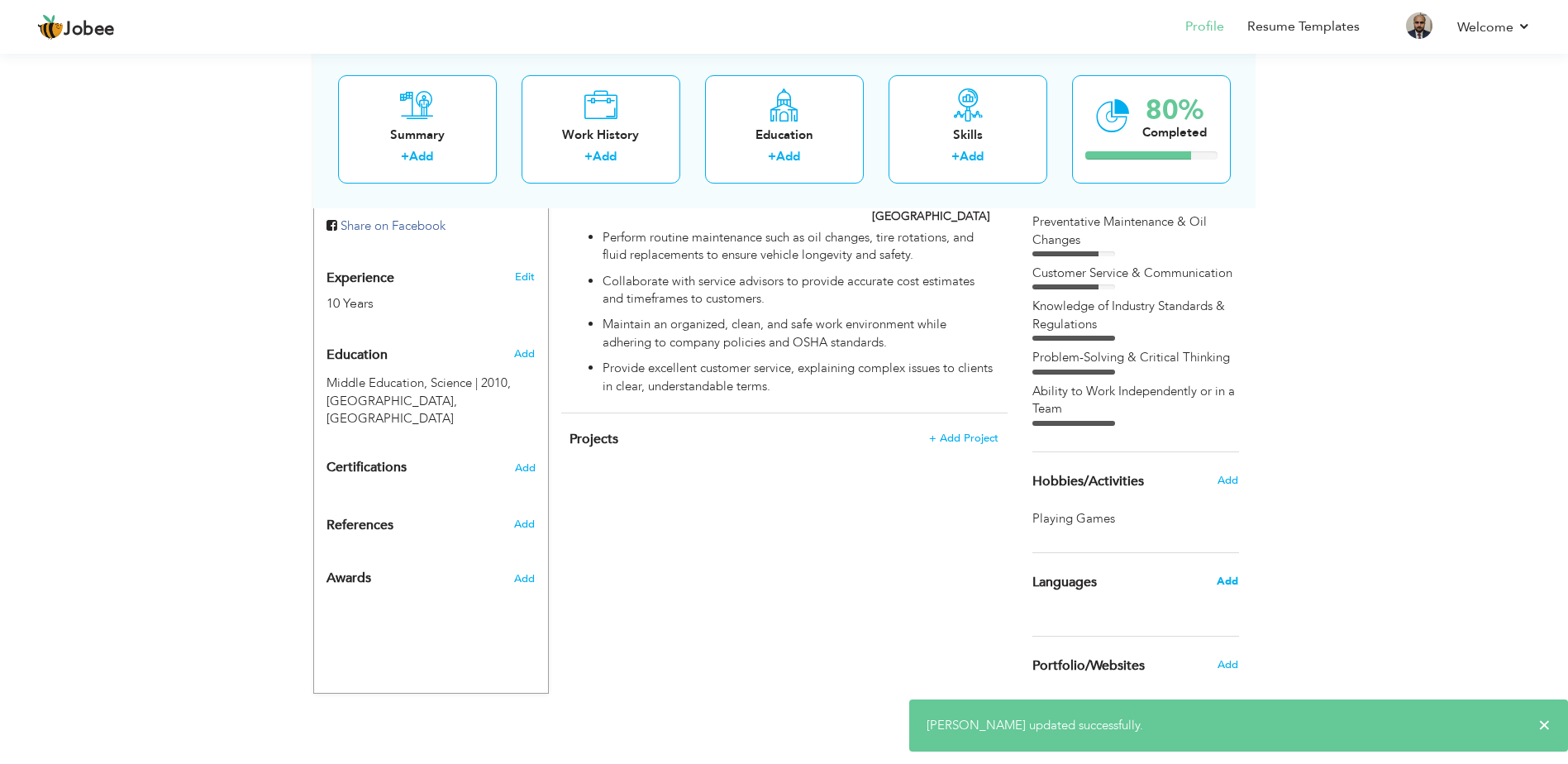
click at [1225, 586] on span "Add" at bounding box center [1227, 580] width 21 height 15
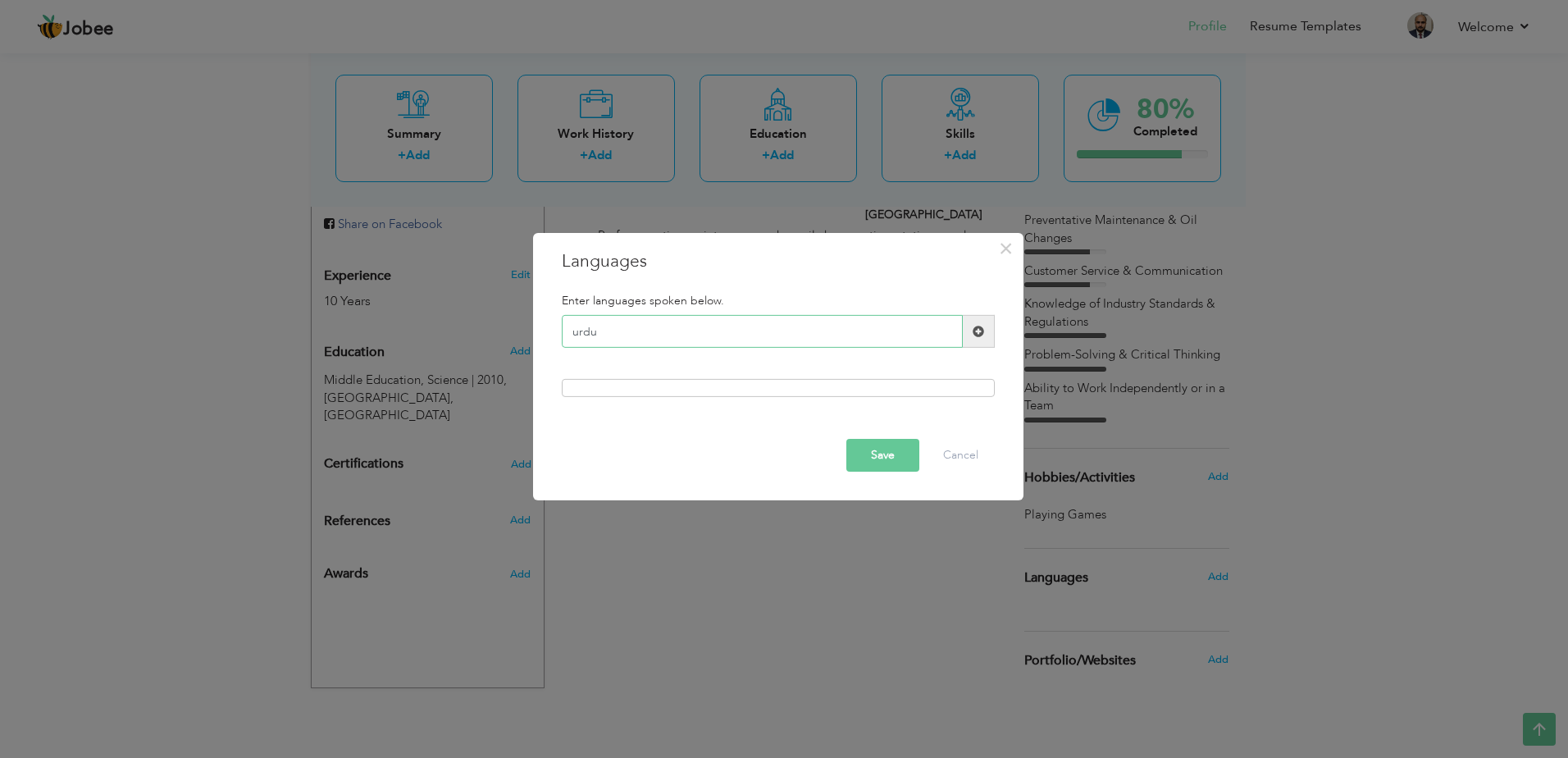
type input "urdu"
click at [979, 329] on span at bounding box center [978, 330] width 11 height 11
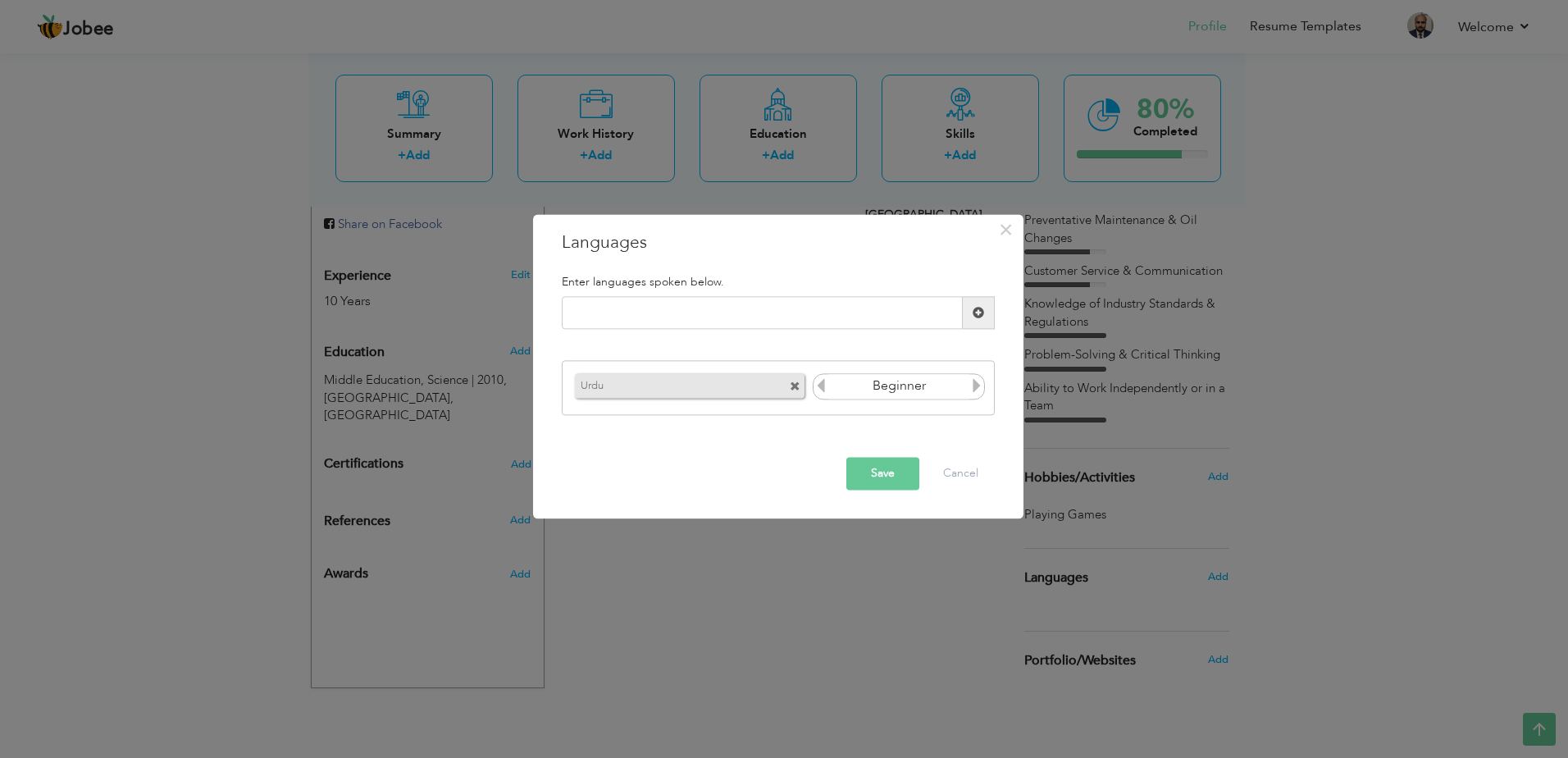
click at [973, 390] on icon at bounding box center [976, 385] width 14 height 14
click at [713, 310] on input "text" at bounding box center [761, 313] width 401 height 33
type input "English"
click at [985, 314] on span at bounding box center [979, 313] width 32 height 33
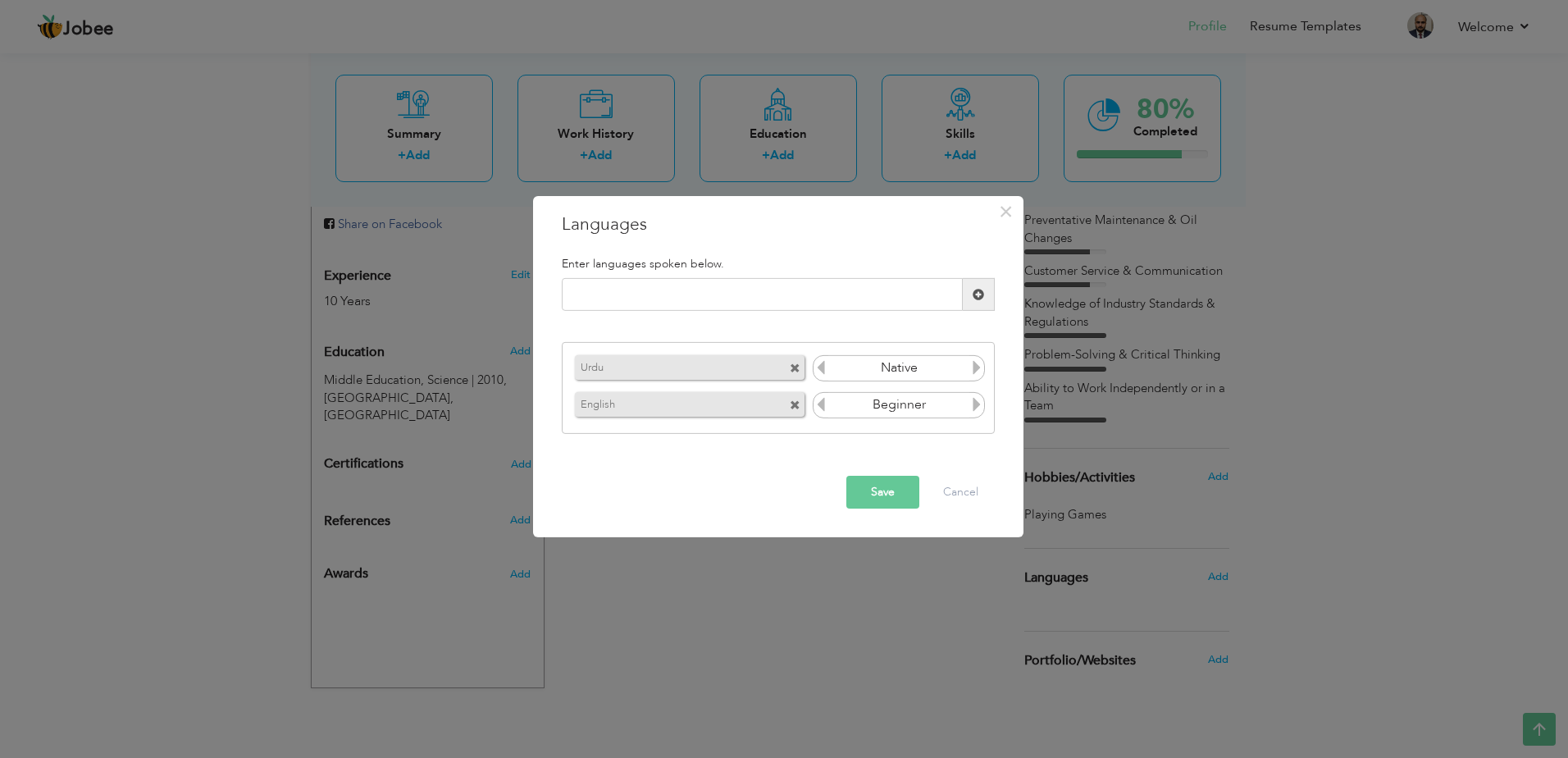
click at [854, 277] on div "Enter languages spoken below." at bounding box center [778, 264] width 457 height 29
click at [837, 301] on input "text" at bounding box center [761, 294] width 401 height 33
type input "Hindi"
click at [980, 298] on span at bounding box center [978, 294] width 11 height 11
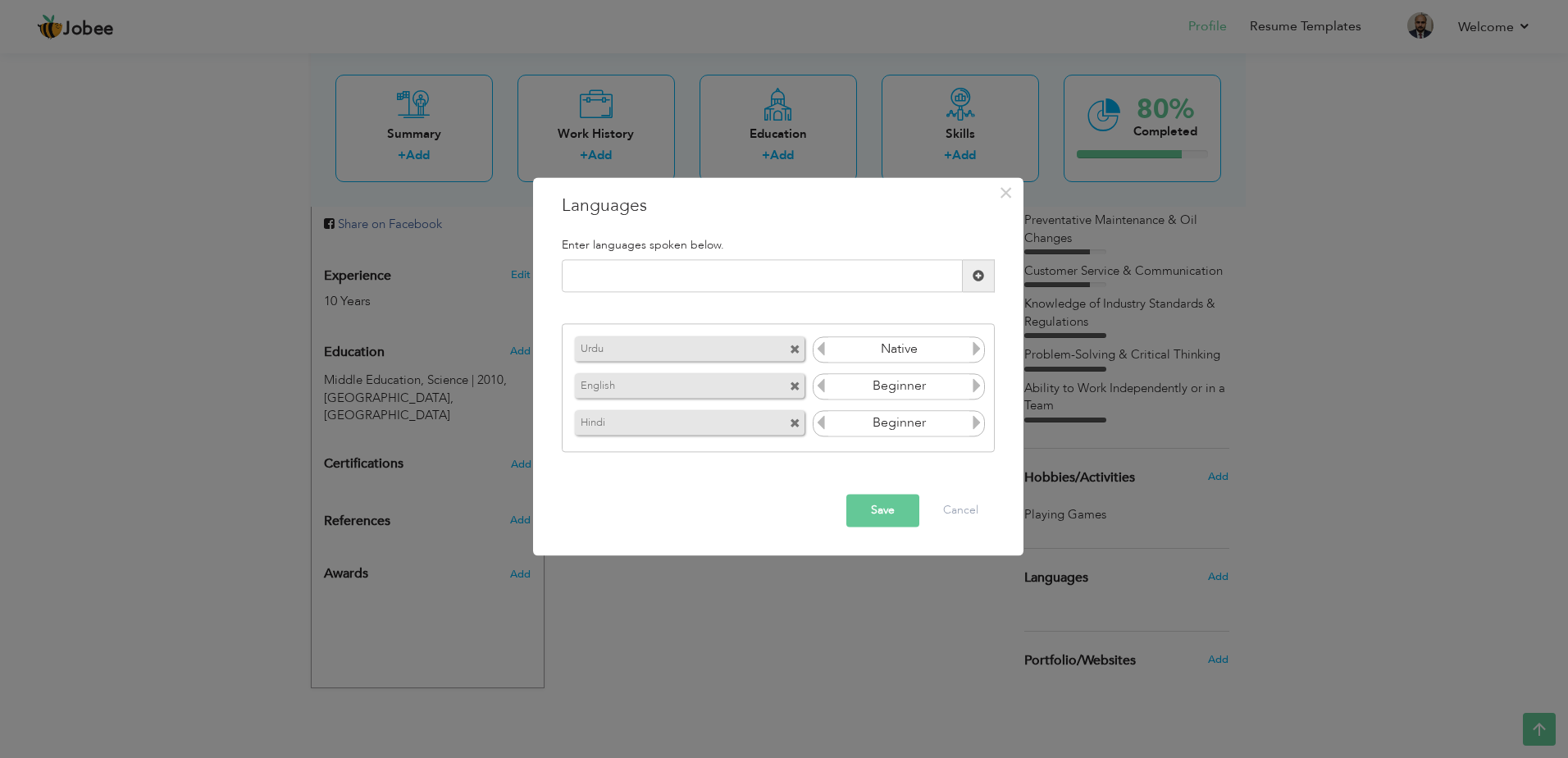
click at [977, 424] on icon at bounding box center [976, 422] width 14 height 14
click at [978, 424] on icon at bounding box center [976, 422] width 14 height 14
click at [885, 533] on div "Save Cancel" at bounding box center [778, 510] width 457 height 57
click at [883, 508] on button "Save" at bounding box center [883, 511] width 73 height 33
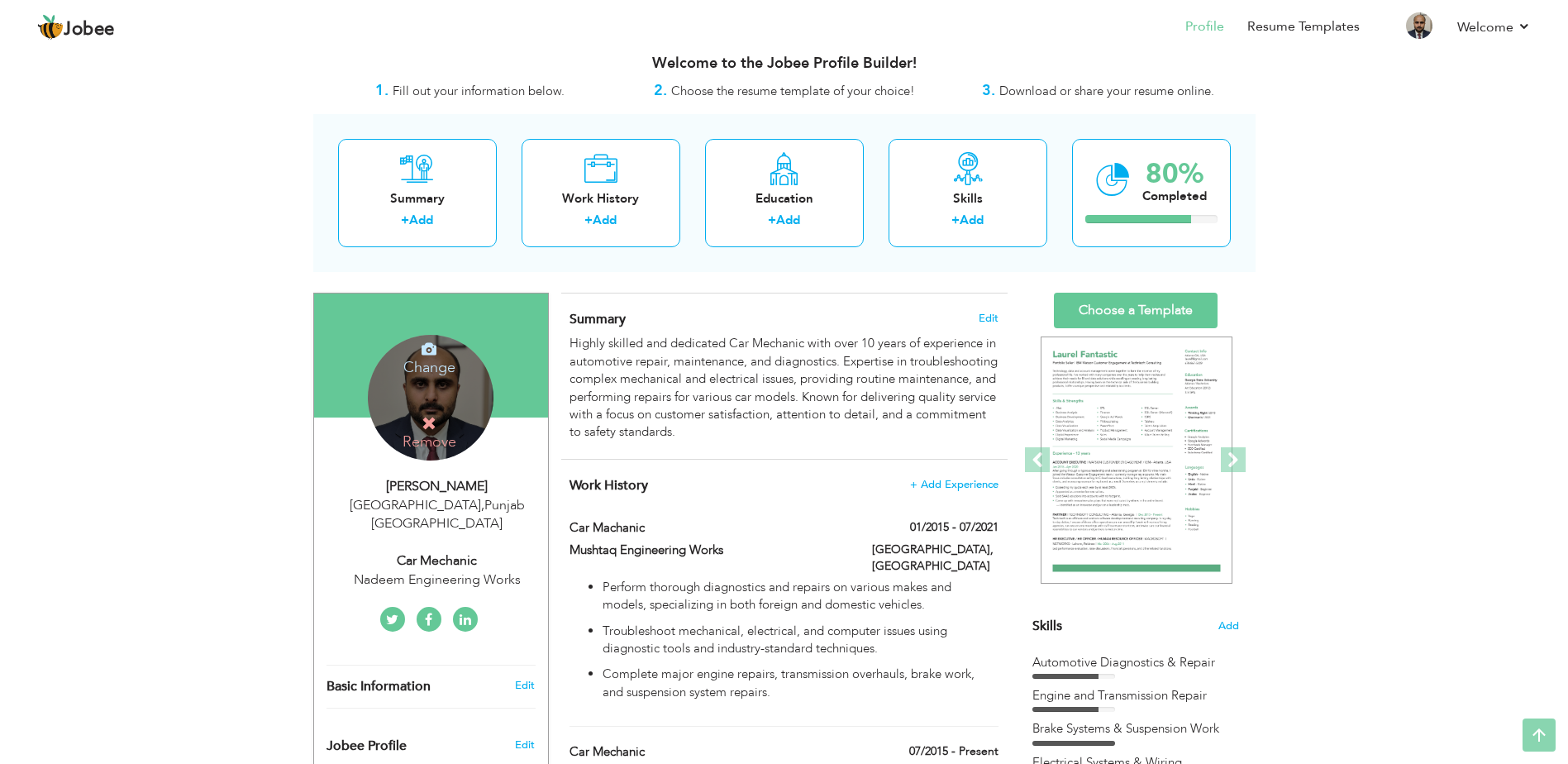
scroll to position [0, 0]
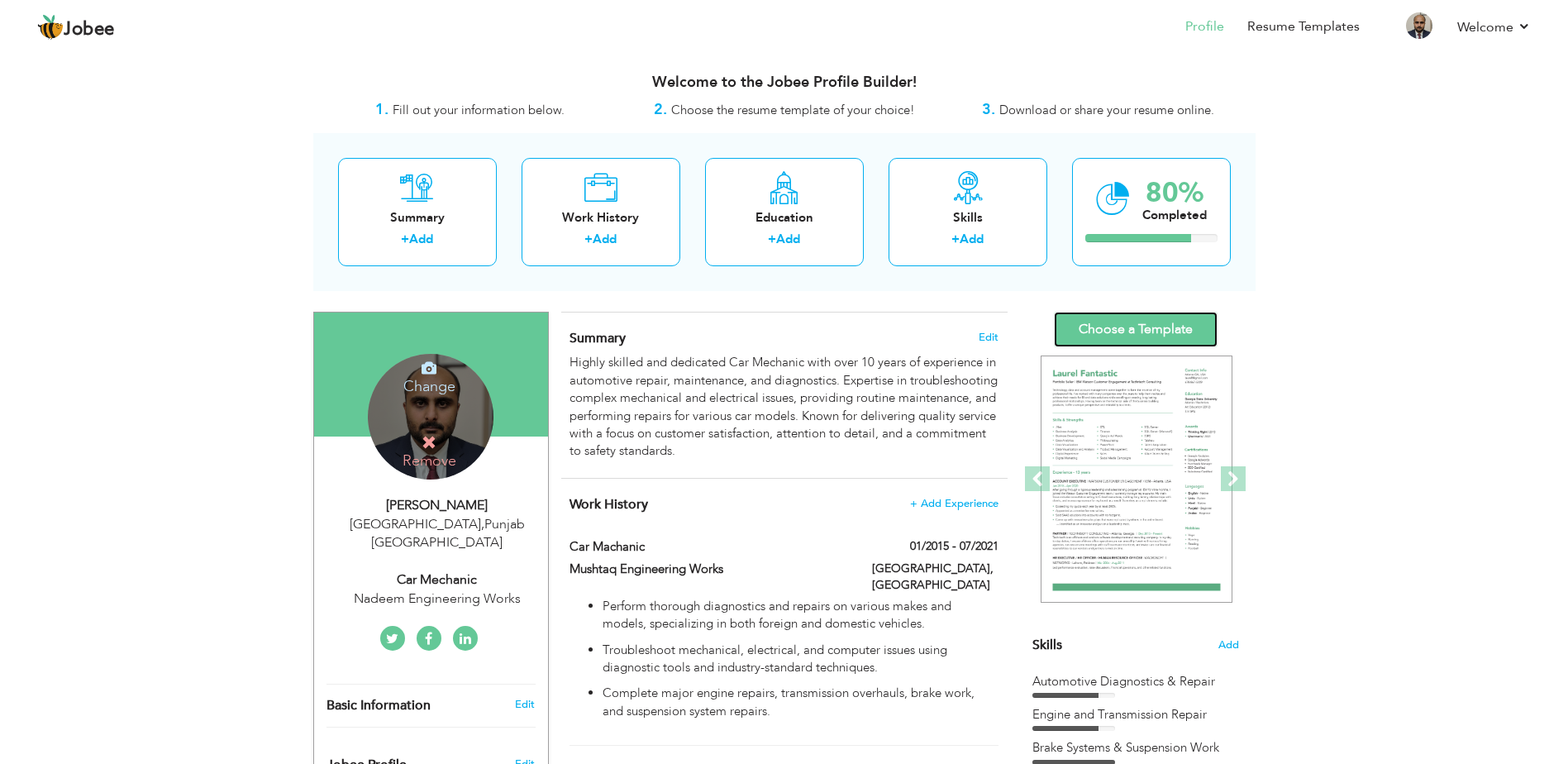
click at [1133, 331] on link "Choose a Template" at bounding box center [1135, 329] width 164 height 35
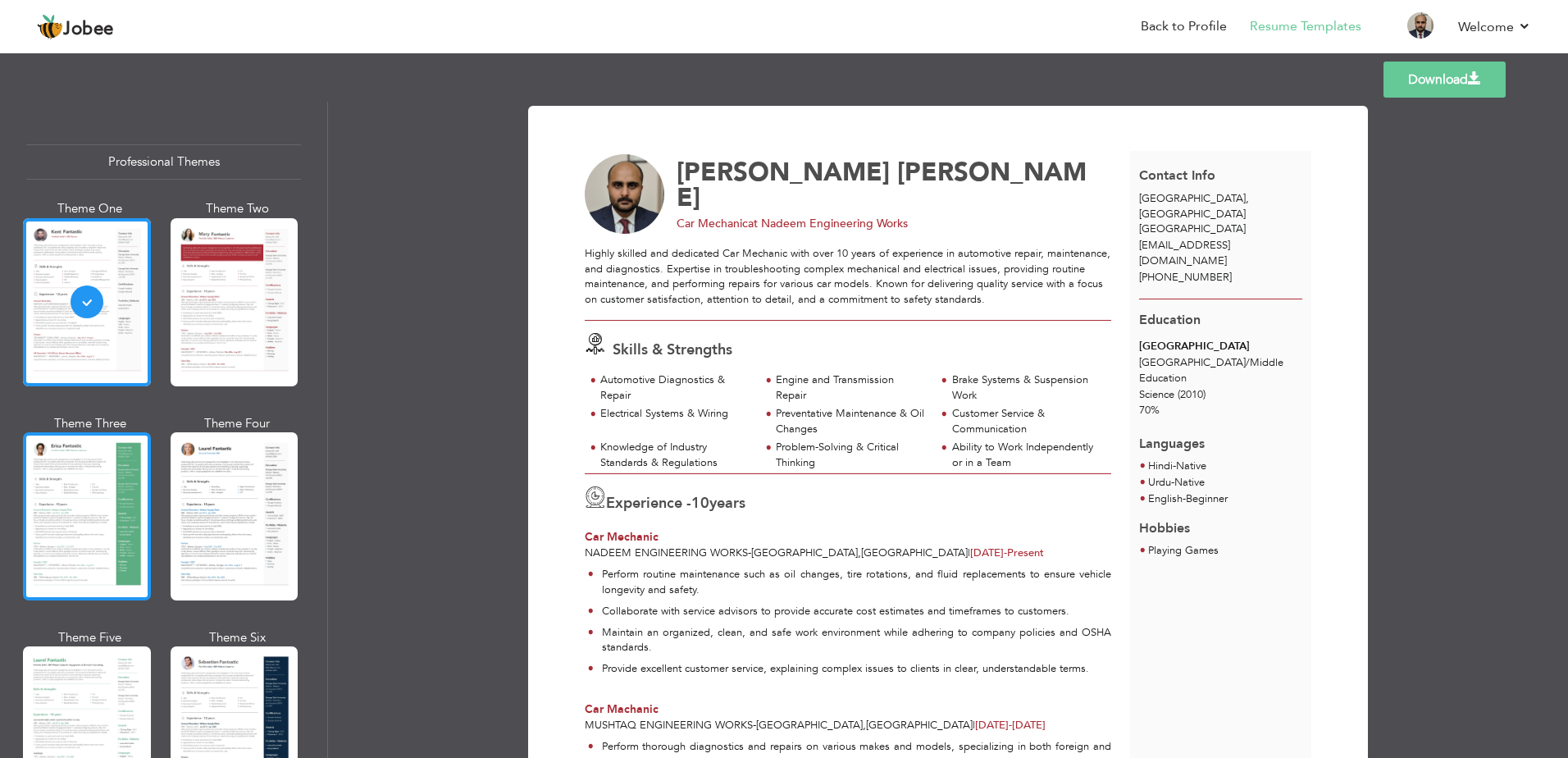
click at [68, 491] on div at bounding box center [87, 515] width 128 height 168
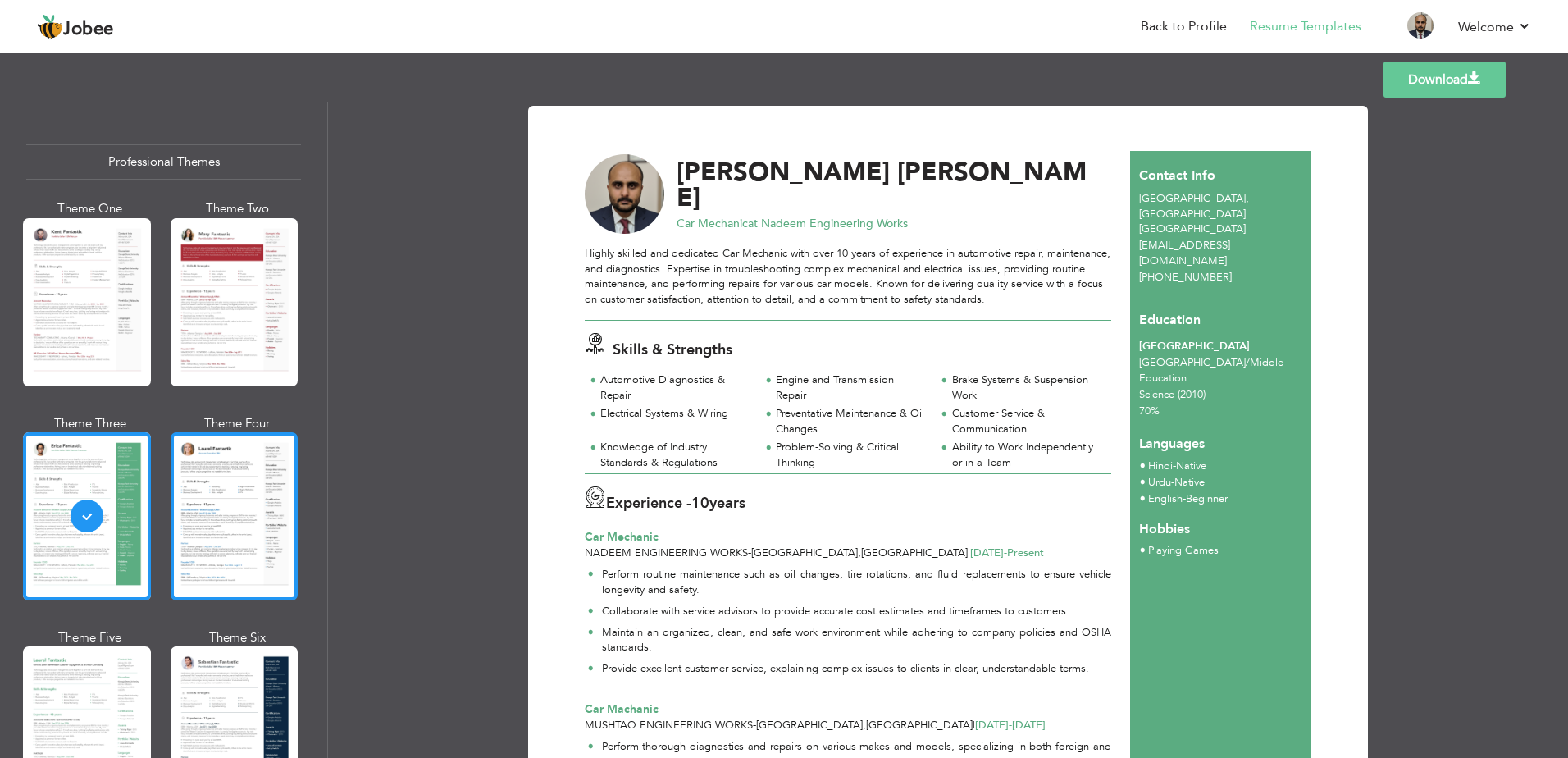
click at [255, 543] on div at bounding box center [234, 515] width 128 height 168
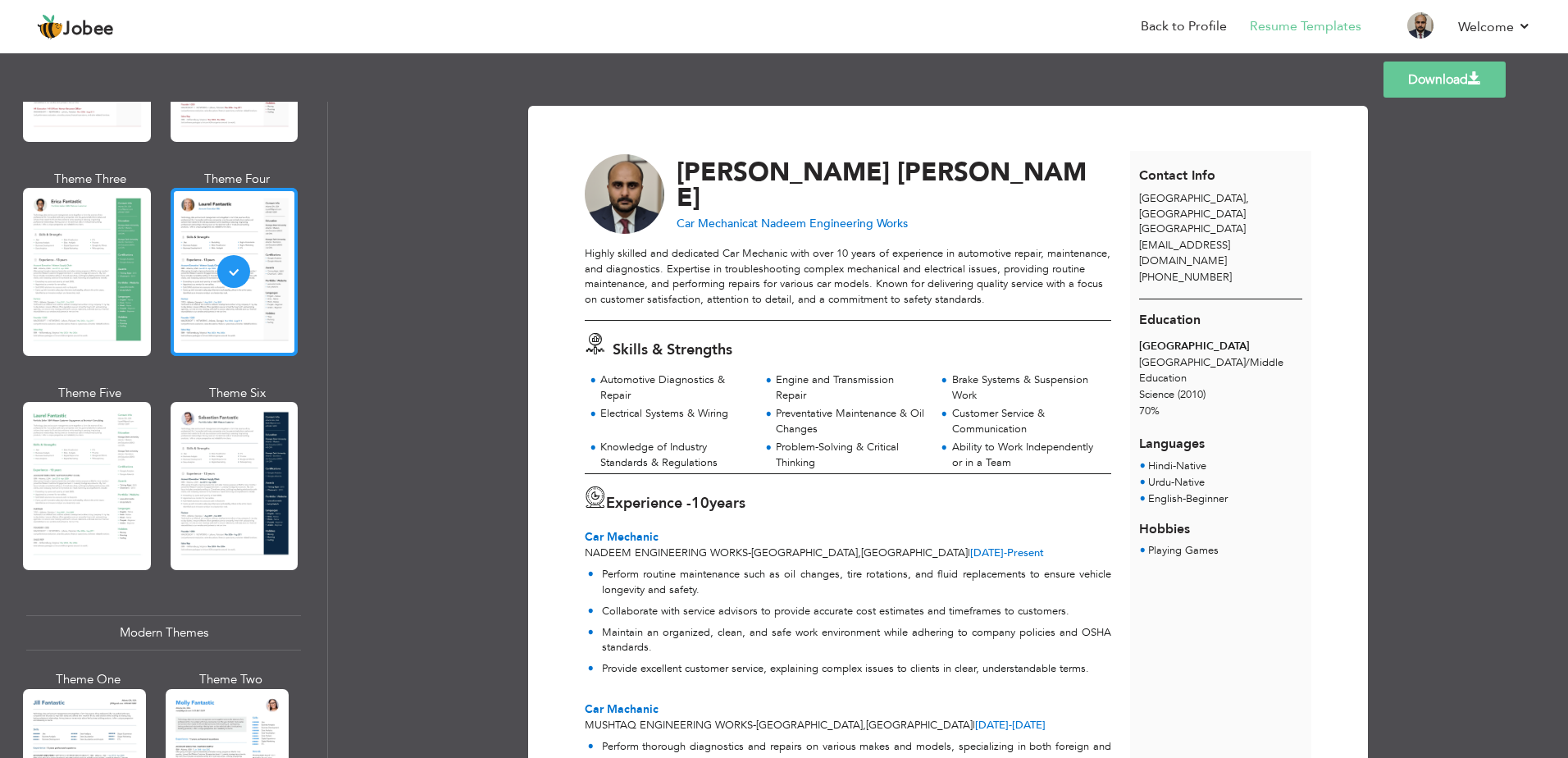
scroll to position [273, 0]
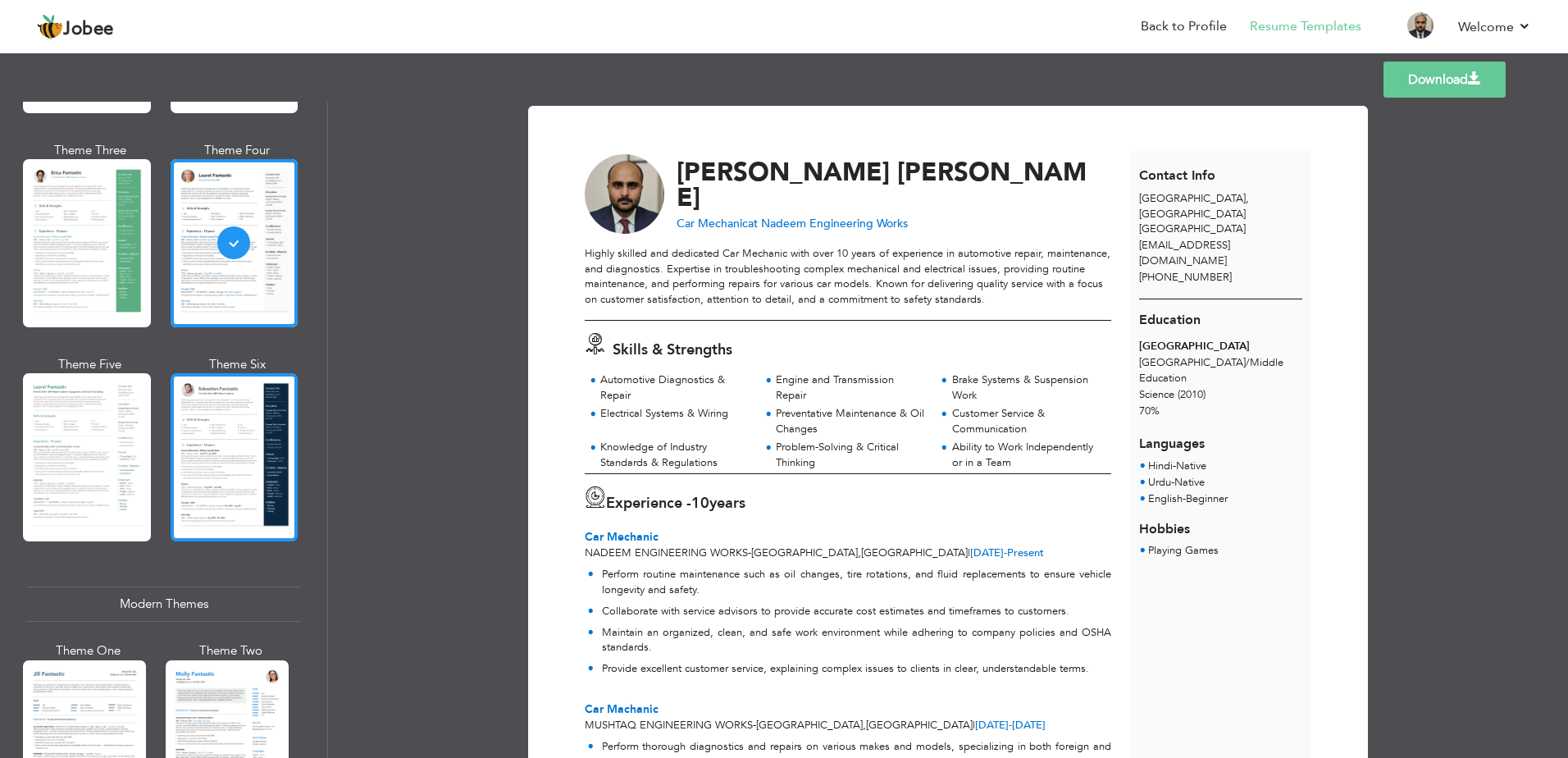
click at [227, 474] on div at bounding box center [234, 457] width 128 height 168
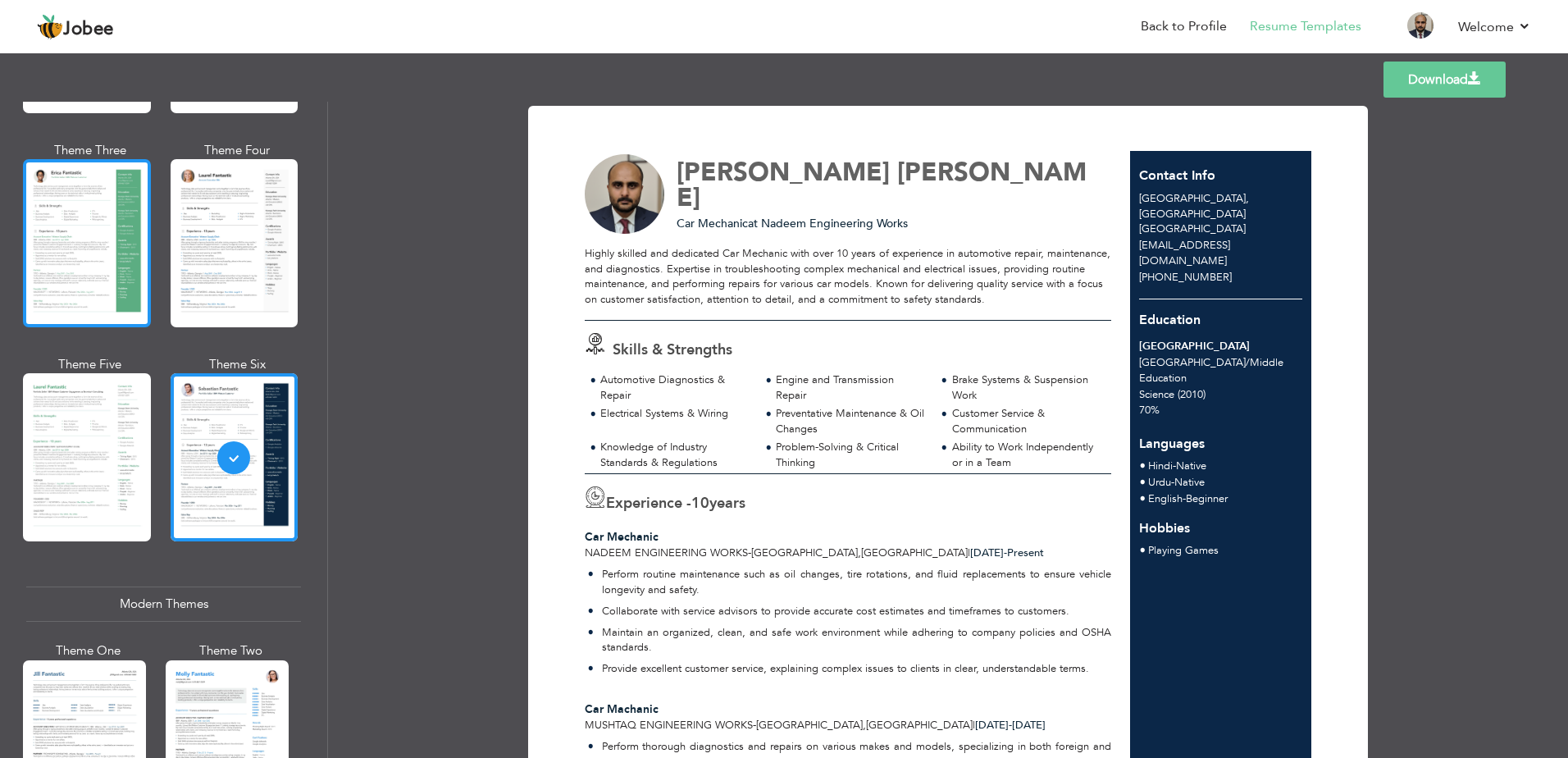
click at [85, 291] on div at bounding box center [87, 243] width 128 height 168
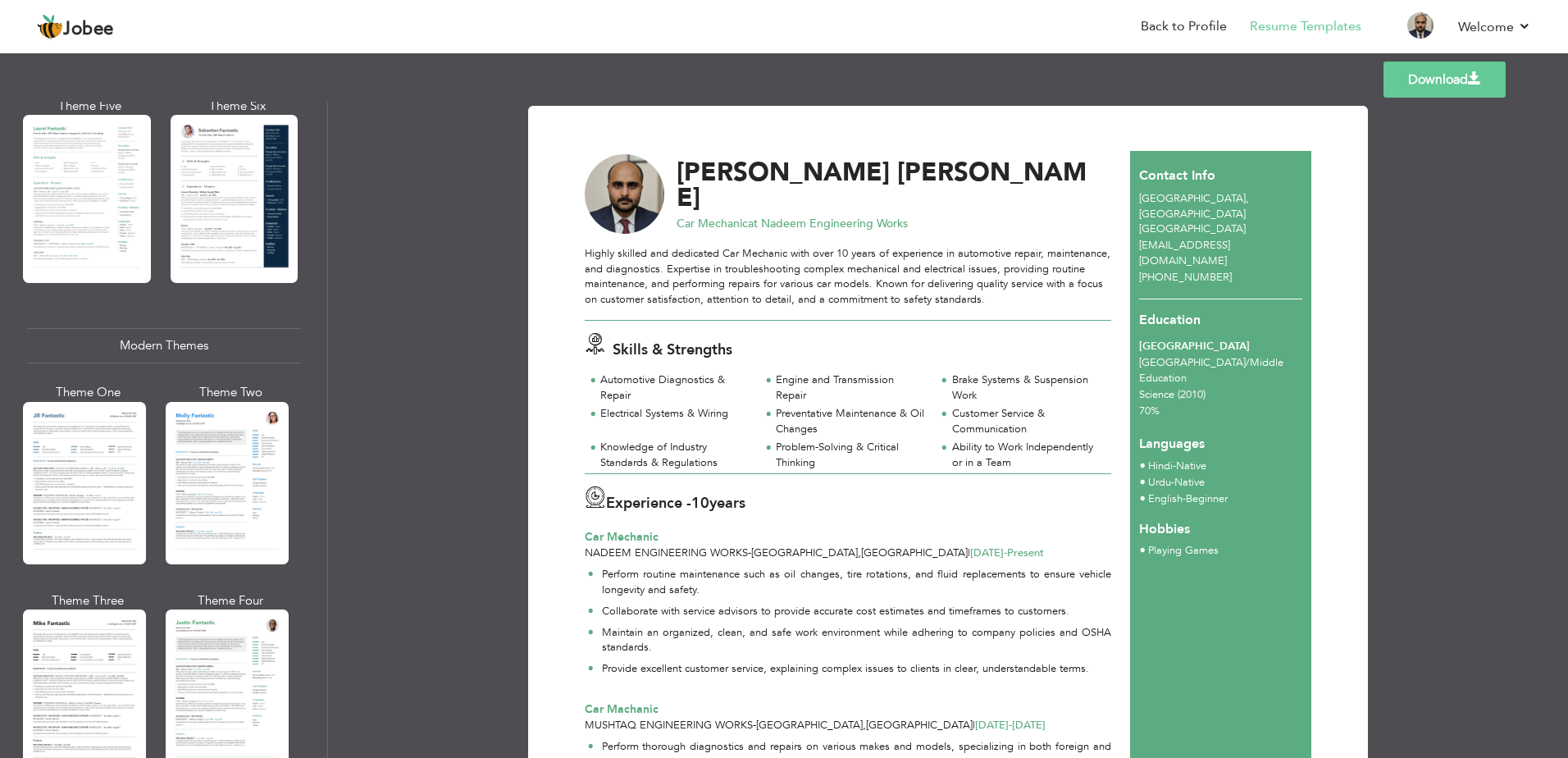
scroll to position [547, 0]
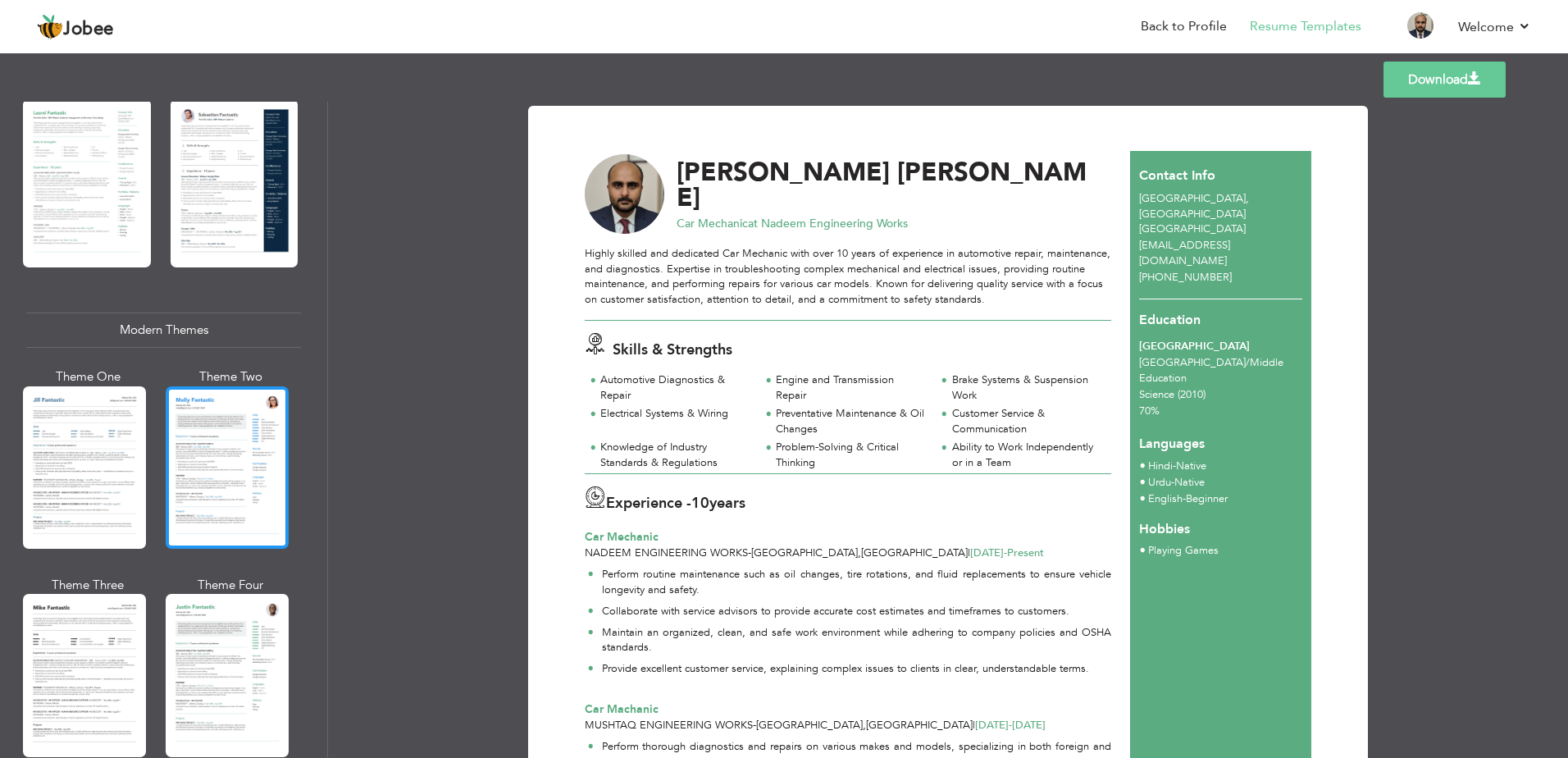
click at [179, 461] on div at bounding box center [227, 467] width 123 height 163
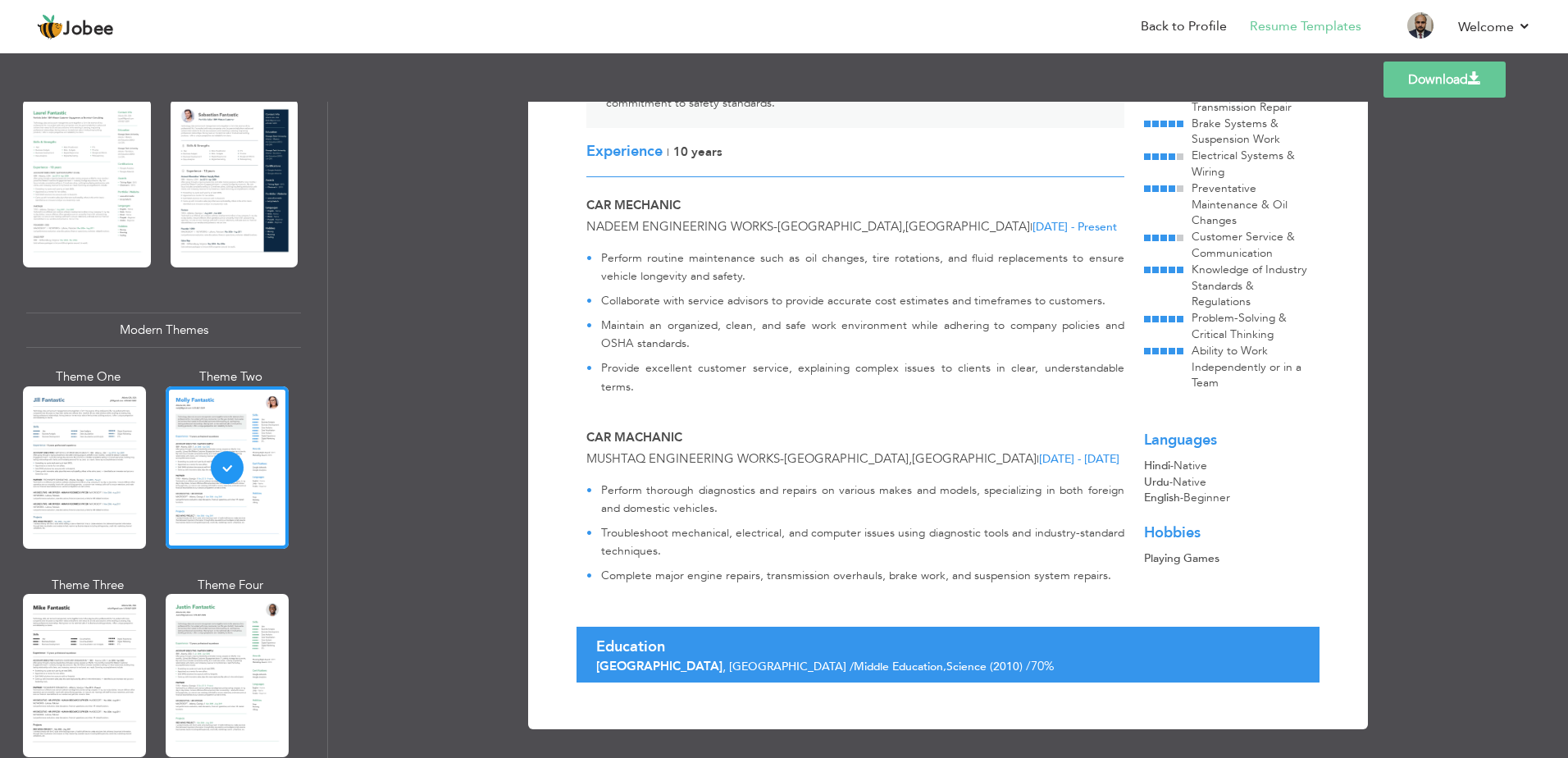
scroll to position [0, 0]
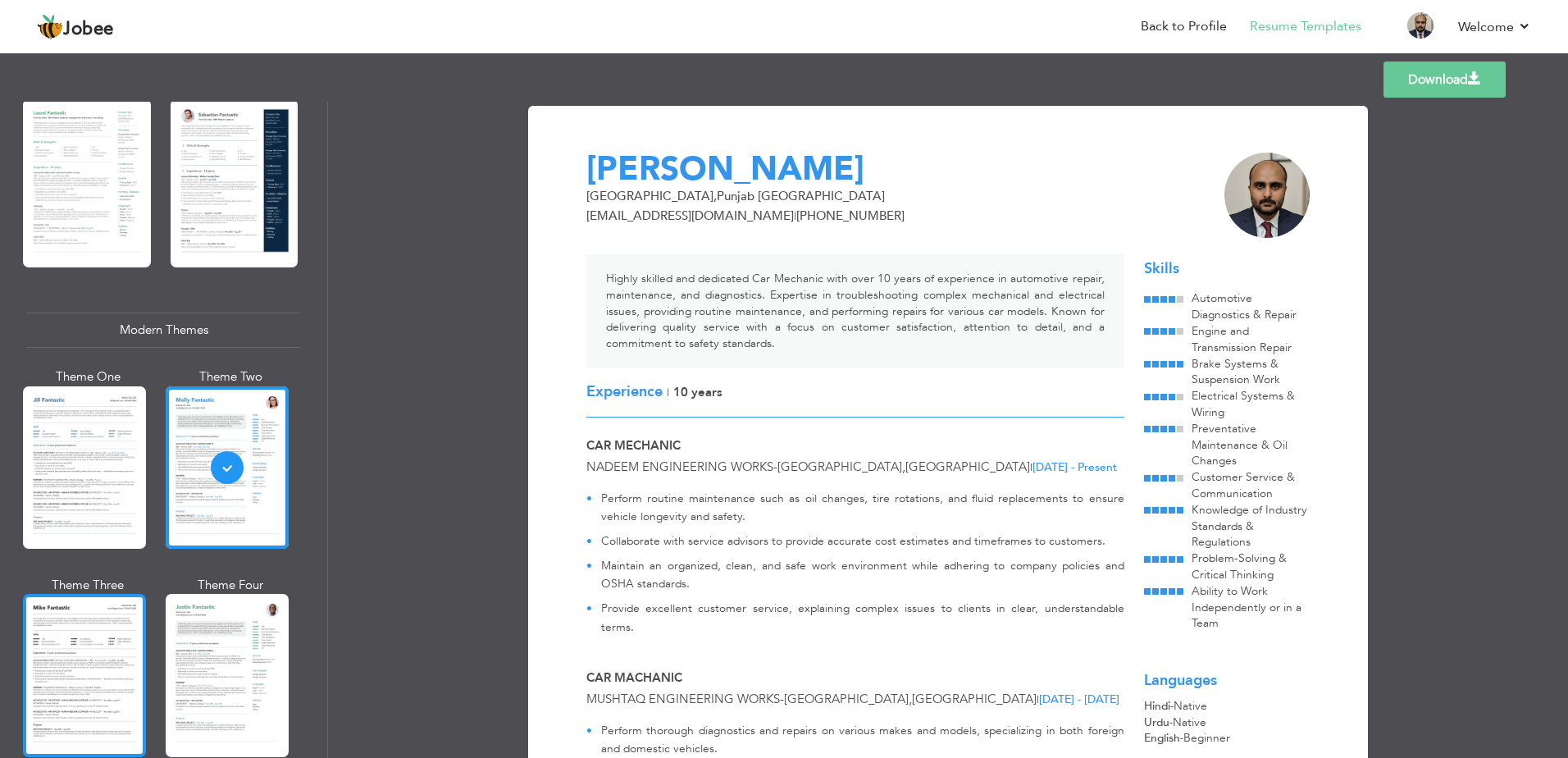
click at [91, 626] on div at bounding box center [84, 675] width 123 height 163
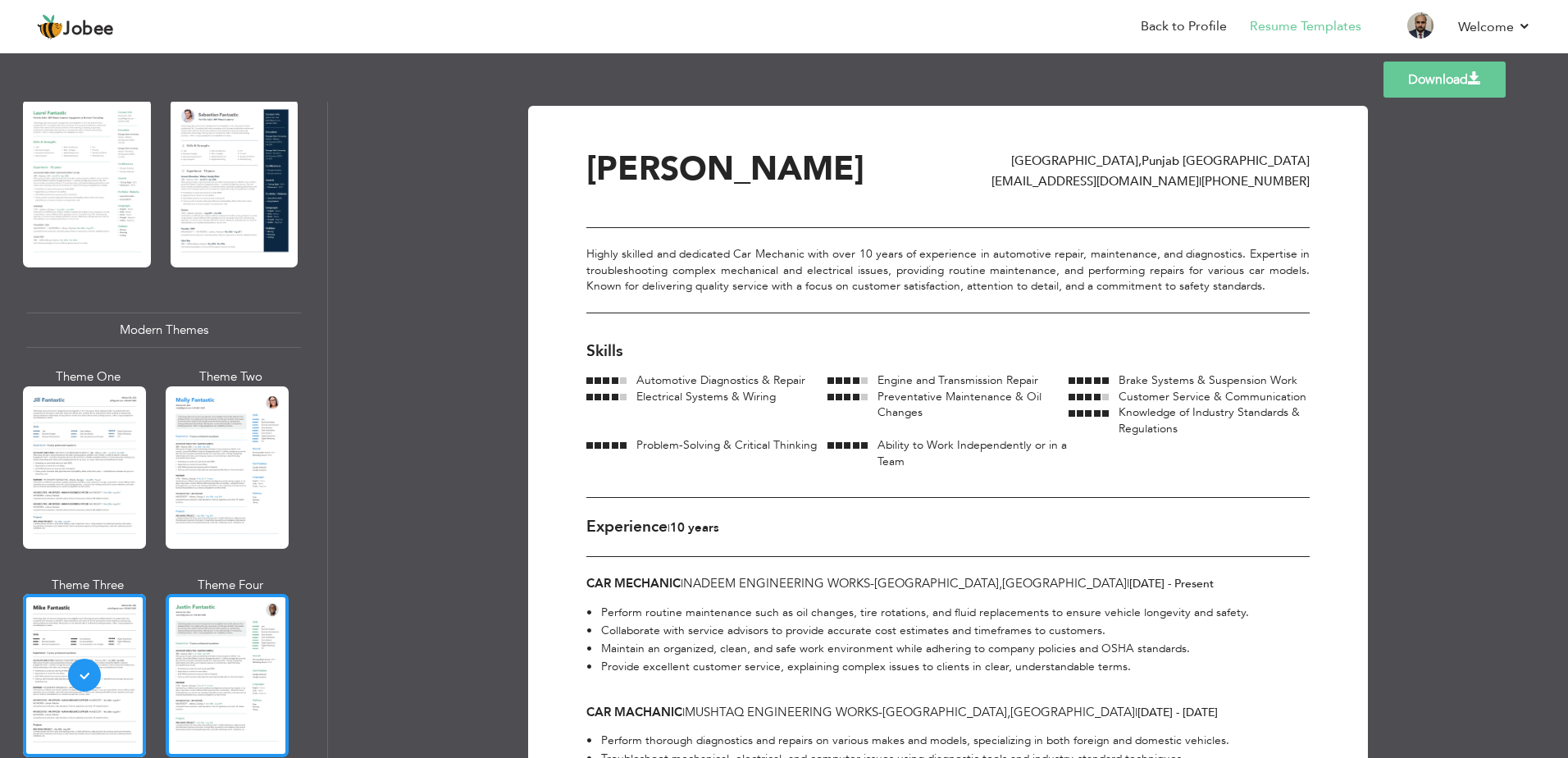
click at [192, 627] on div at bounding box center [227, 675] width 123 height 163
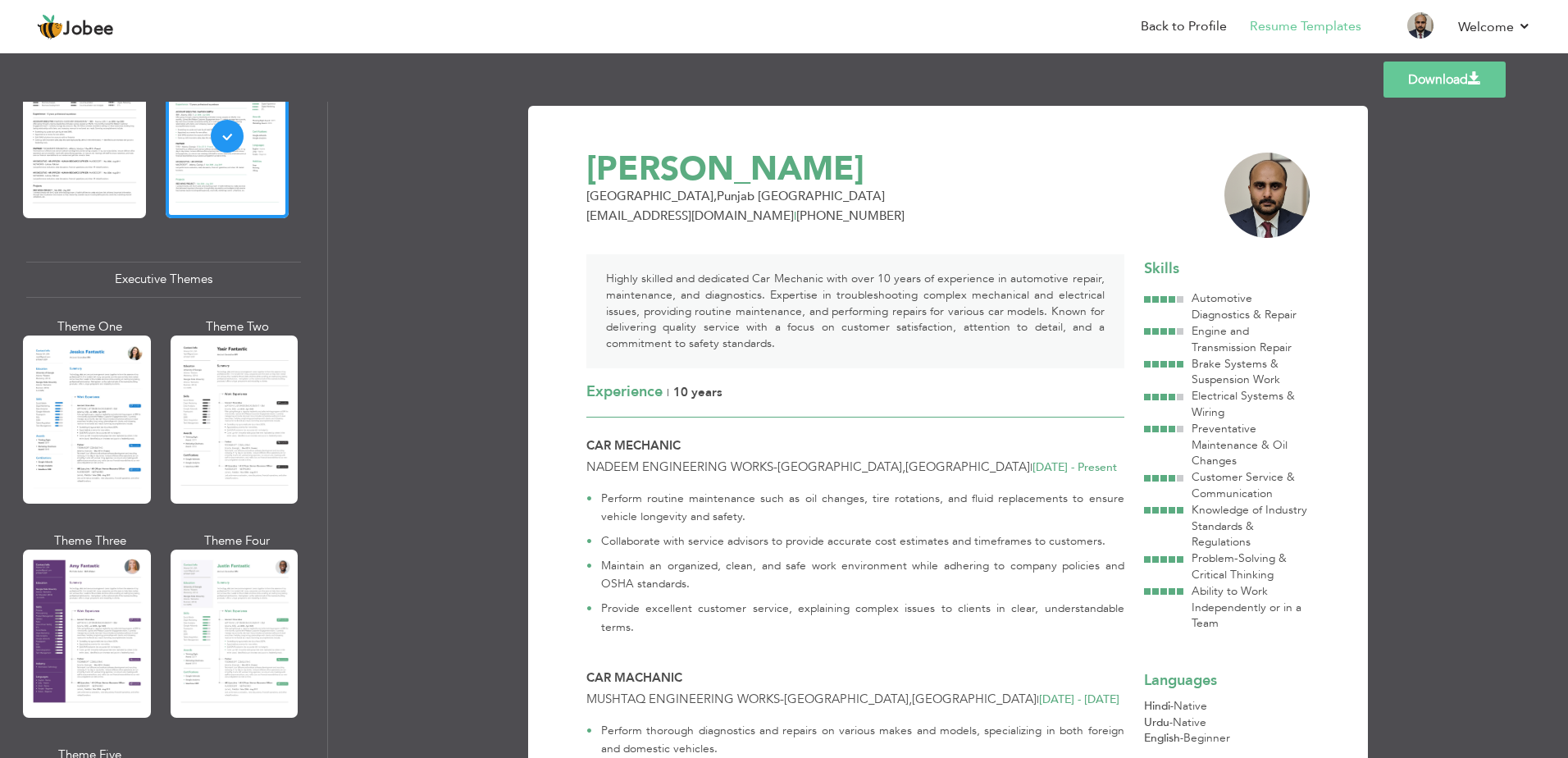
scroll to position [1093, 0]
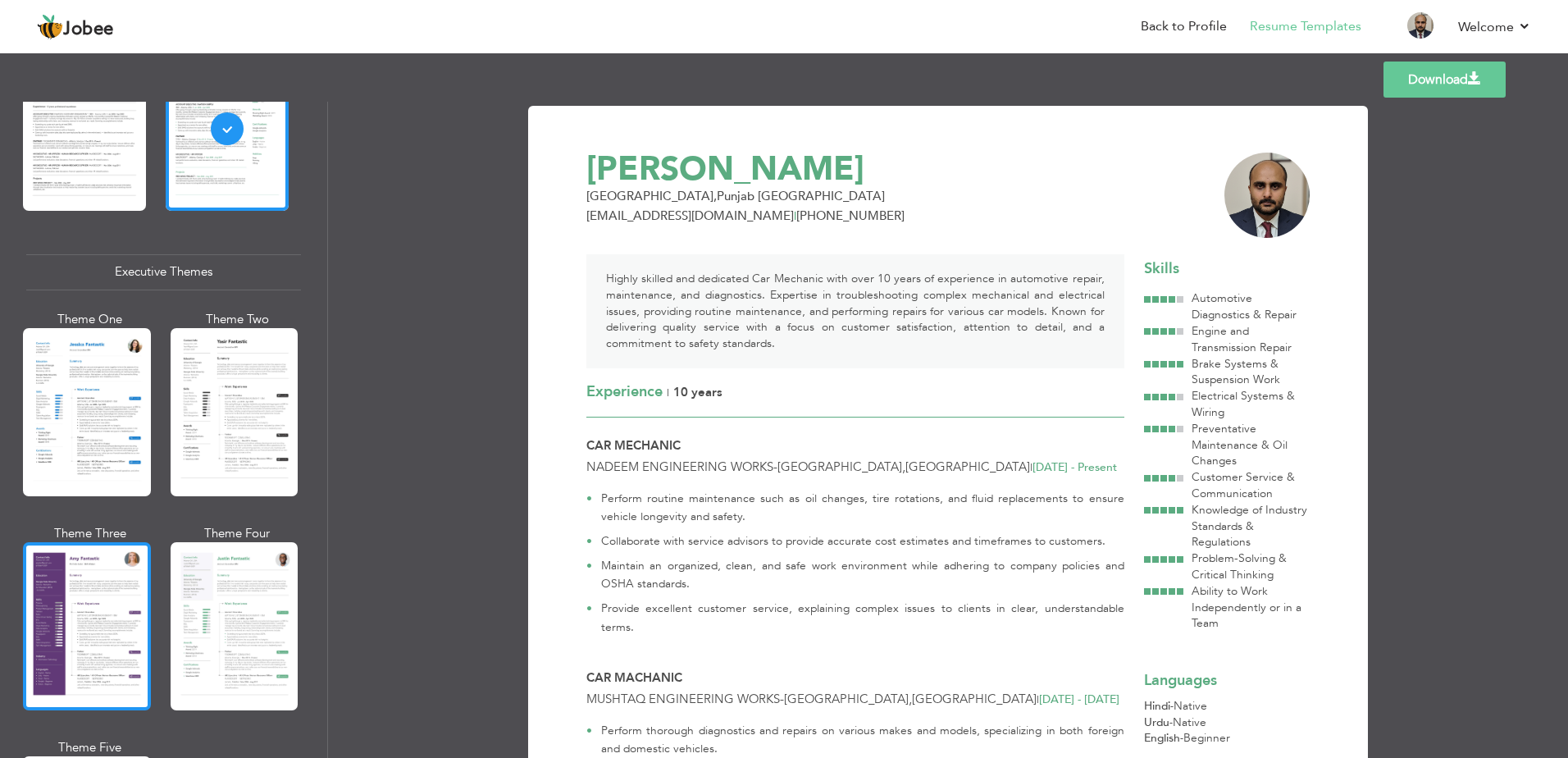
click at [121, 599] on div at bounding box center [87, 625] width 128 height 168
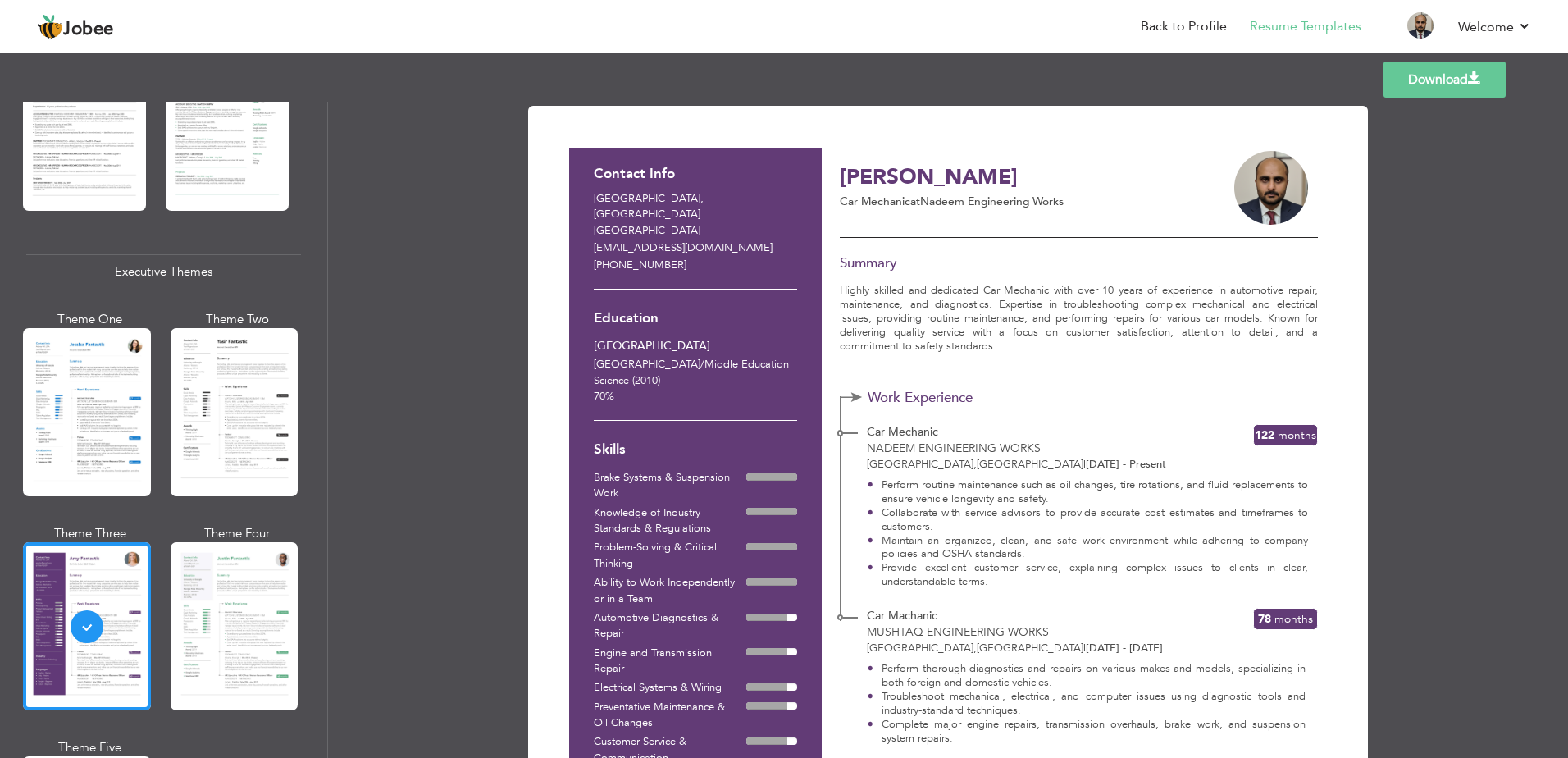
scroll to position [141, 0]
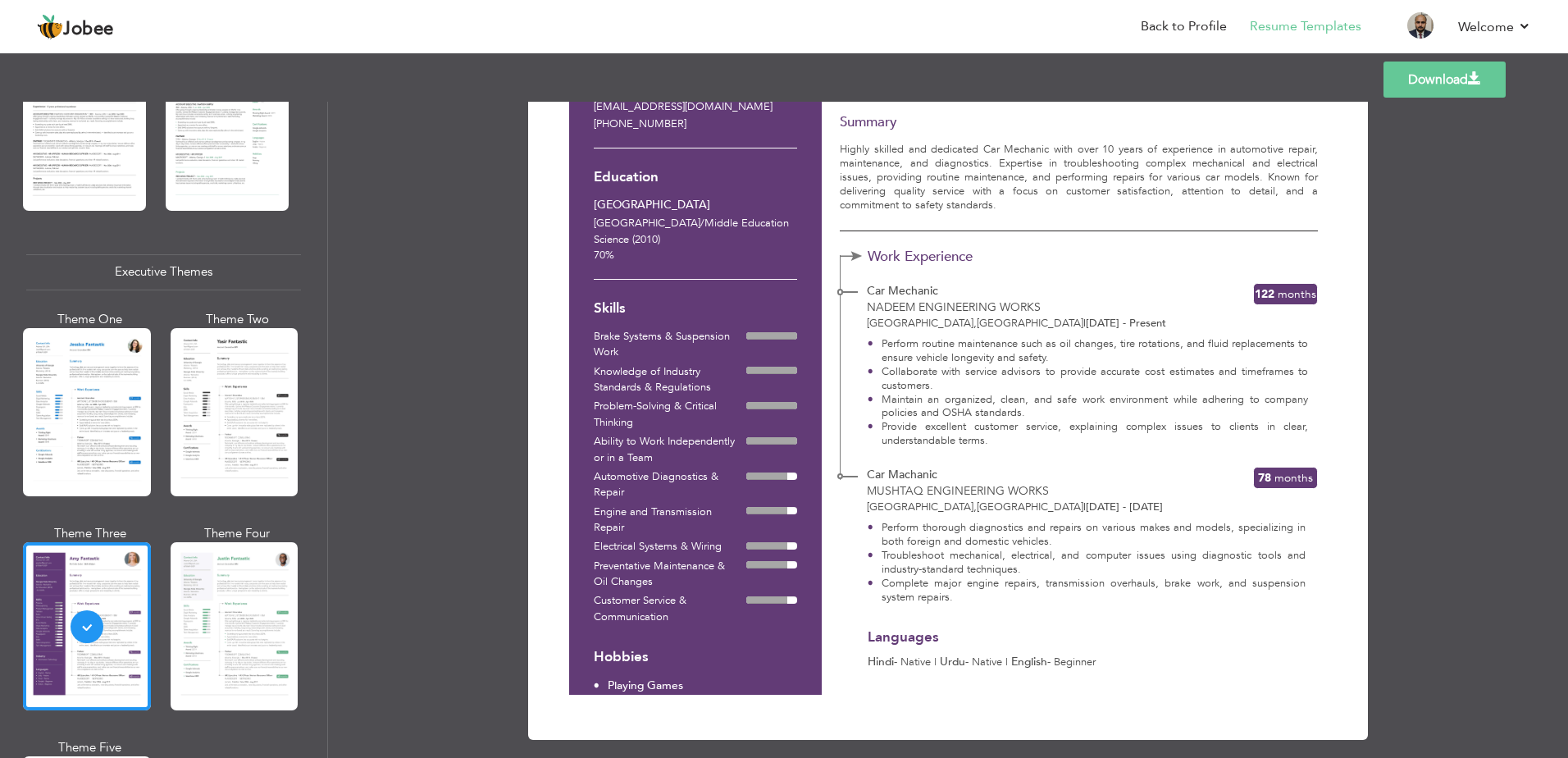
click at [1439, 68] on link "Download" at bounding box center [1444, 79] width 122 height 36
